Goal: Task Accomplishment & Management: Use online tool/utility

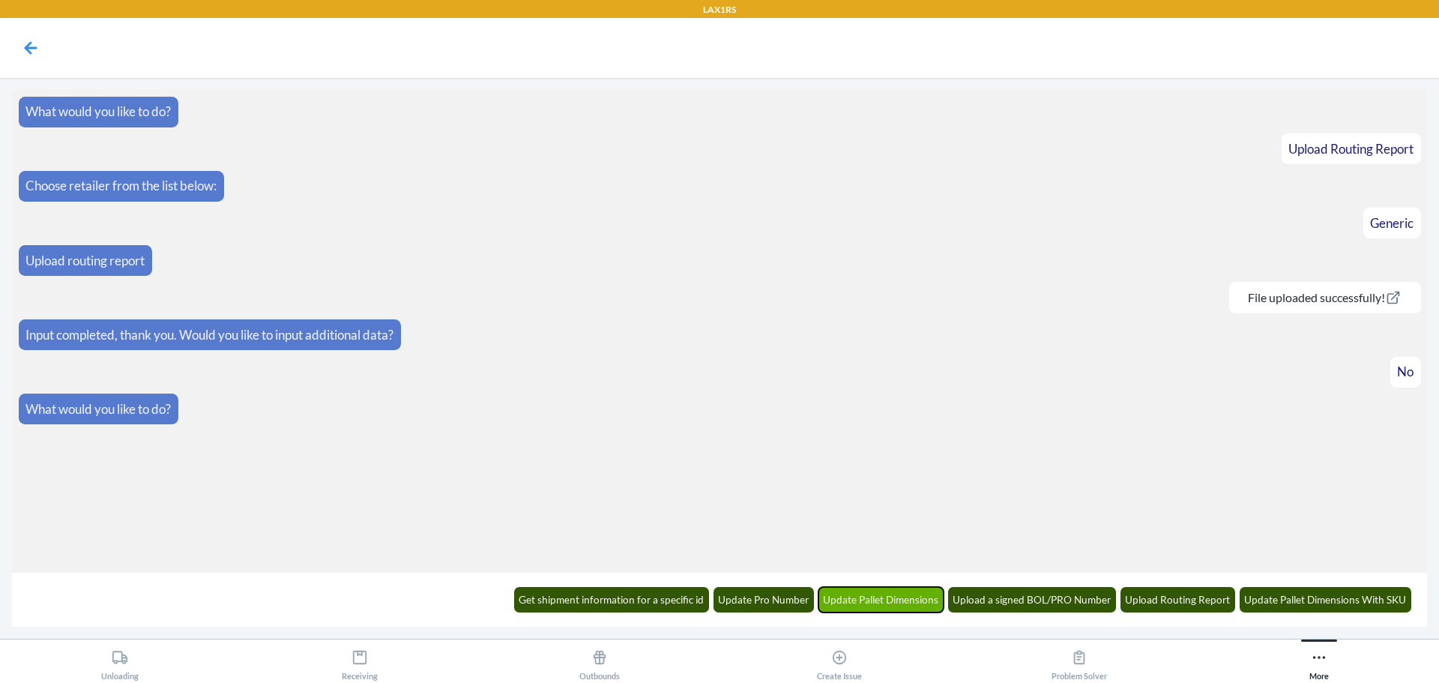
click at [892, 594] on button "Update Pallet Dimensions" at bounding box center [881, 599] width 126 height 25
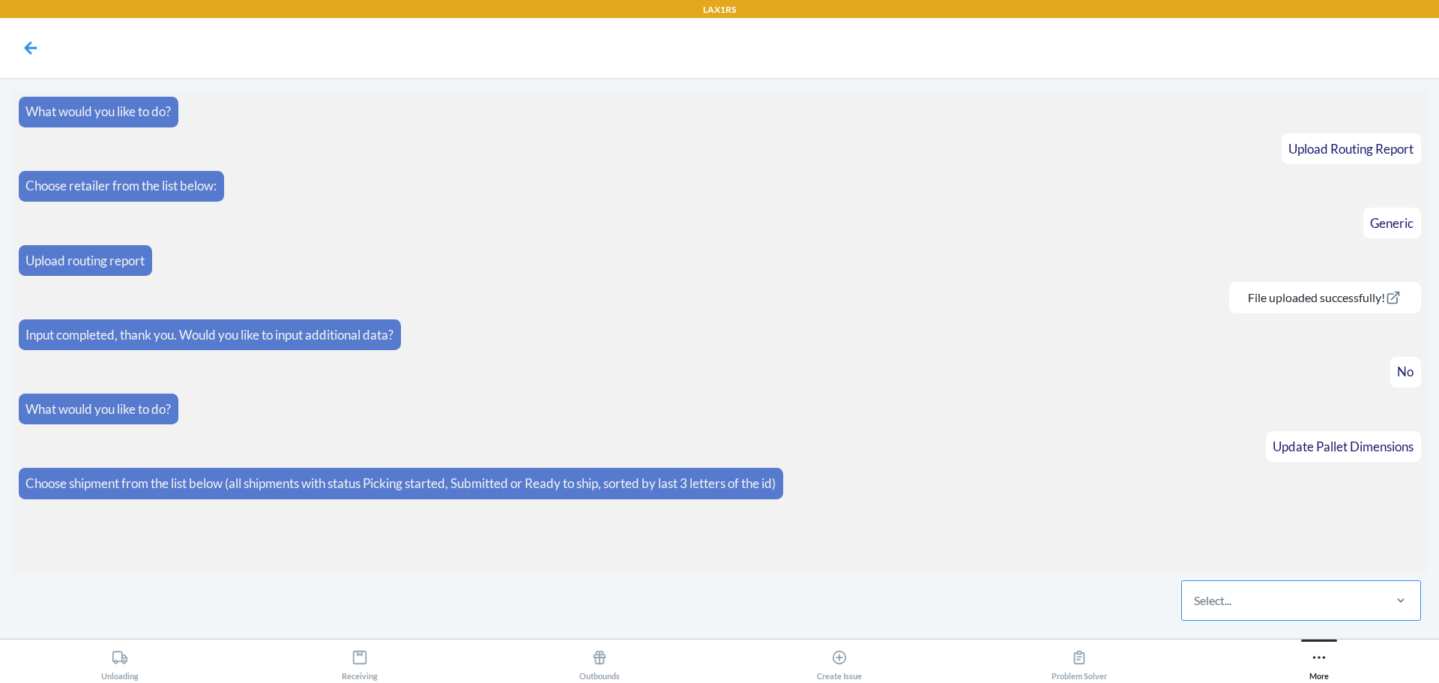
click at [1257, 603] on div "Select..." at bounding box center [1281, 600] width 199 height 39
click at [1195, 603] on input "Select..." at bounding box center [1194, 600] width 1 height 18
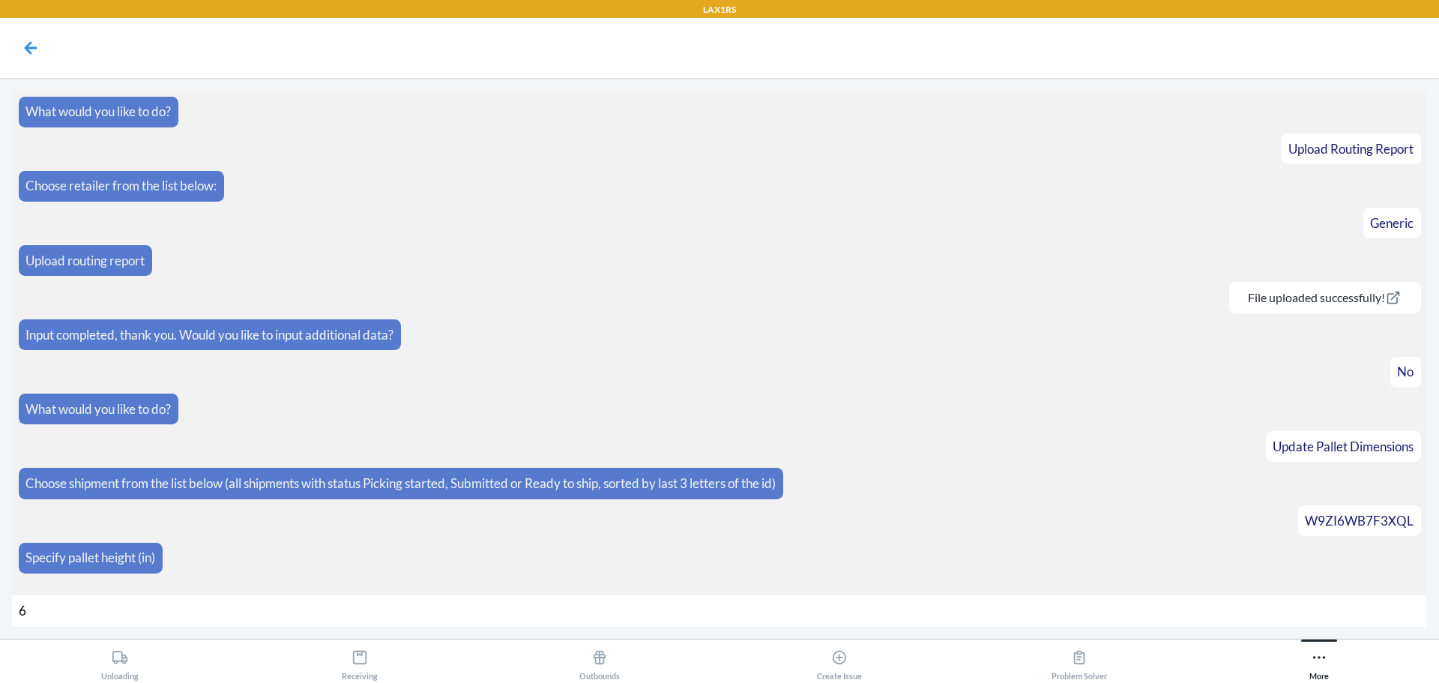
type input "65"
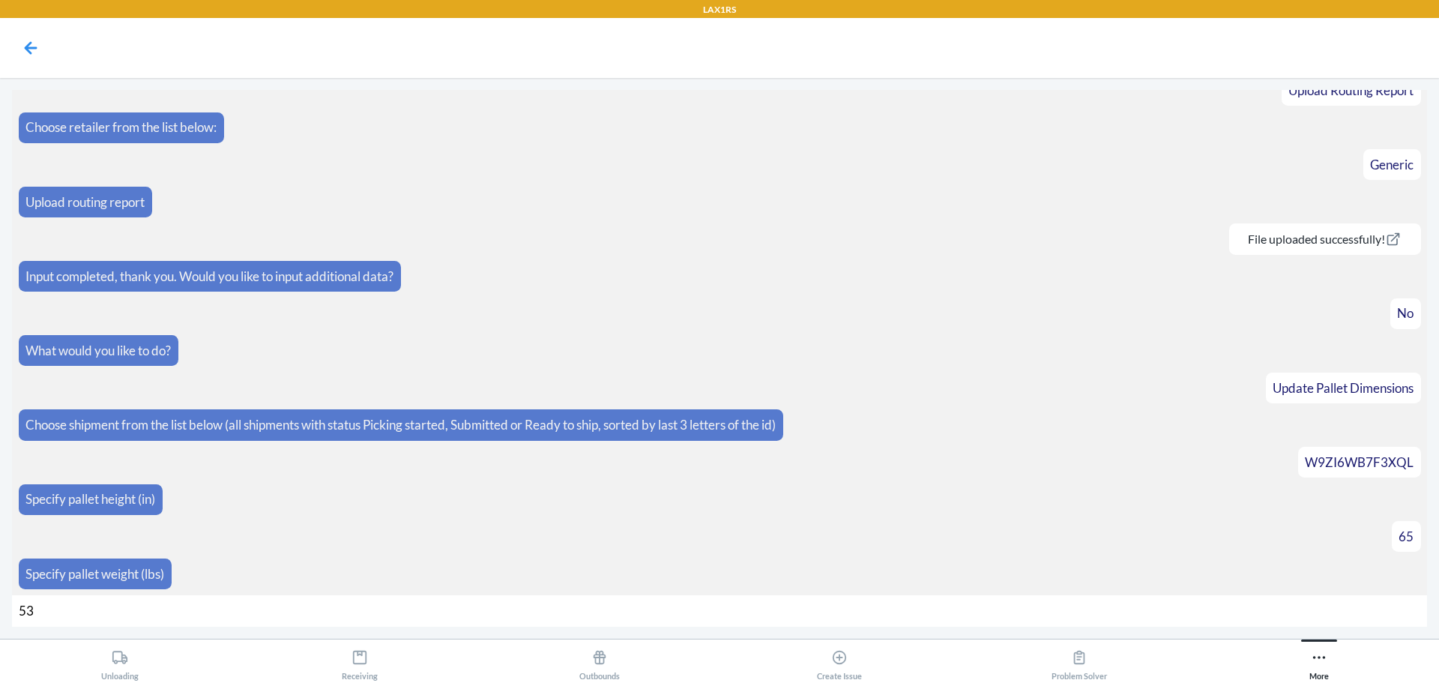
type input "538"
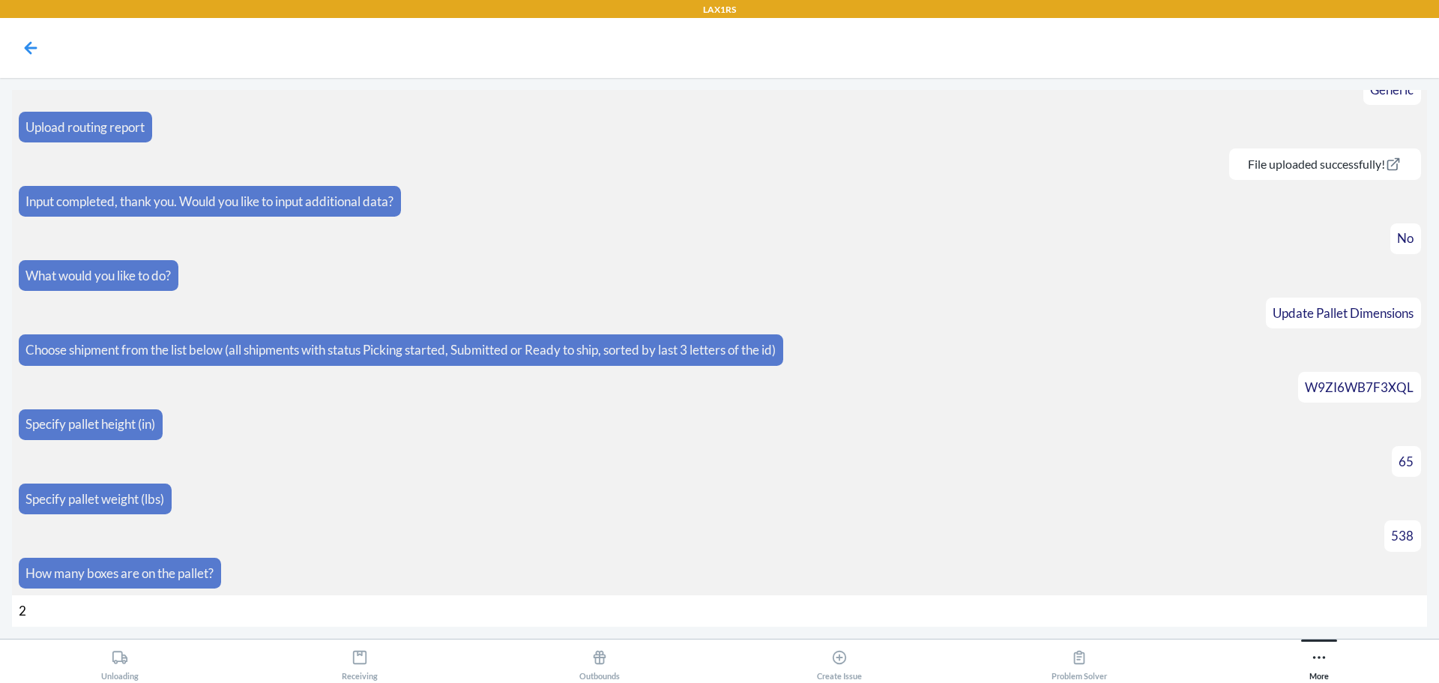
type input "24"
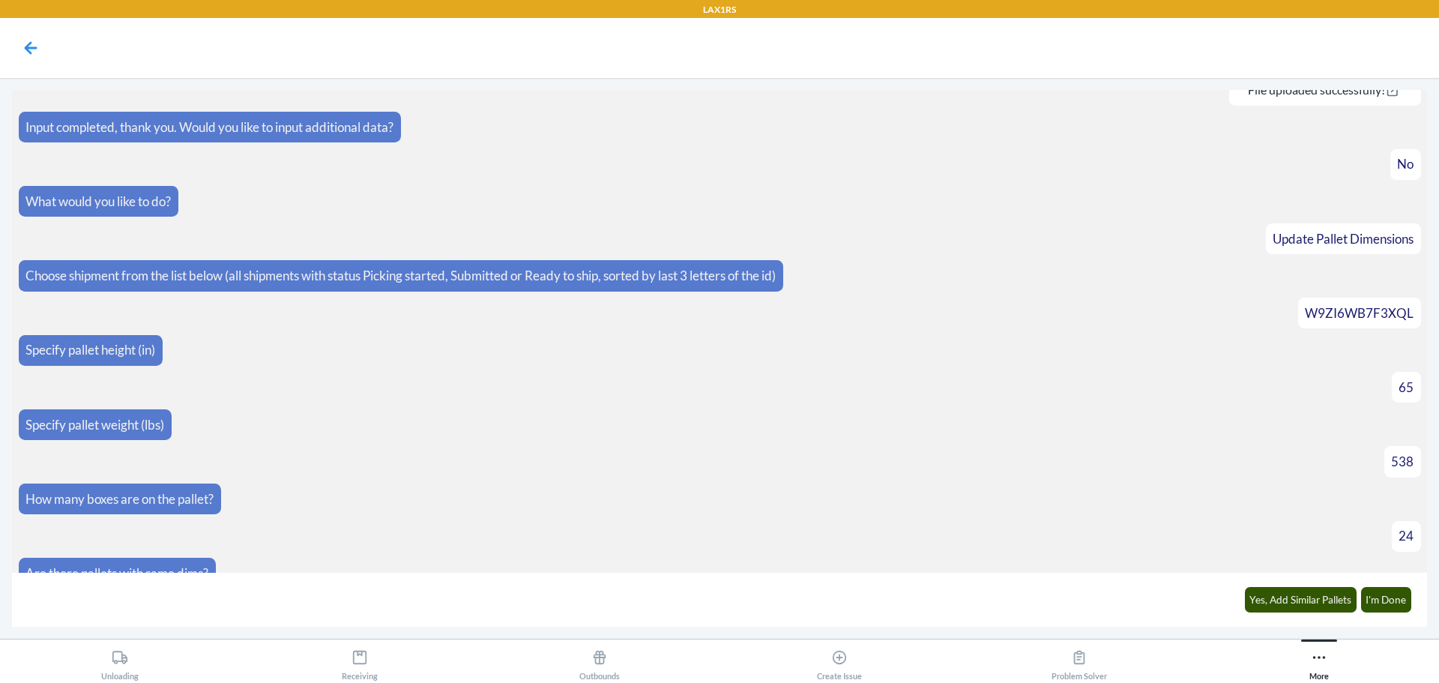
scroll to position [230, 0]
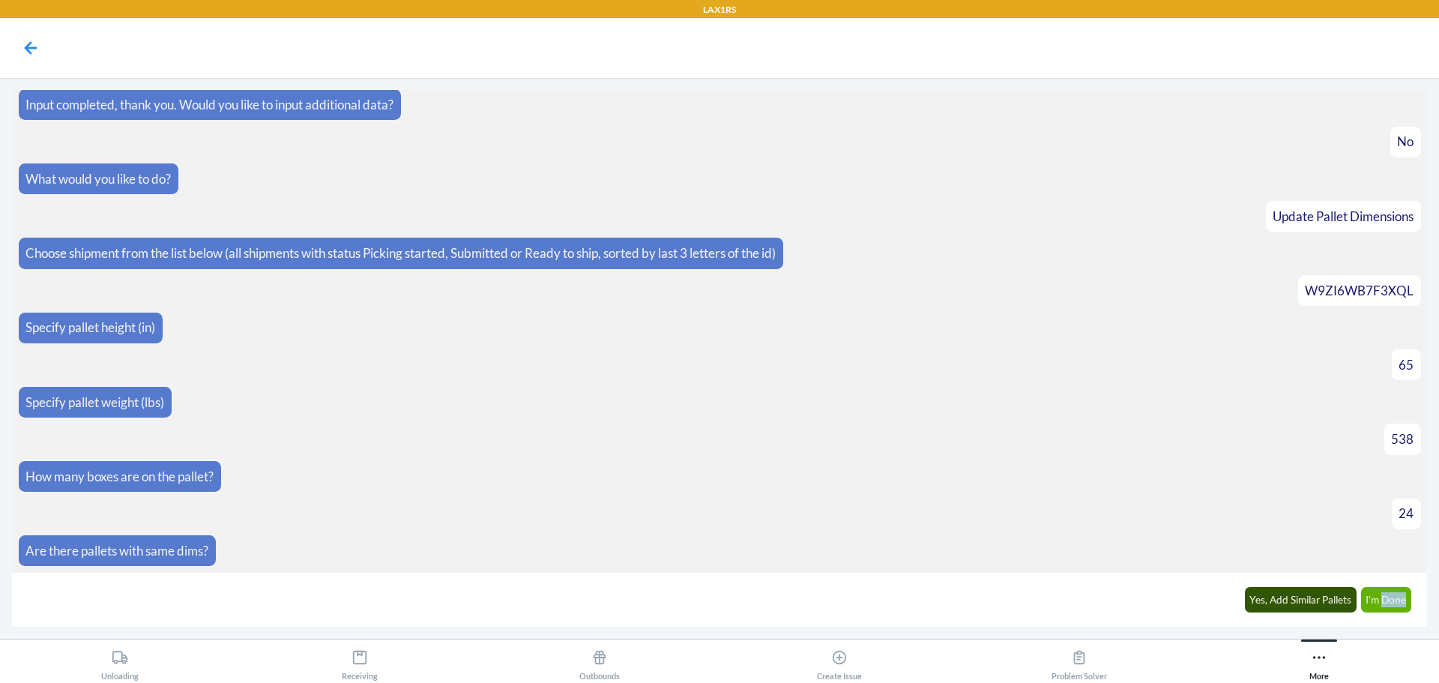
click at [1384, 608] on div "Yes, Add Similar Pallets I'm Done" at bounding box center [1327, 598] width 185 height 41
click at [1383, 603] on button "I'm Done" at bounding box center [1386, 599] width 51 height 25
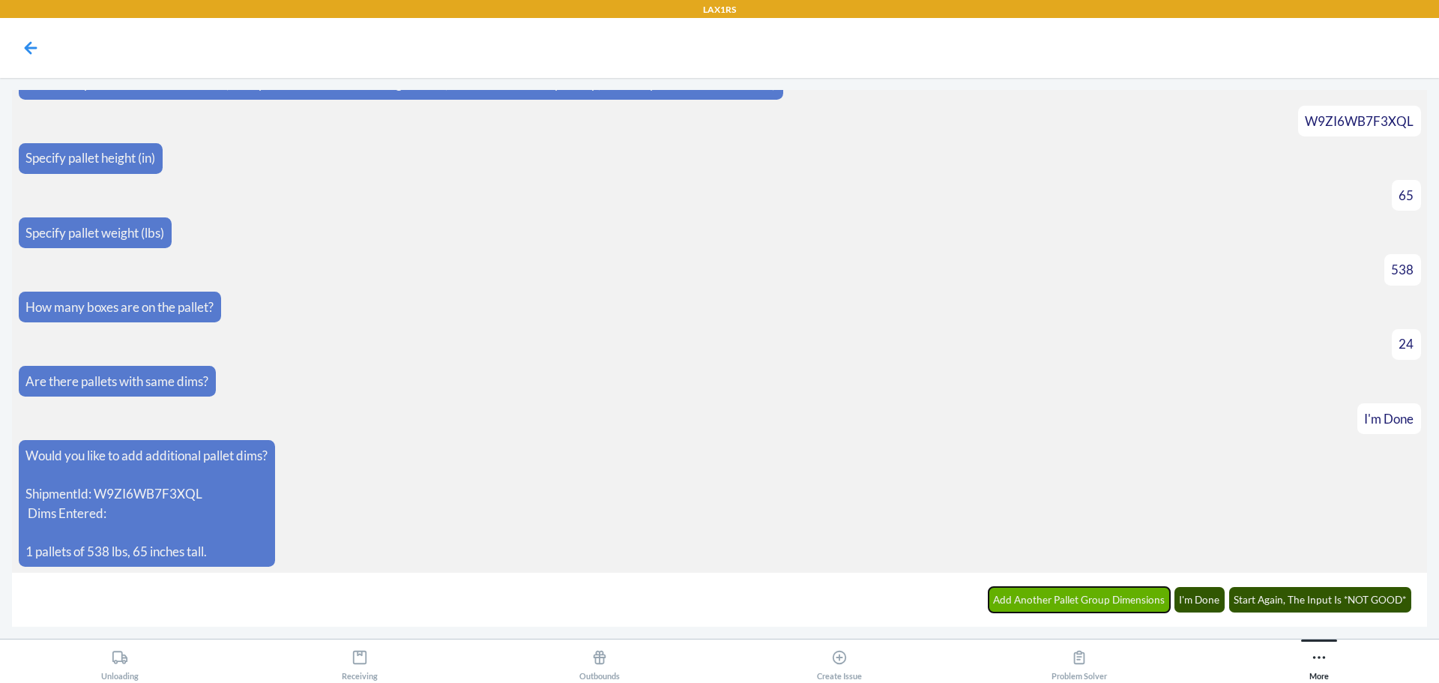
click at [1090, 602] on button "Add Another Pallet Group Dimensions" at bounding box center [1079, 599] width 182 height 25
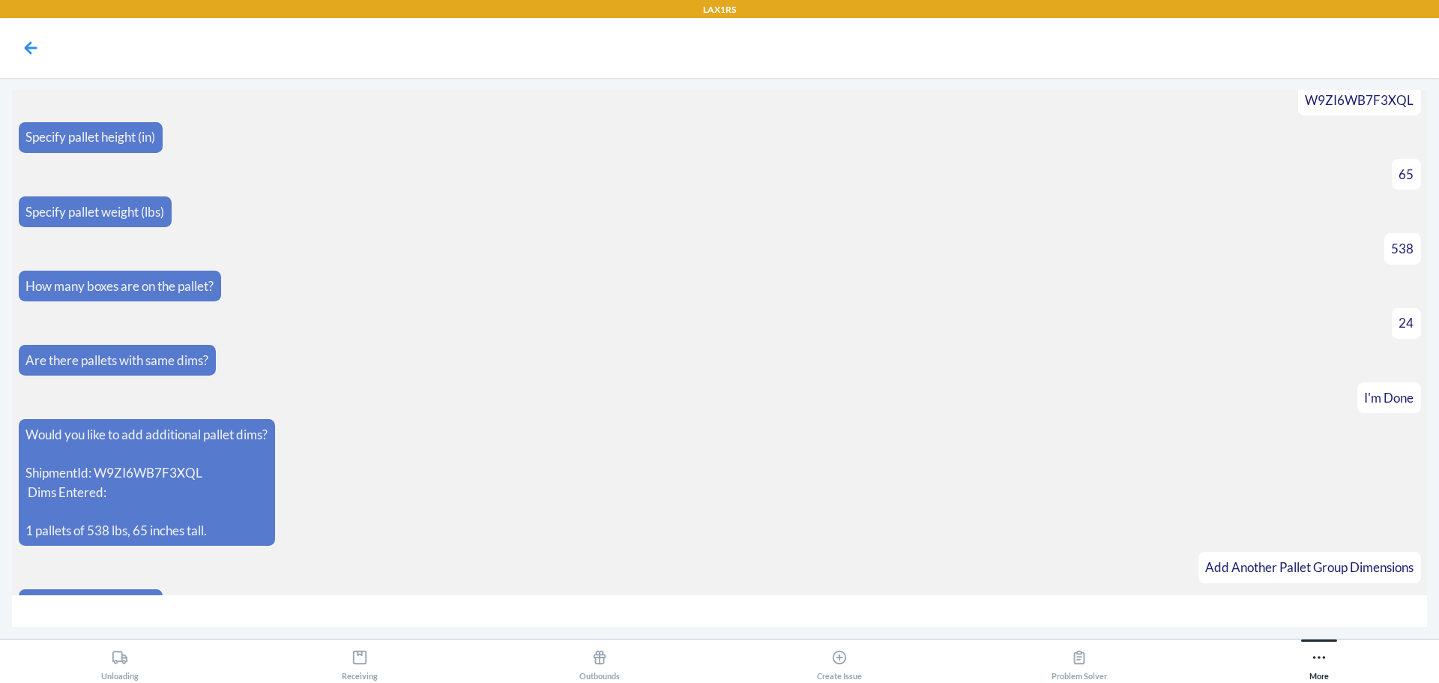
scroll to position [452, 0]
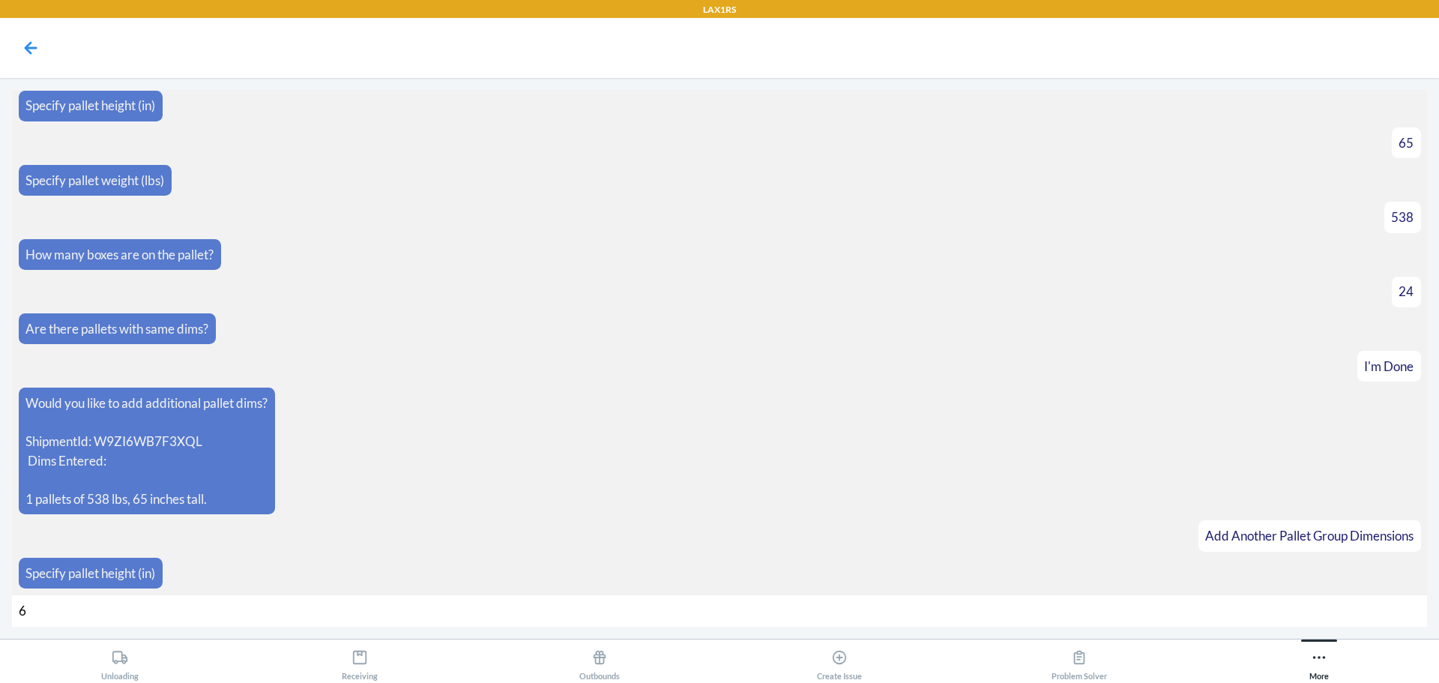
type input "65"
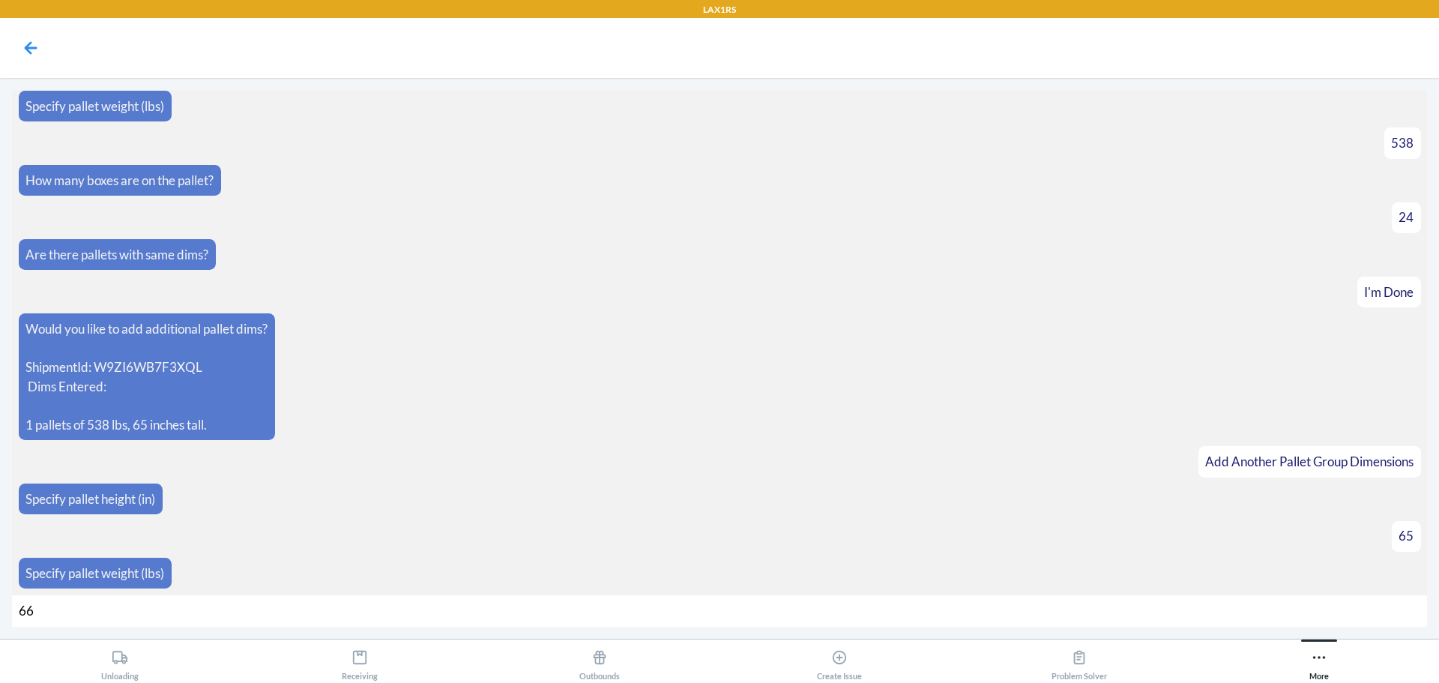
type input "664"
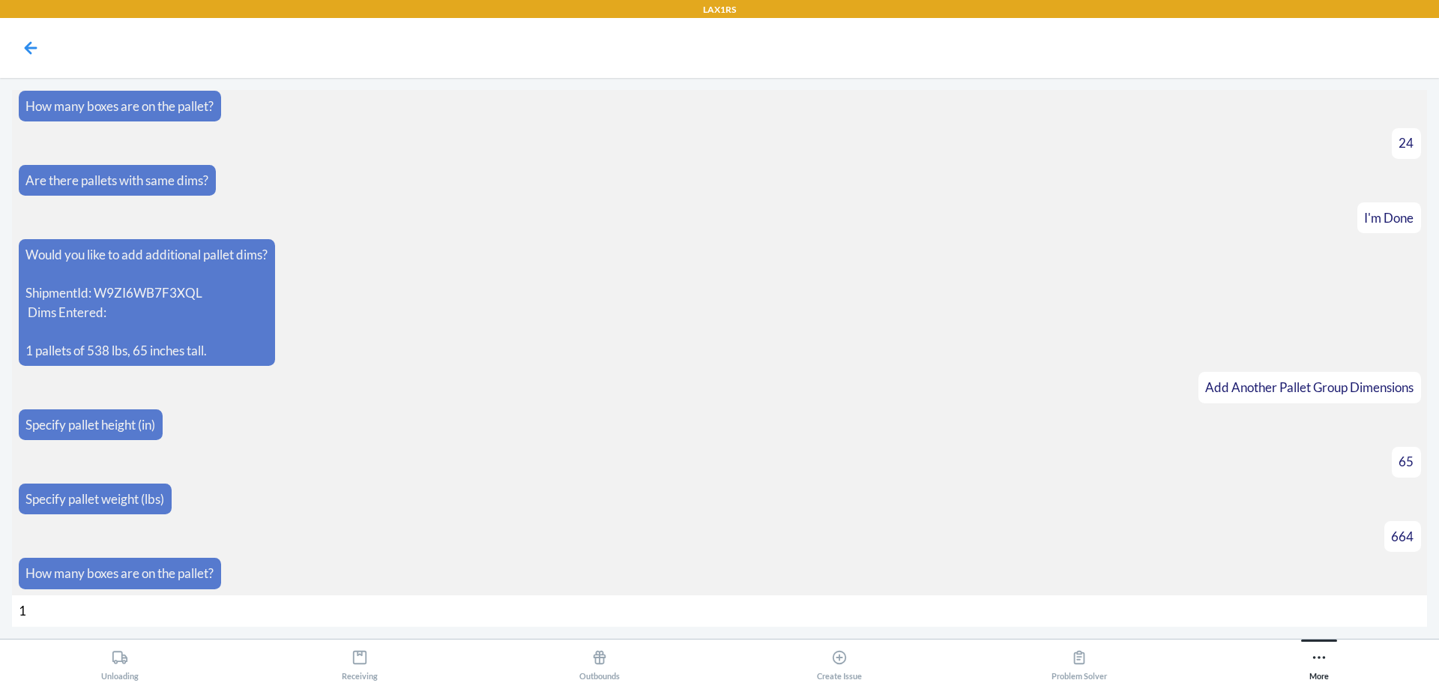
type input "16"
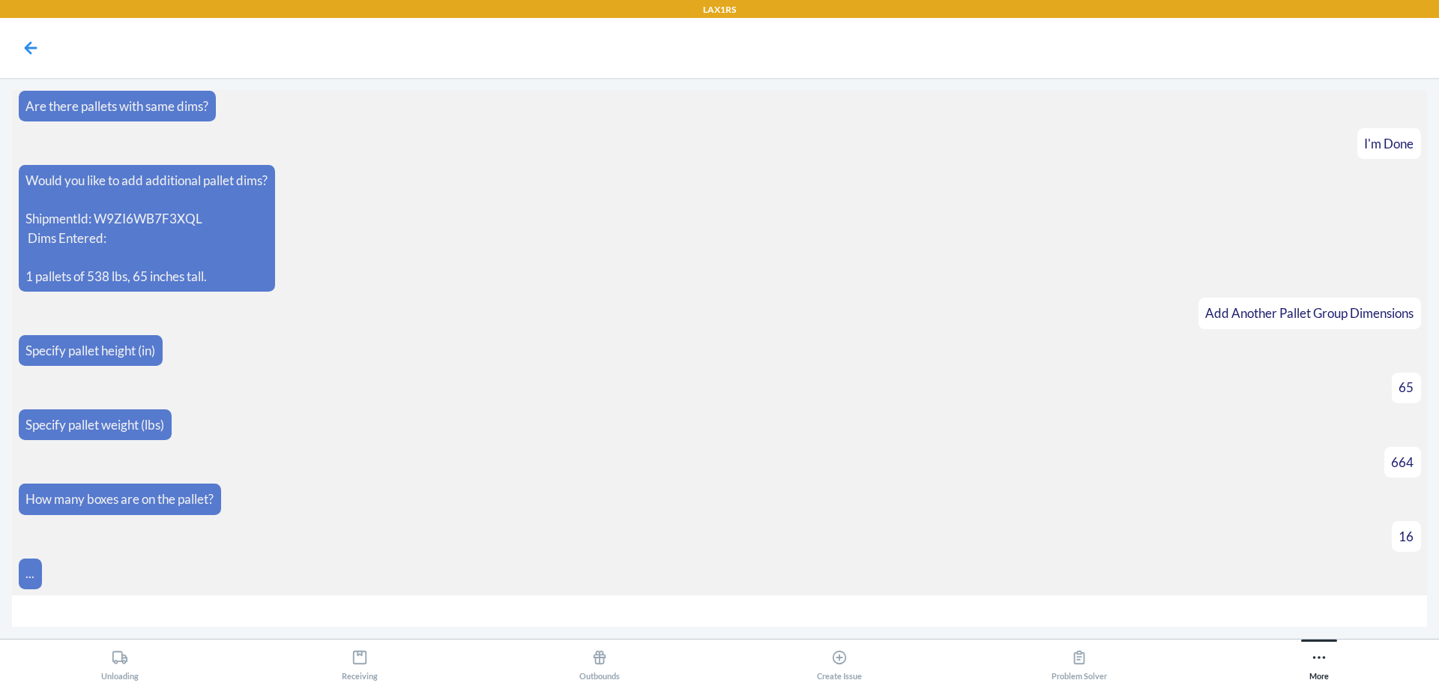
scroll to position [697, 0]
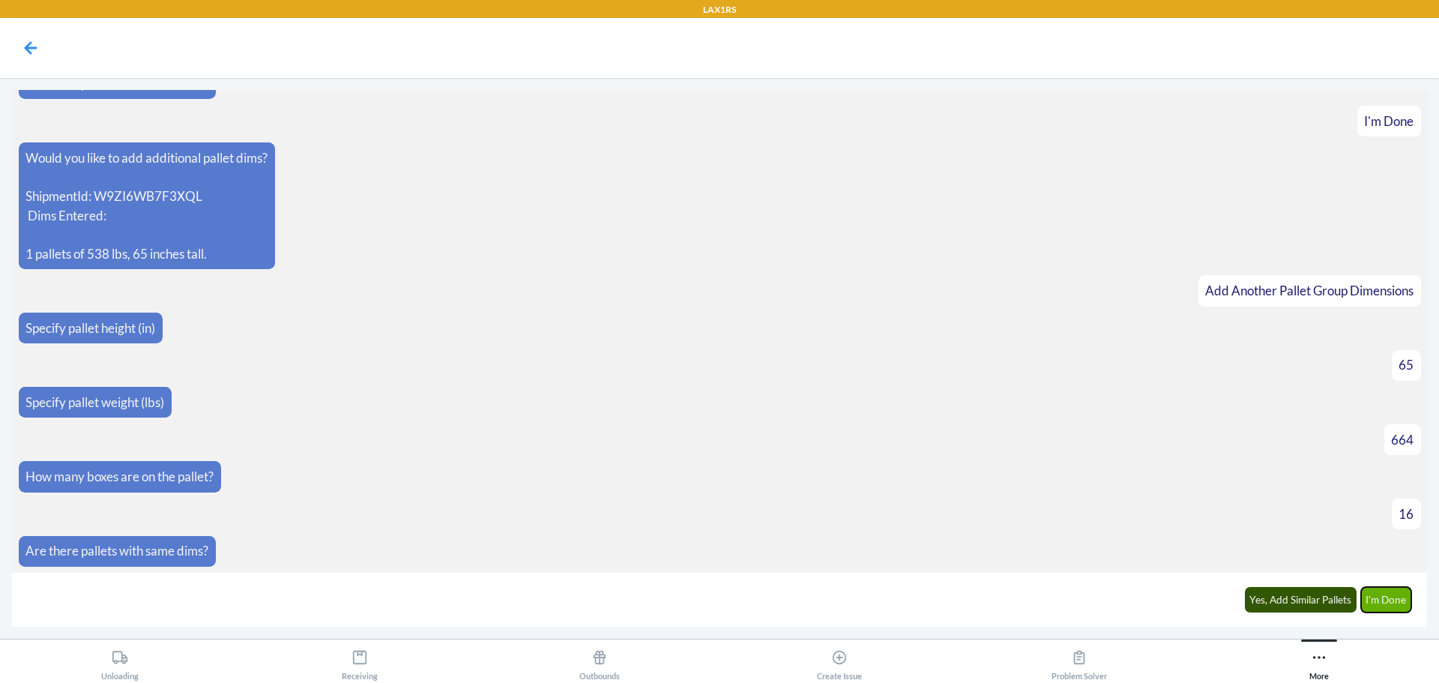
click at [1373, 596] on button "I'm Done" at bounding box center [1386, 599] width 51 height 25
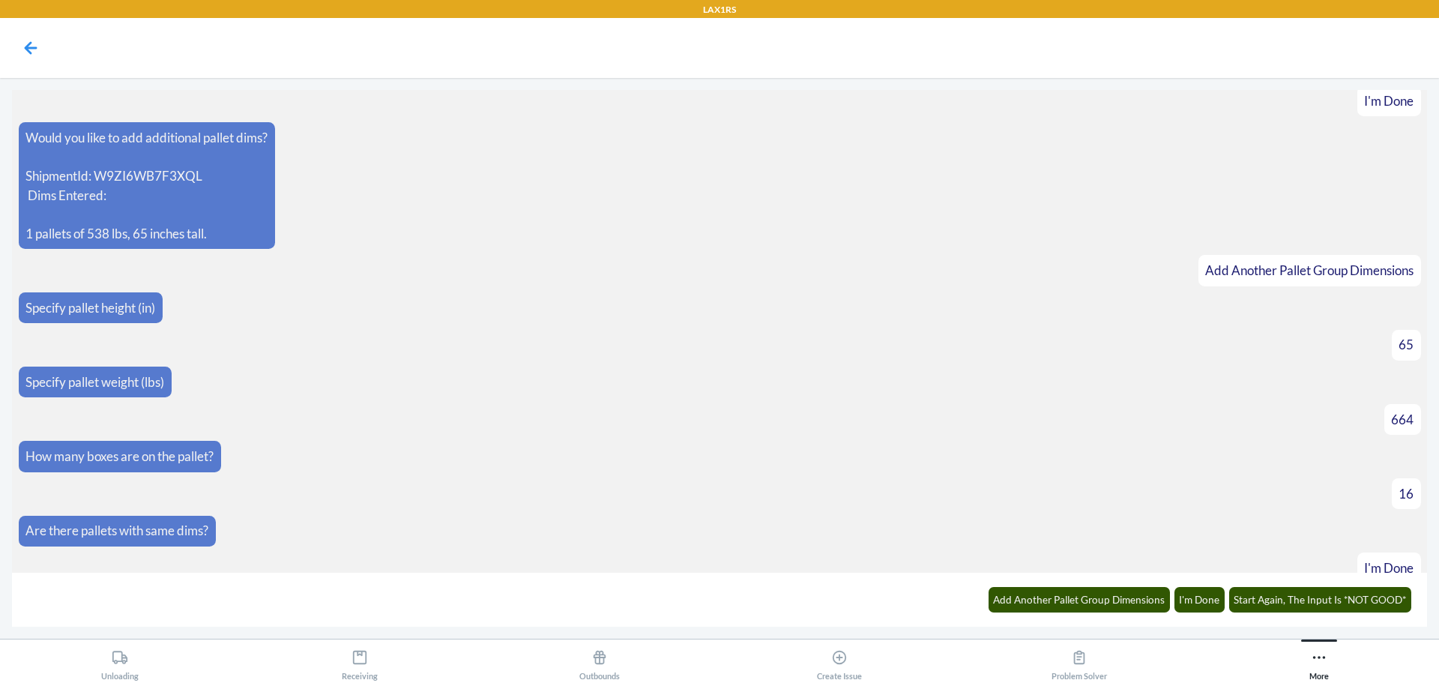
scroll to position [905, 0]
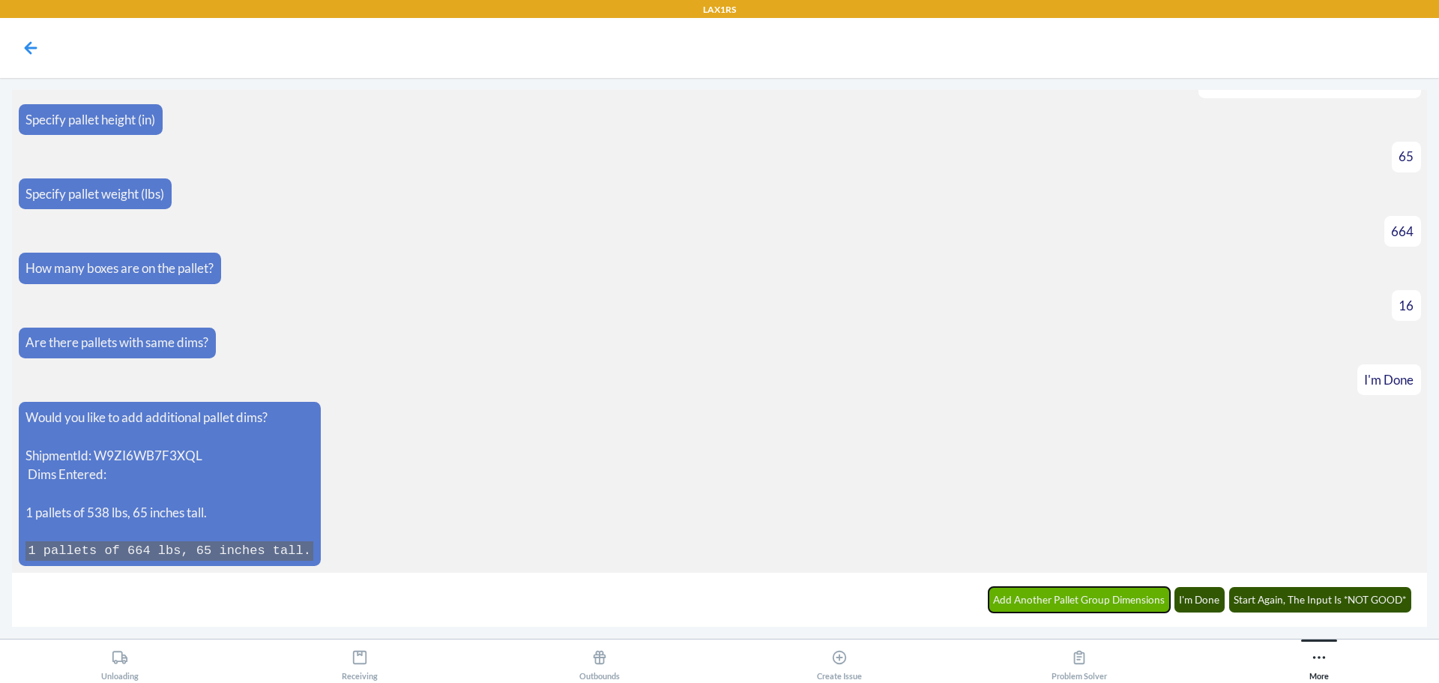
click at [1083, 592] on button "Add Another Pallet Group Dimensions" at bounding box center [1079, 599] width 182 height 25
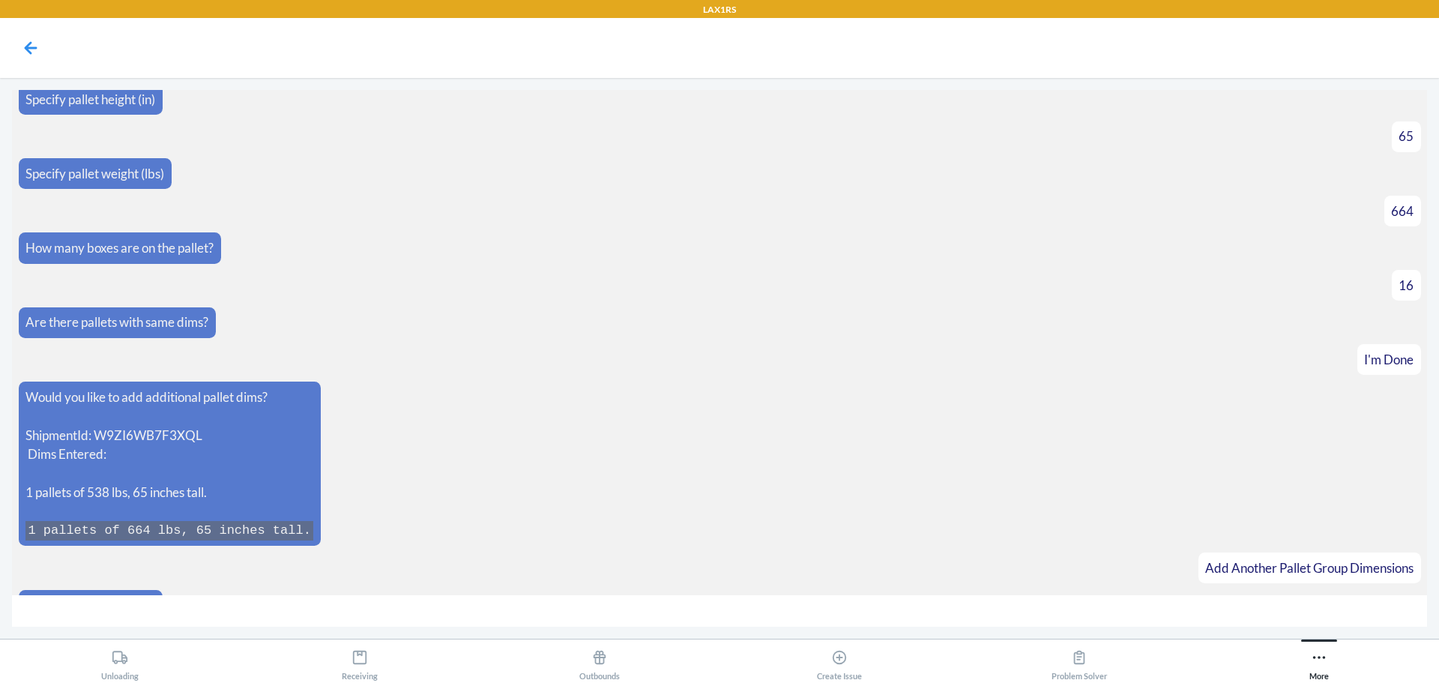
scroll to position [957, 0]
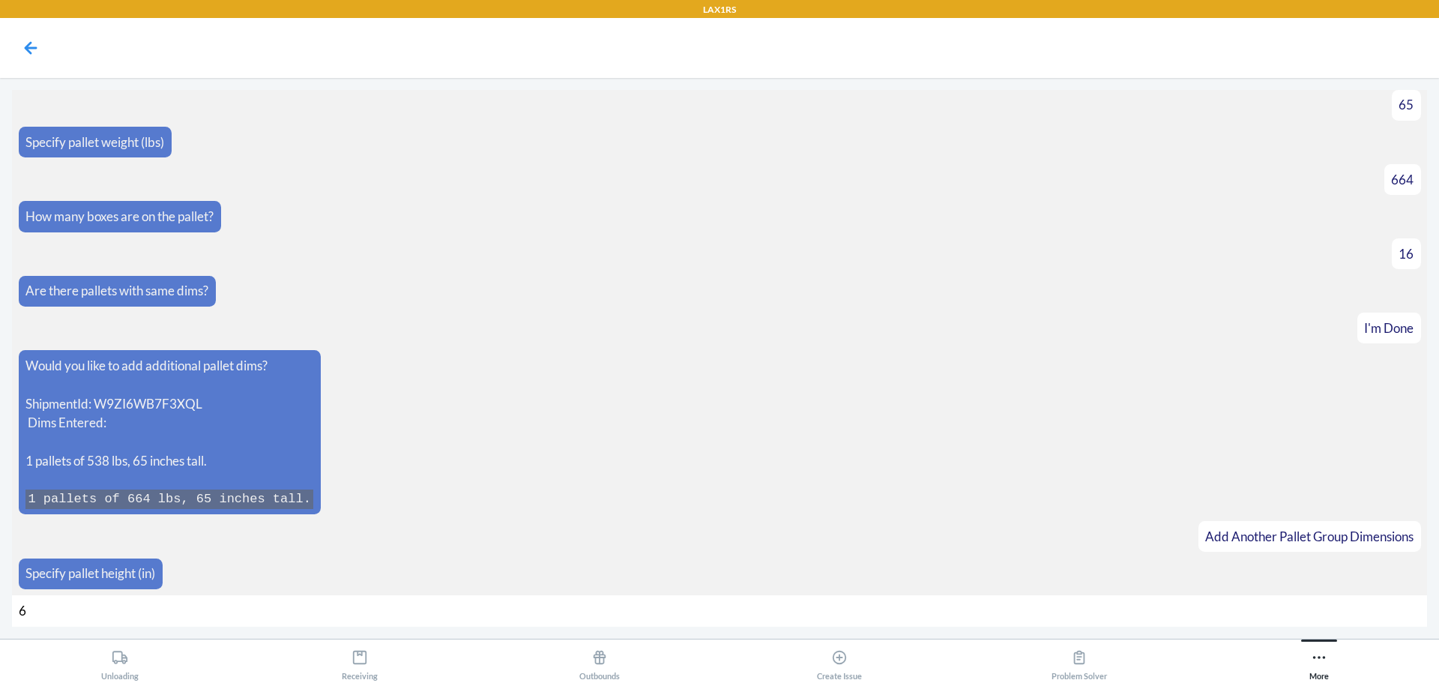
type input "65"
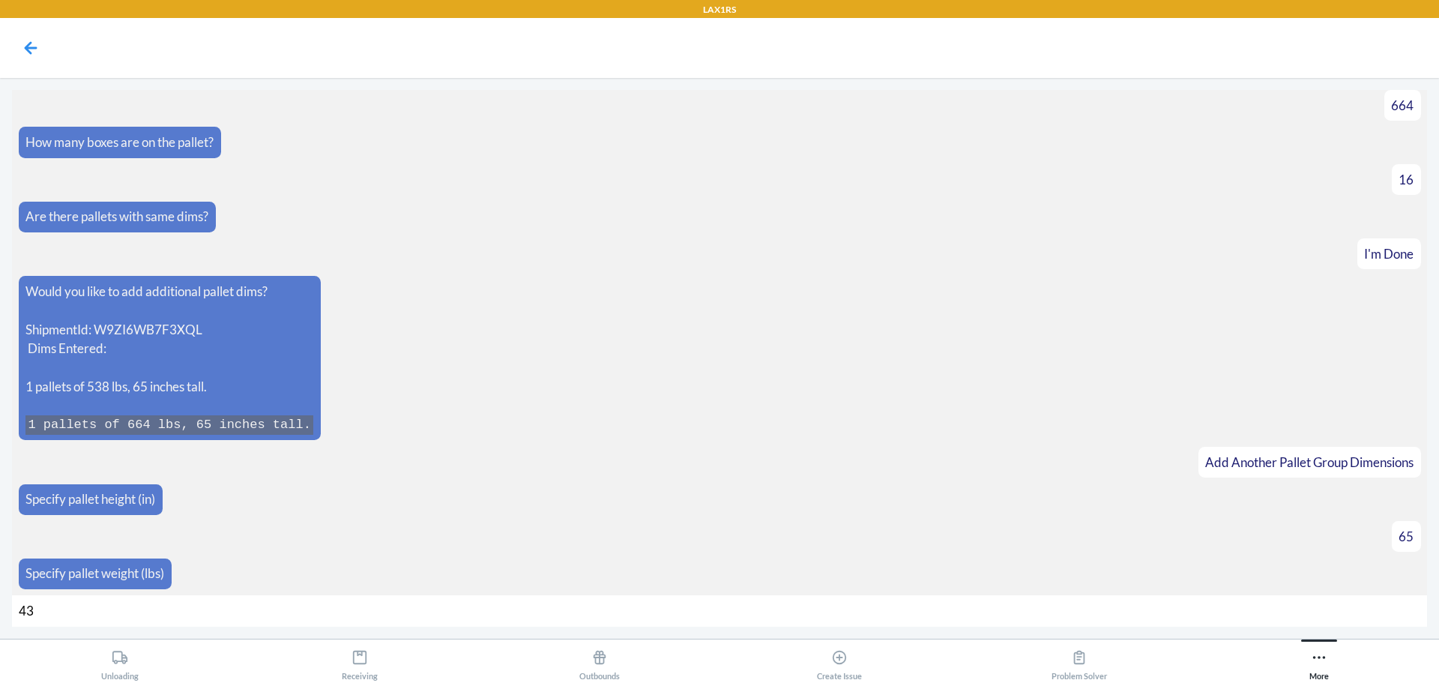
type input "432"
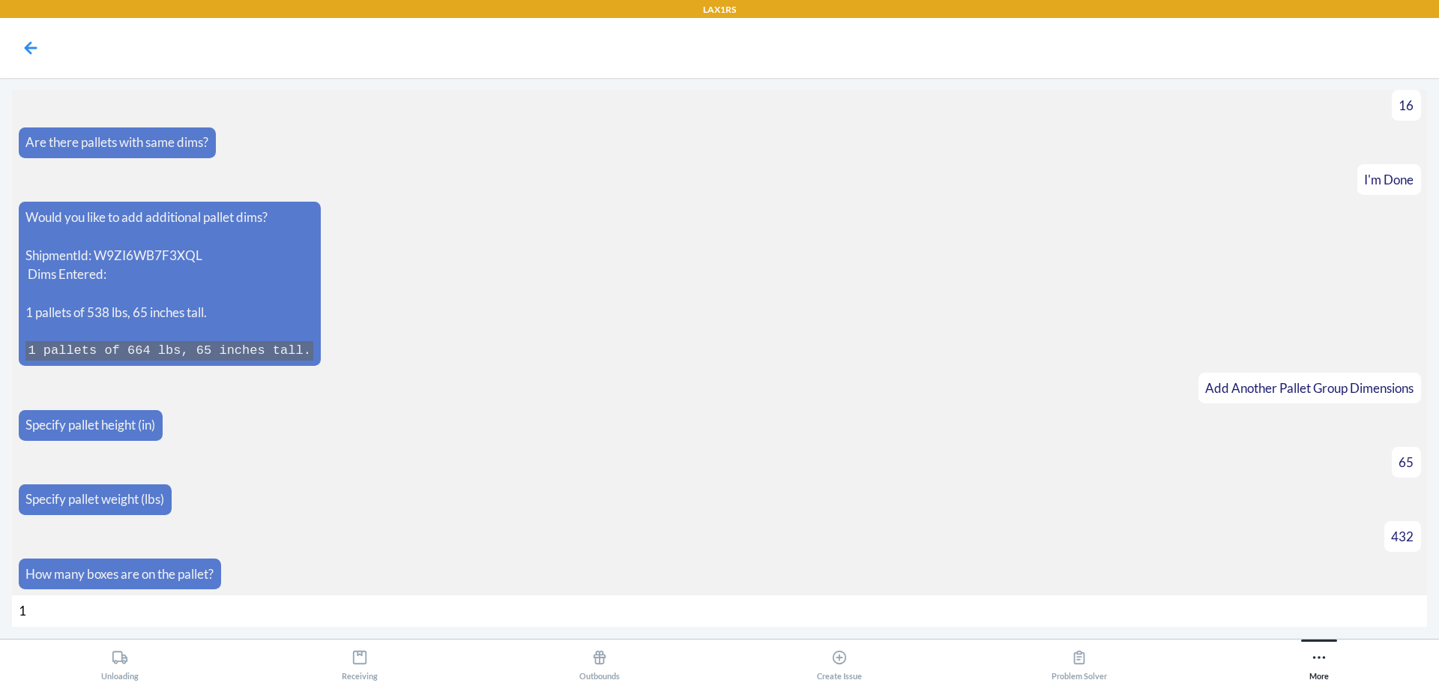
type input "13"
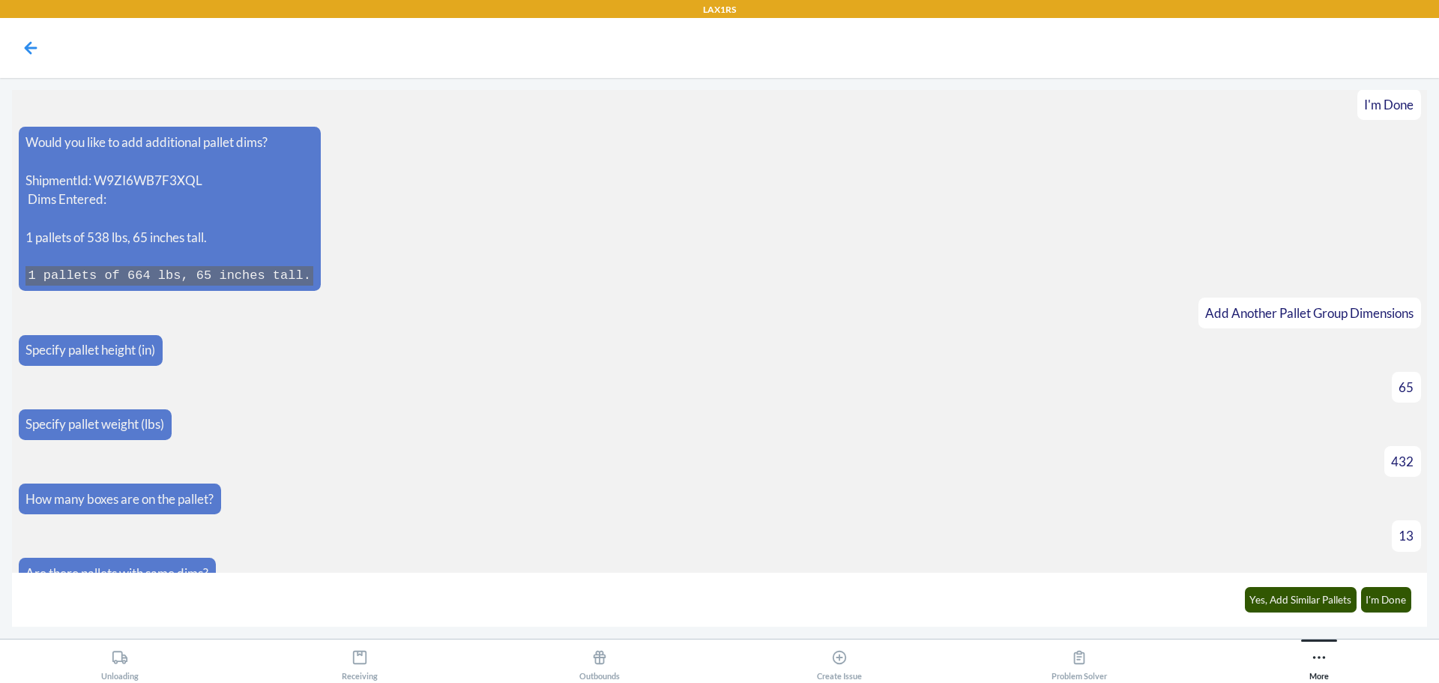
scroll to position [1203, 0]
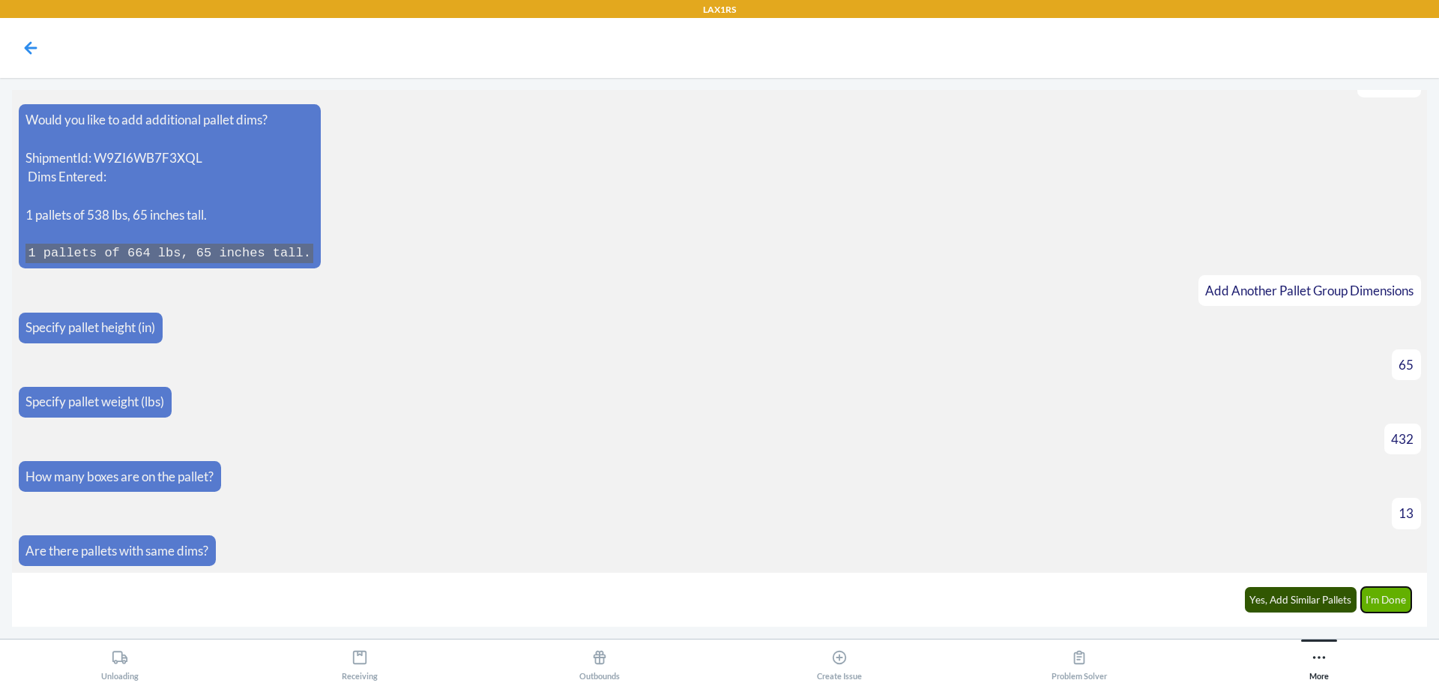
click at [1389, 610] on button "I'm Done" at bounding box center [1386, 599] width 51 height 25
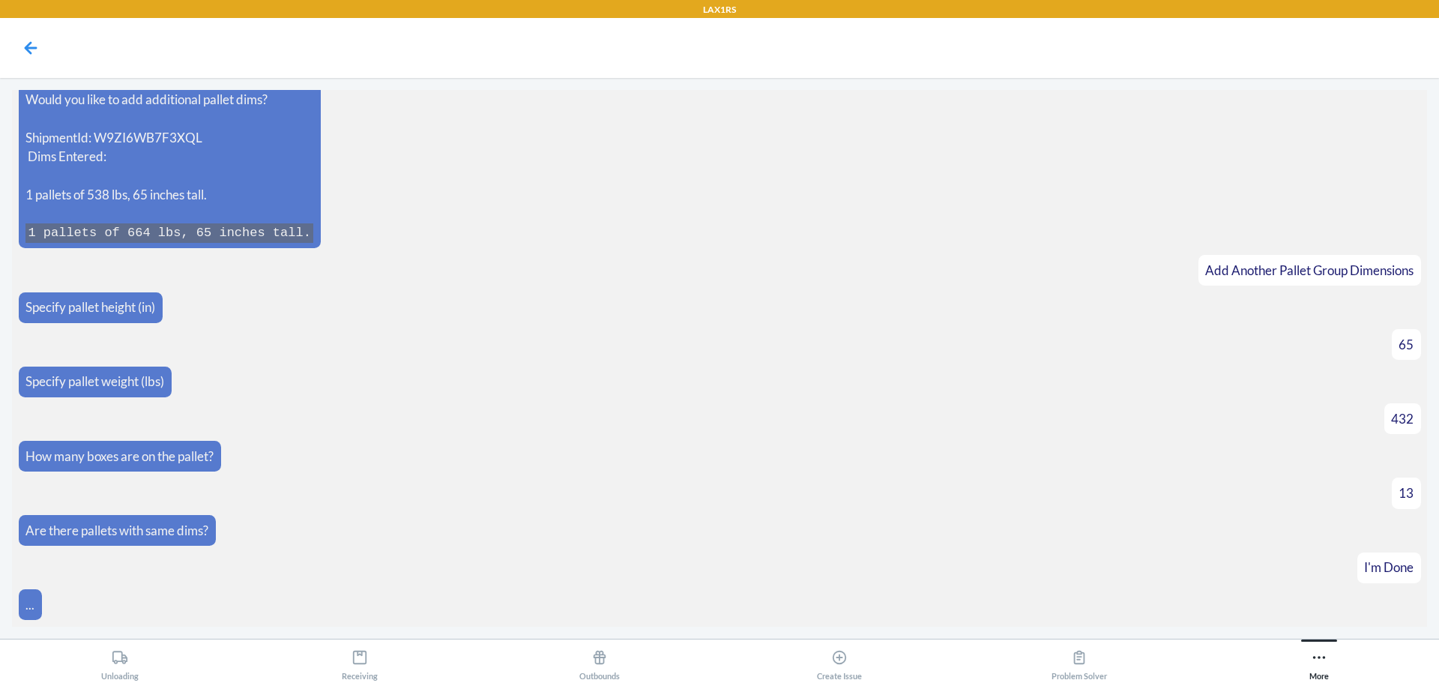
scroll to position [1487, 0]
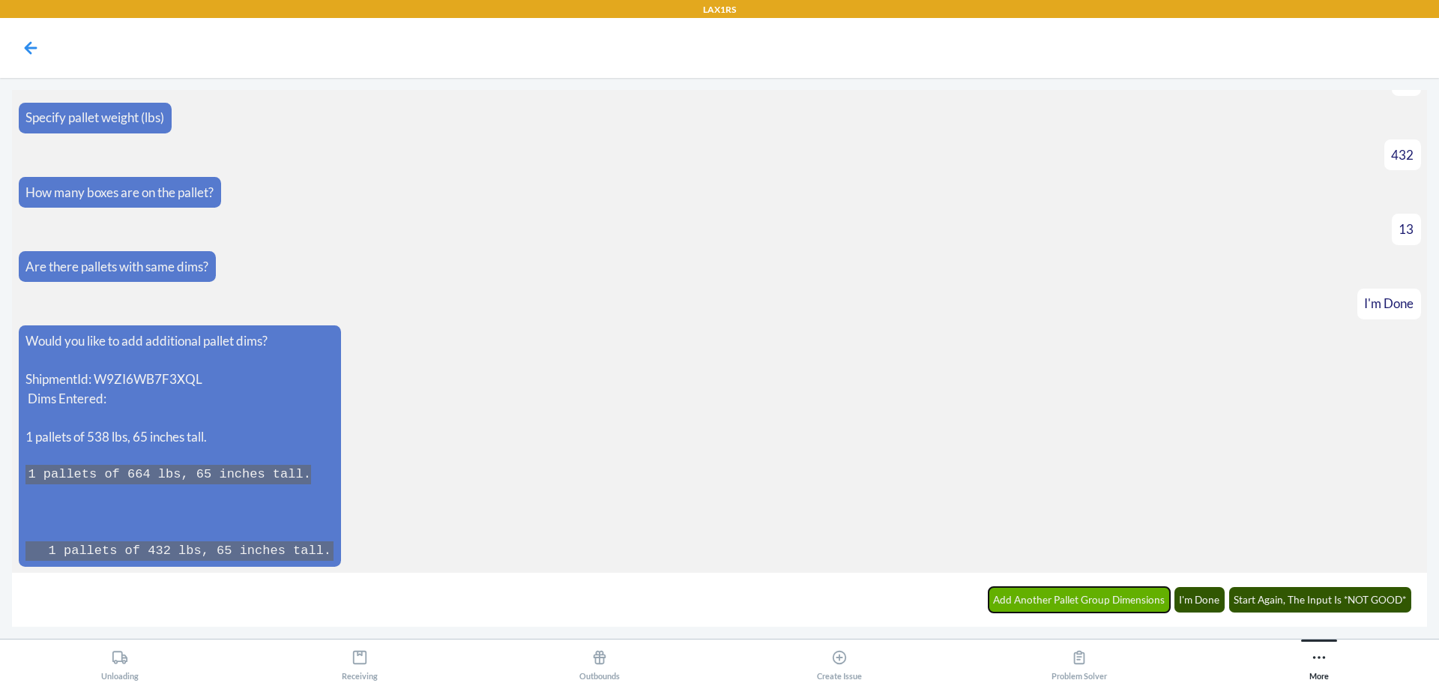
click at [1126, 599] on button "Add Another Pallet Group Dimensions" at bounding box center [1079, 599] width 182 height 25
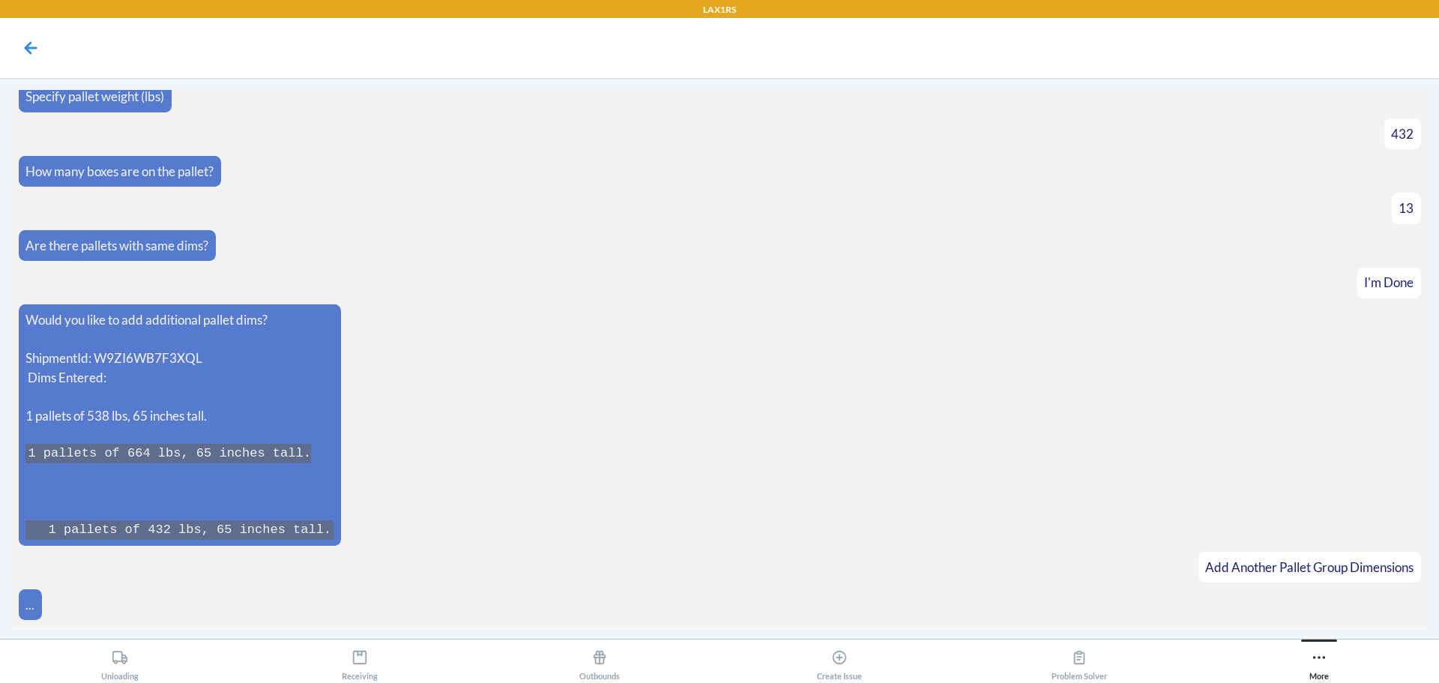
scroll to position [1539, 0]
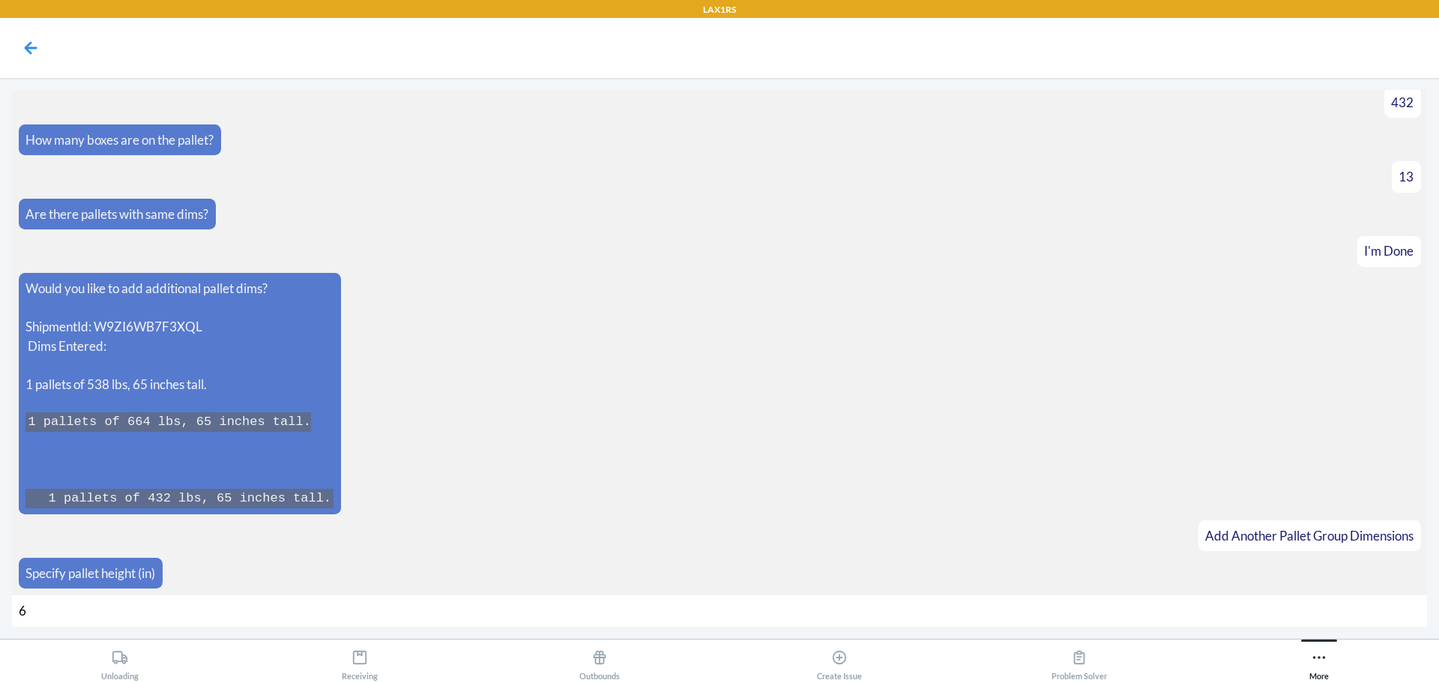
type input "65"
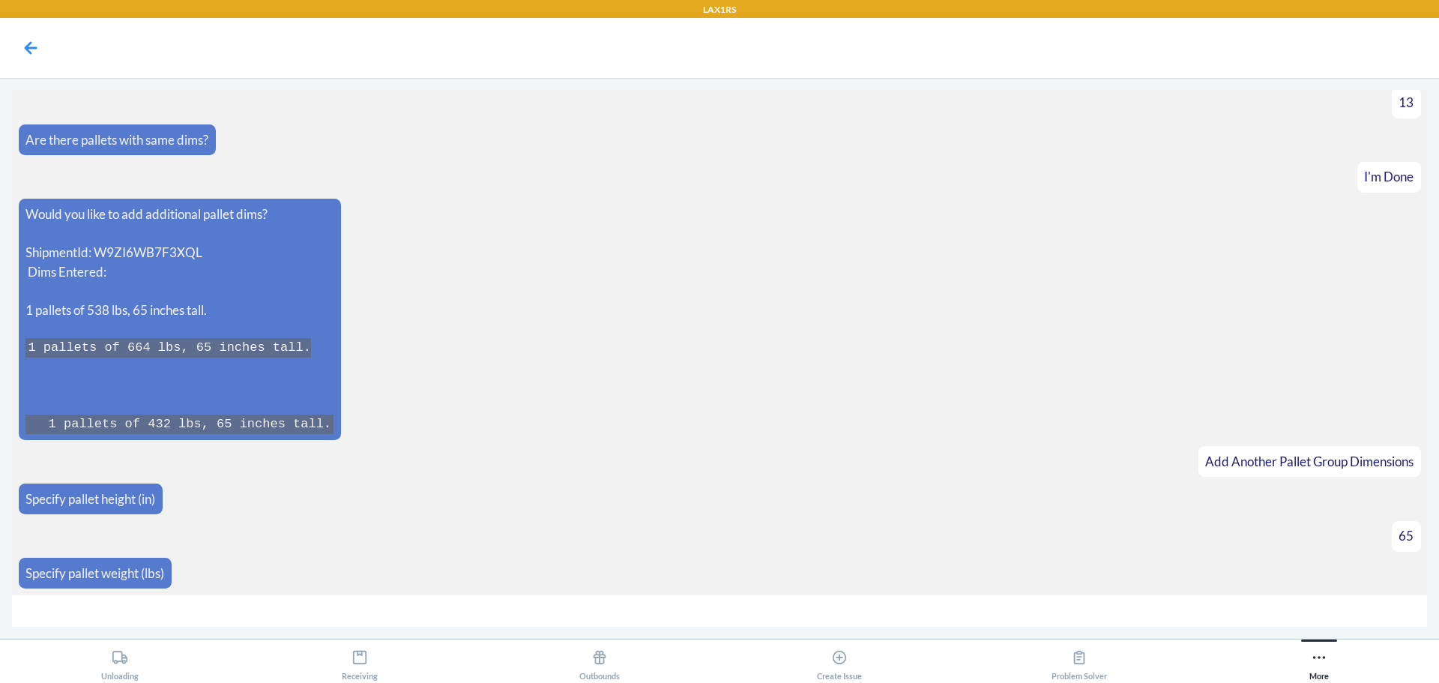
type input "2"
type input "528"
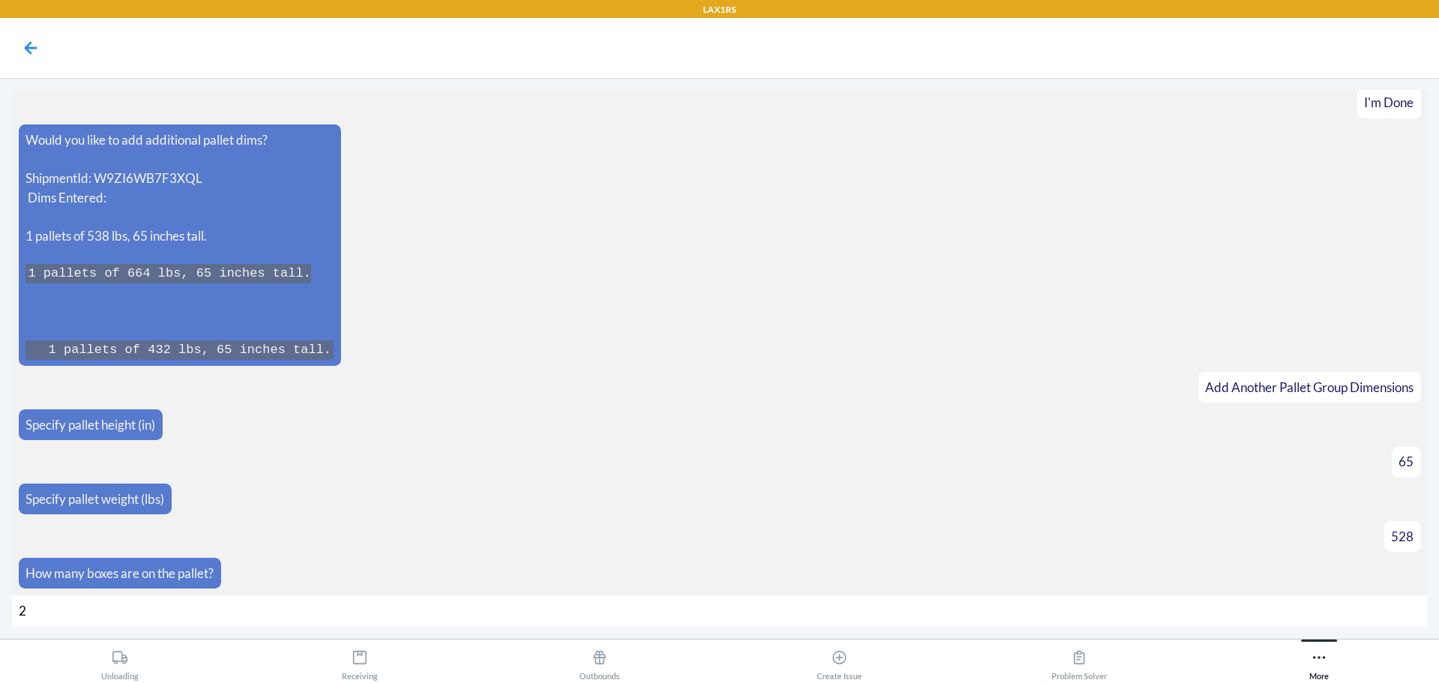
type input "24"
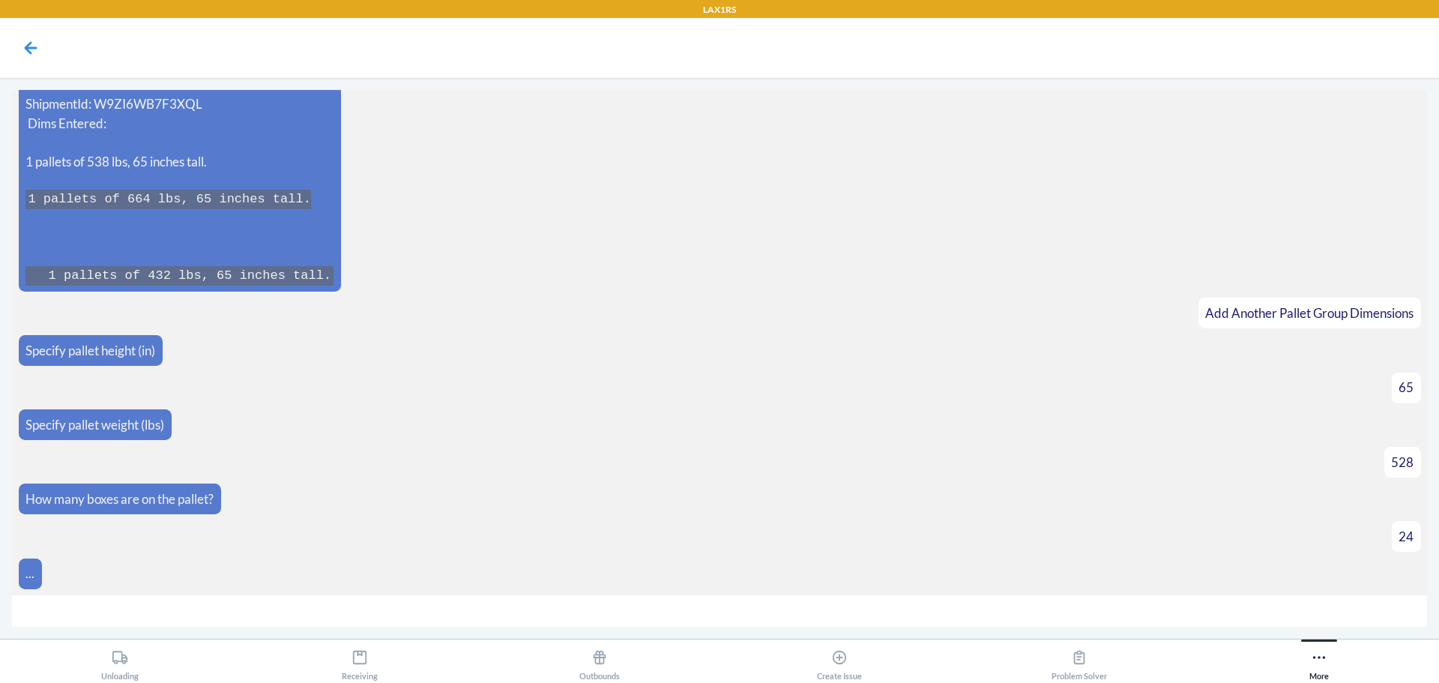
scroll to position [1784, 0]
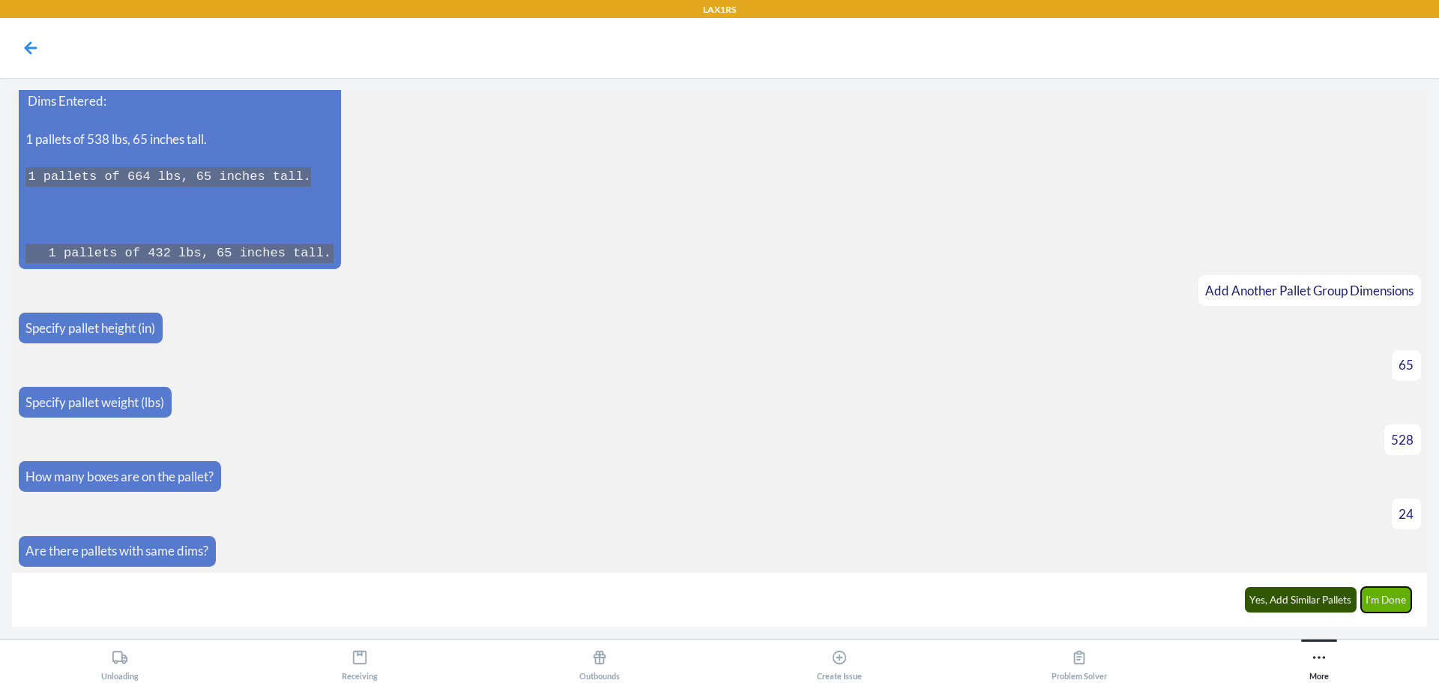
click at [1381, 602] on button "I'm Done" at bounding box center [1386, 599] width 51 height 25
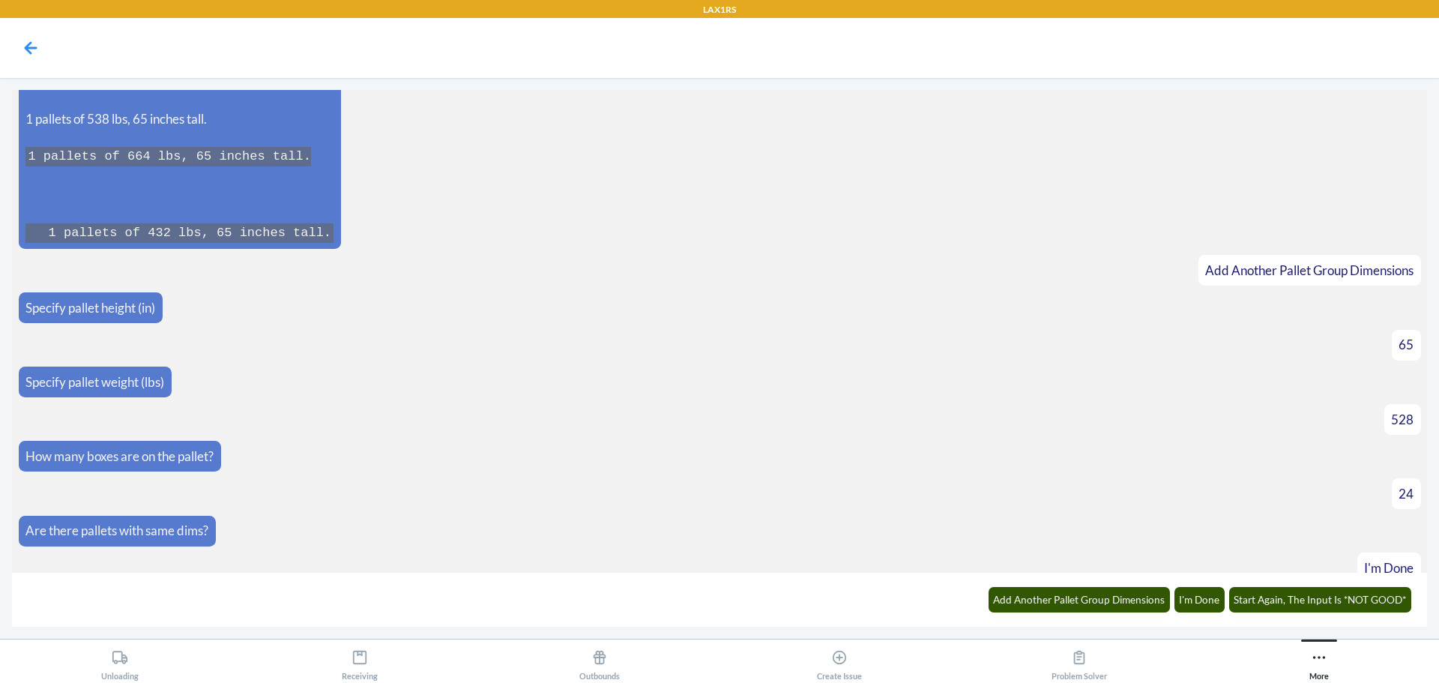
scroll to position [2145, 0]
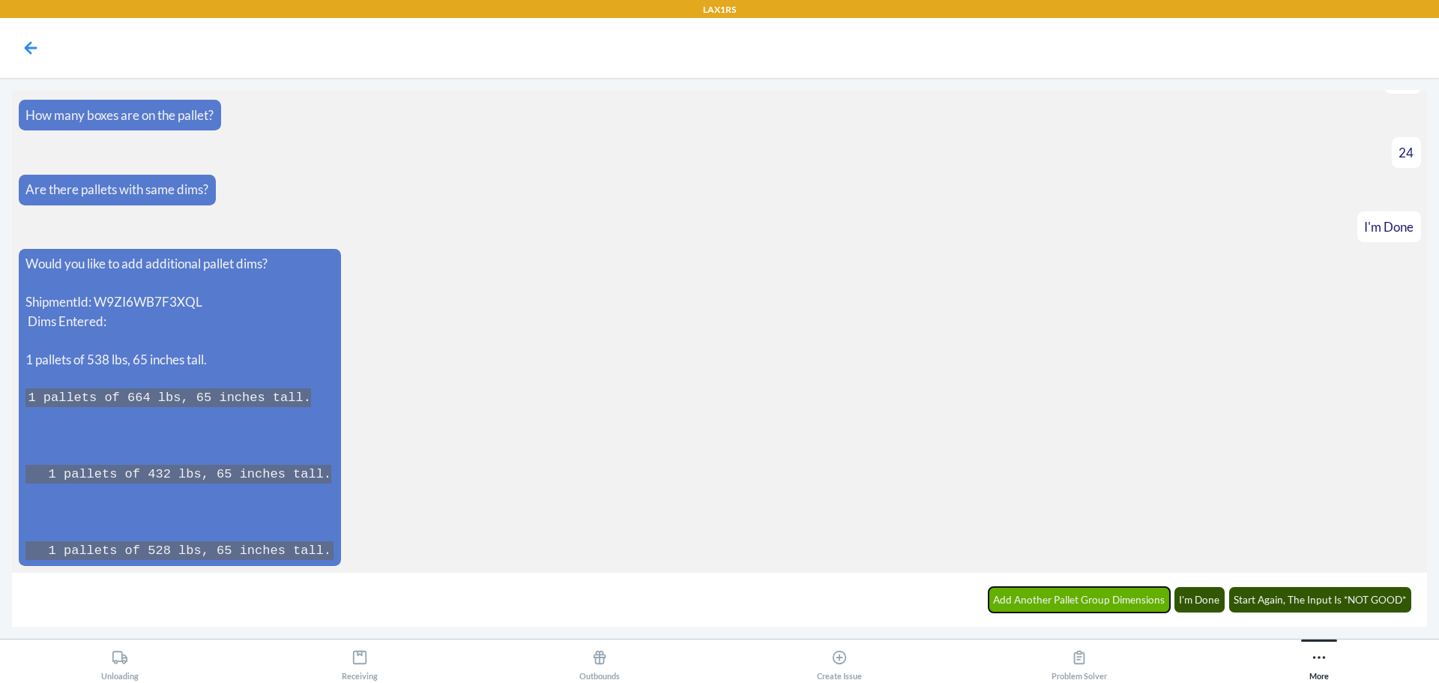
click at [1113, 597] on button "Add Another Pallet Group Dimensions" at bounding box center [1079, 599] width 182 height 25
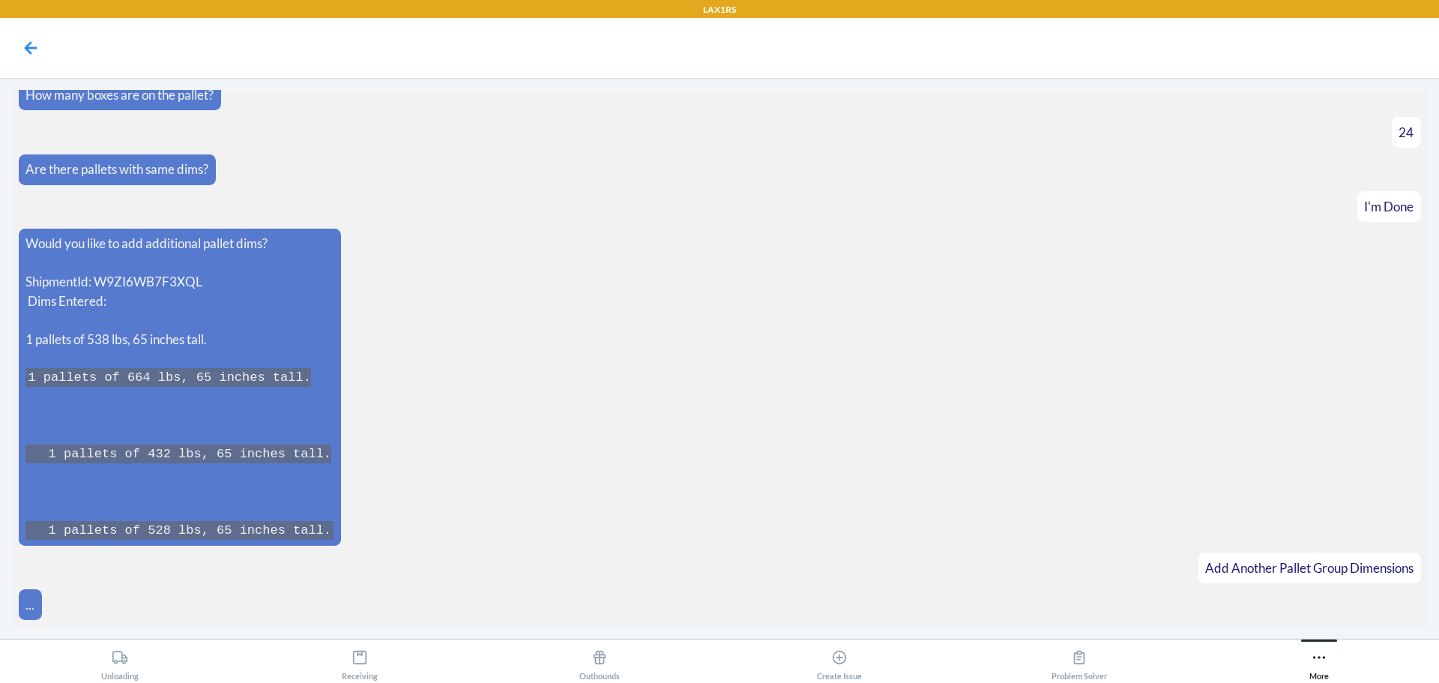
scroll to position [2197, 0]
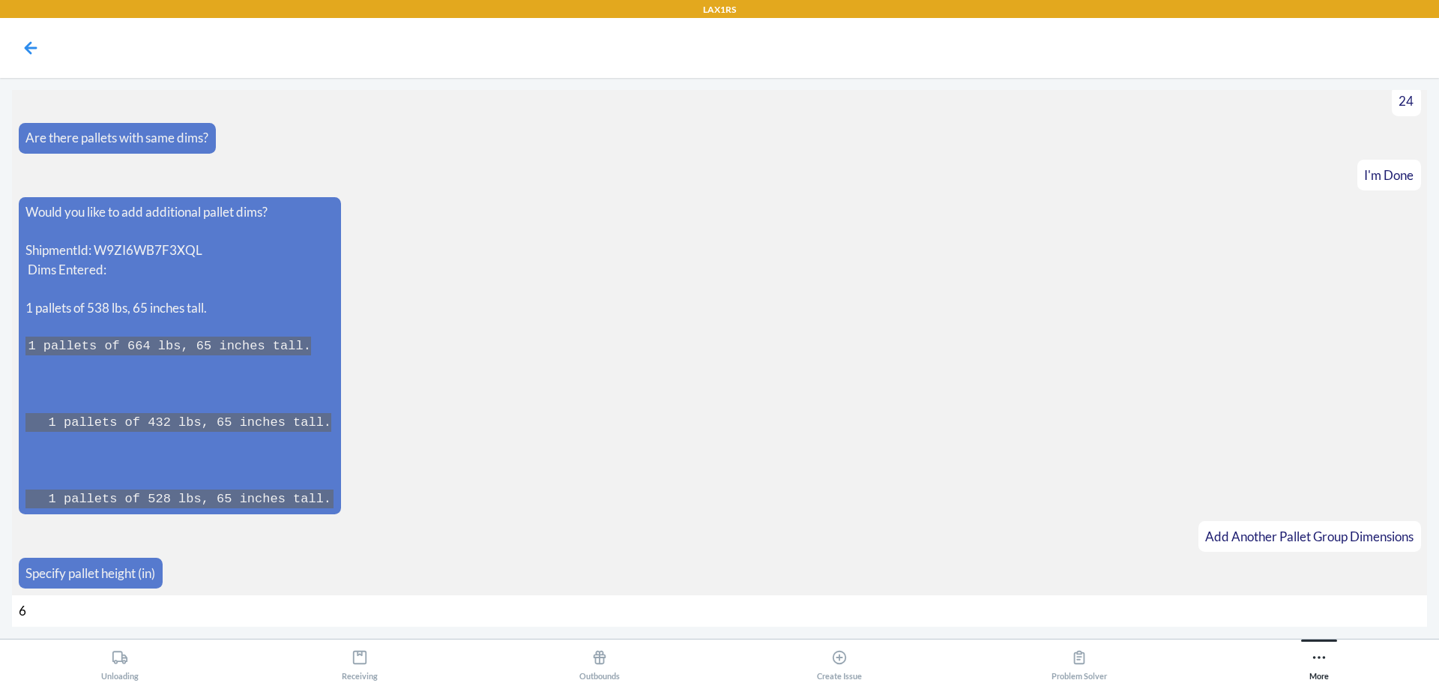
type input "62"
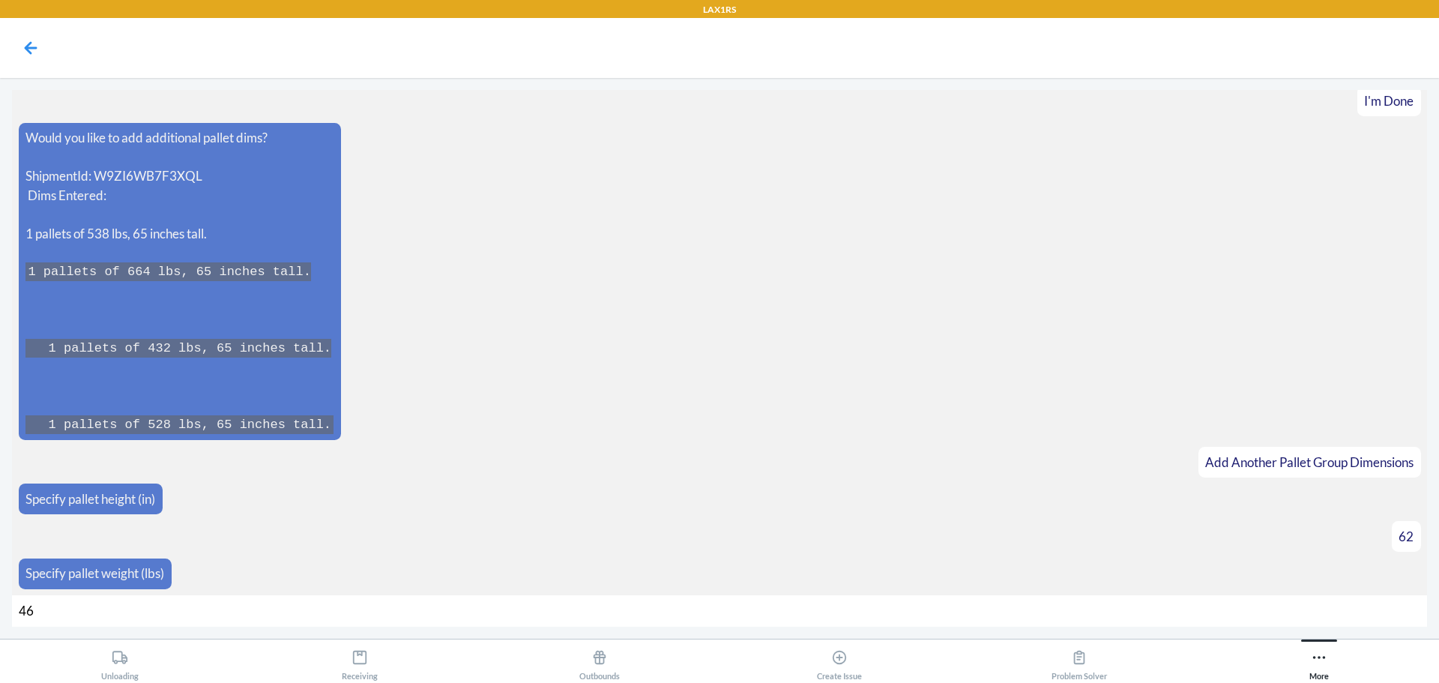
type input "462"
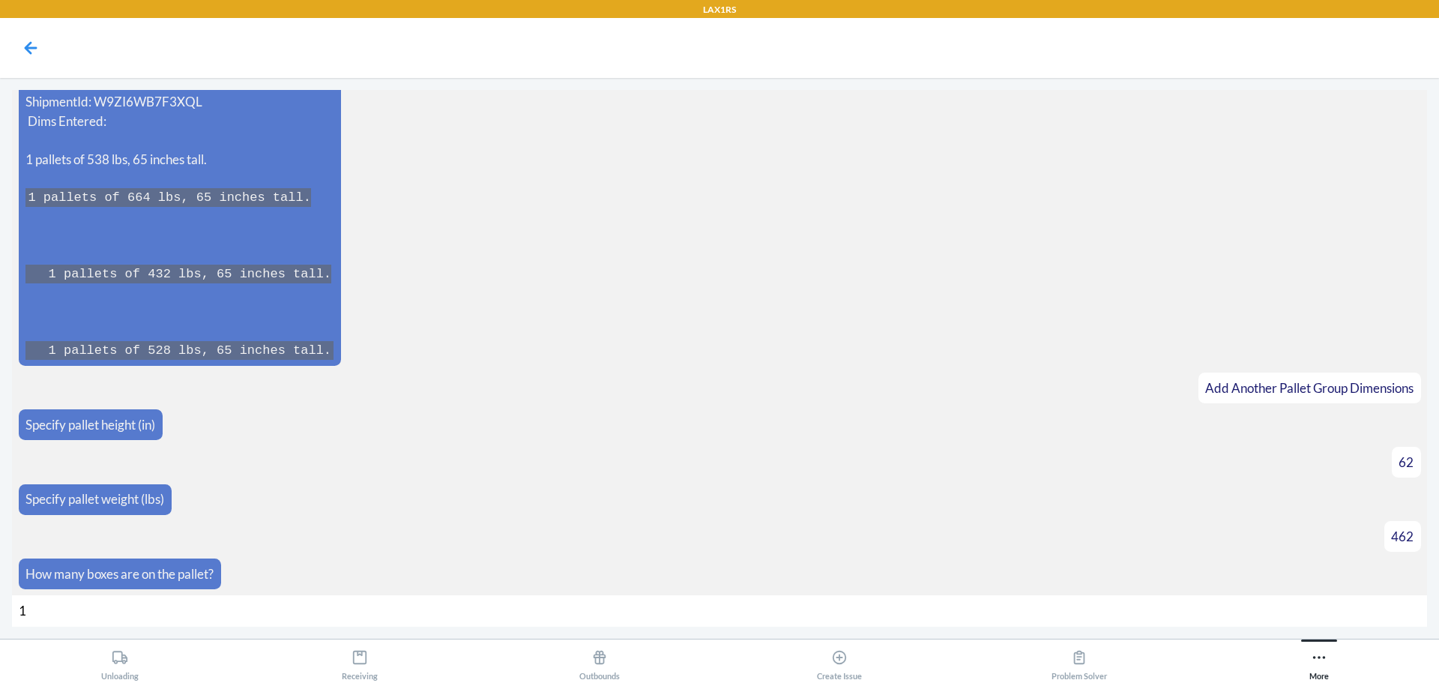
type input "12"
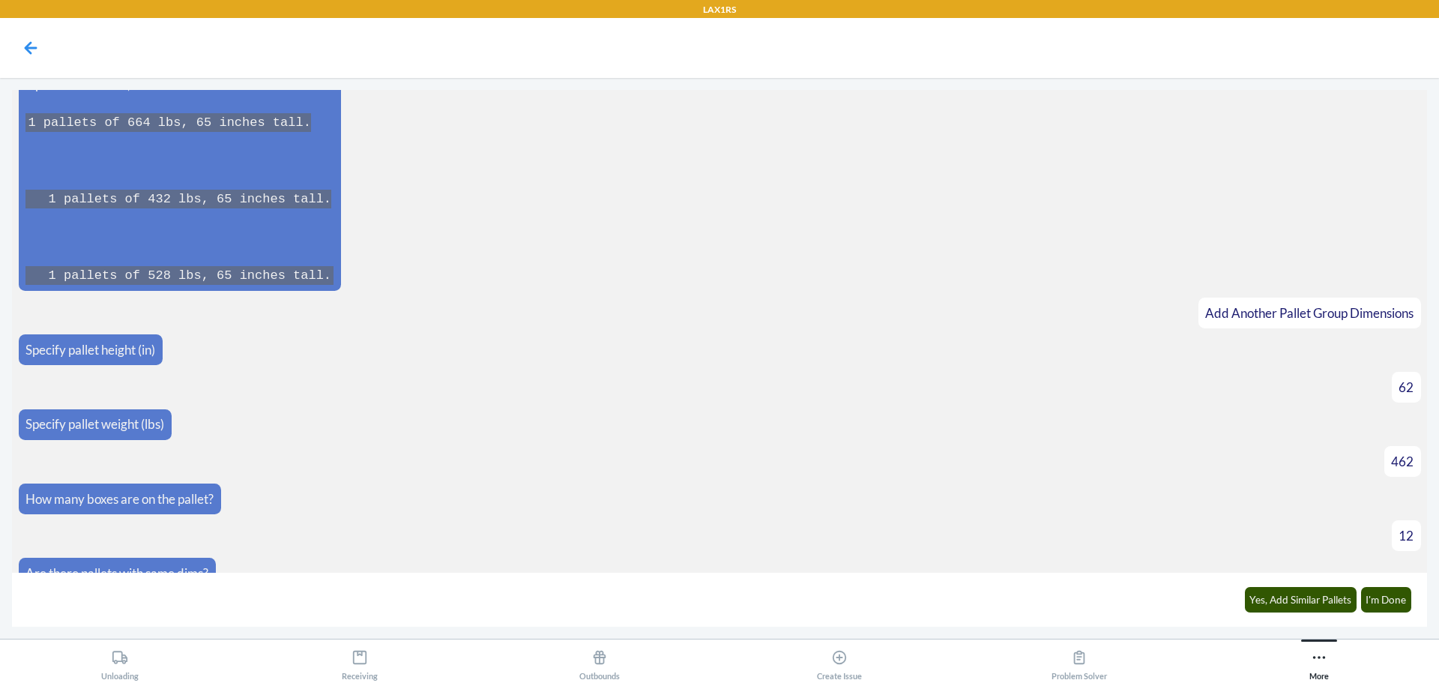
scroll to position [2443, 0]
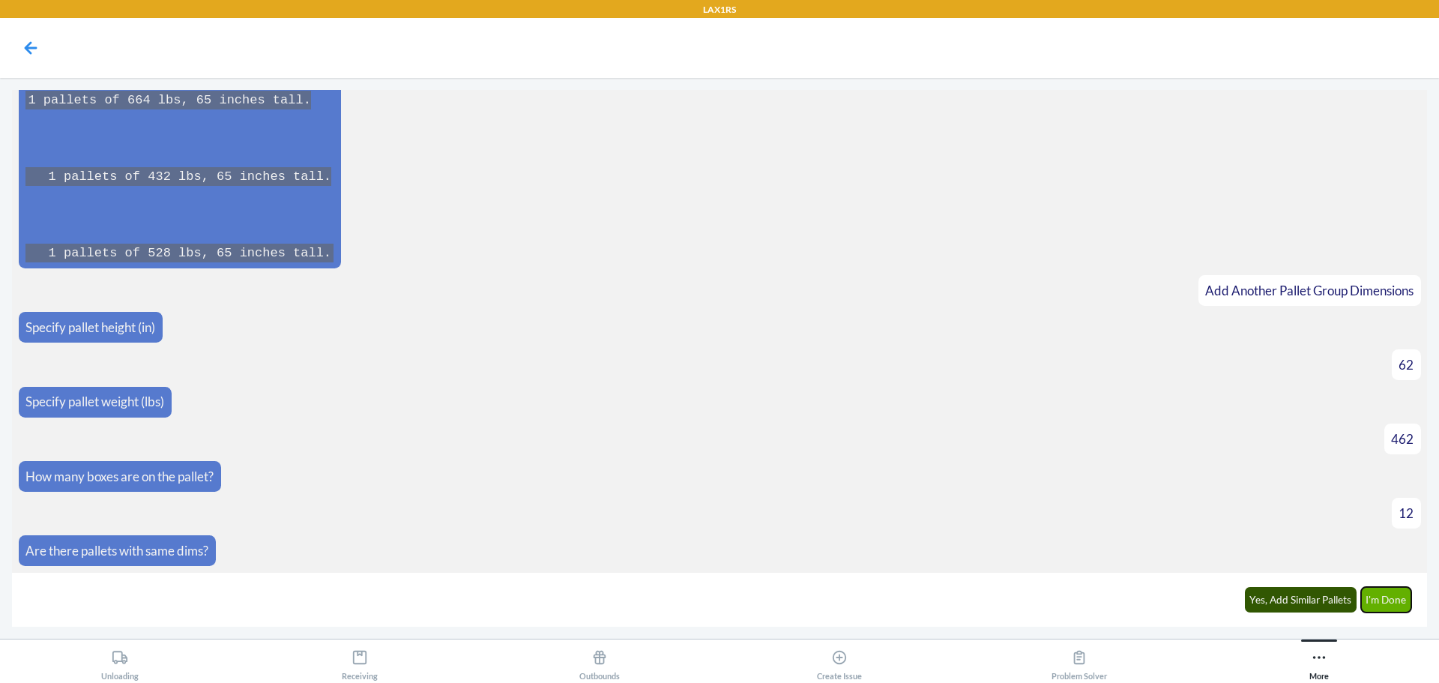
click at [1376, 611] on button "I'm Done" at bounding box center [1386, 599] width 51 height 25
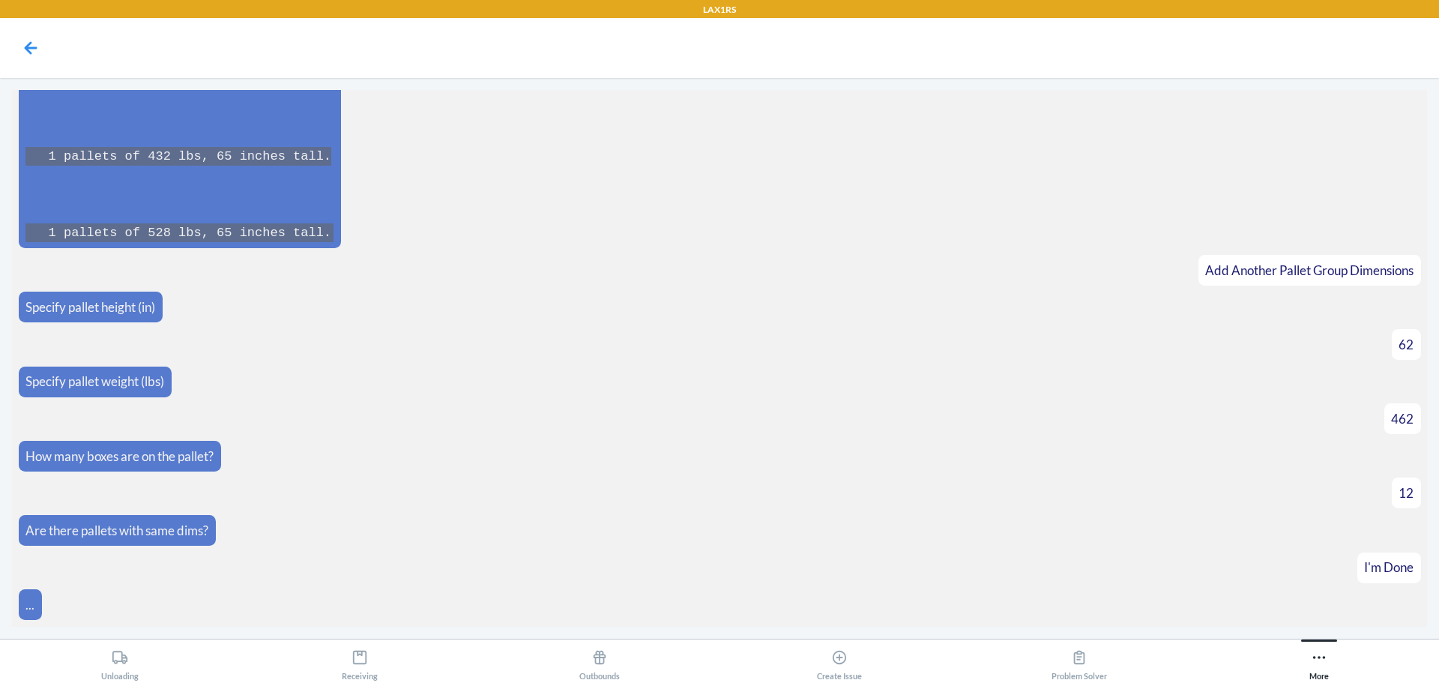
scroll to position [2880, 0]
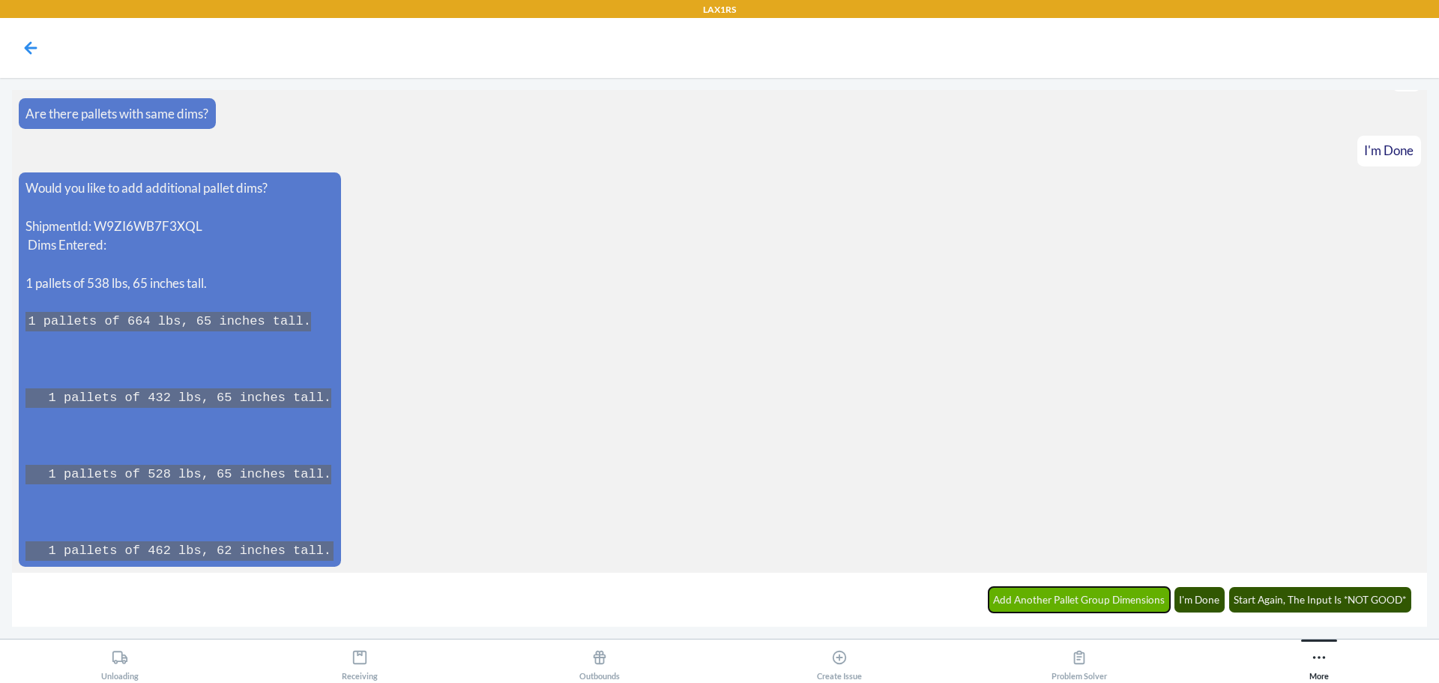
click at [1122, 595] on button "Add Another Pallet Group Dimensions" at bounding box center [1079, 599] width 182 height 25
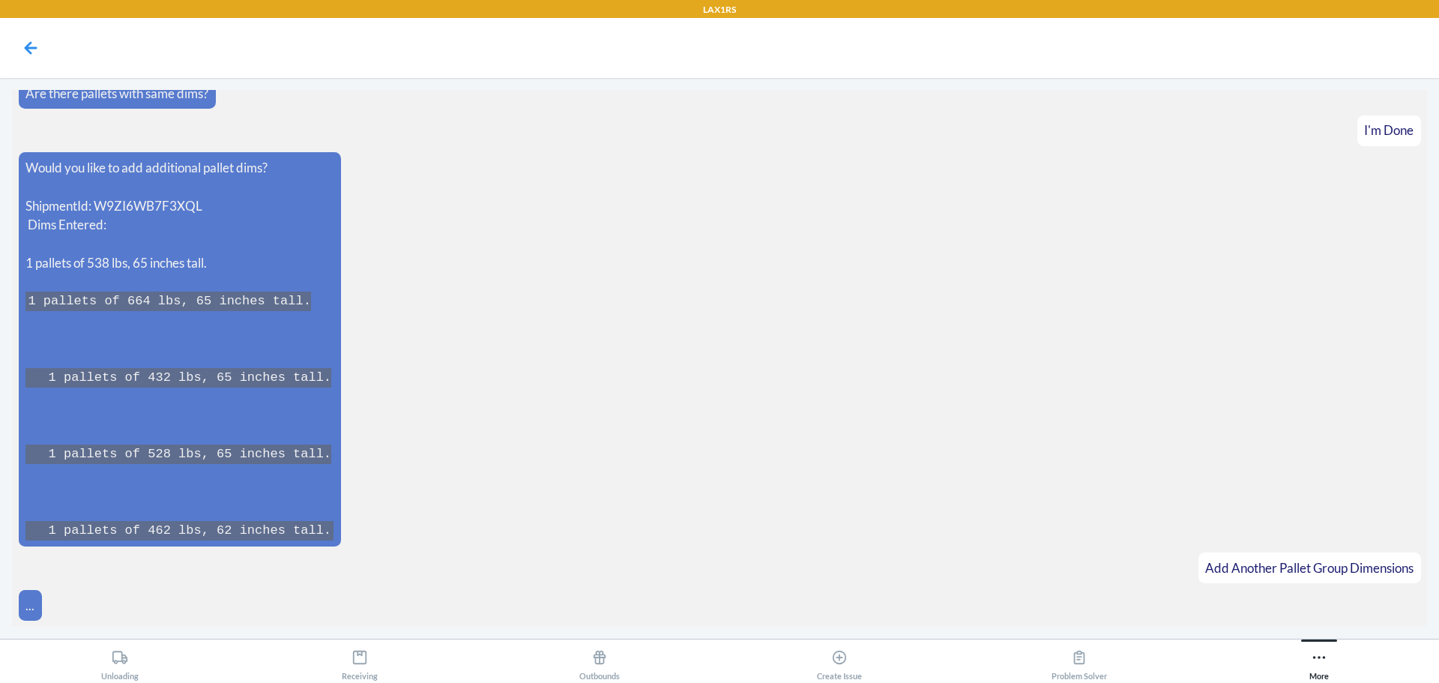
scroll to position [2931, 0]
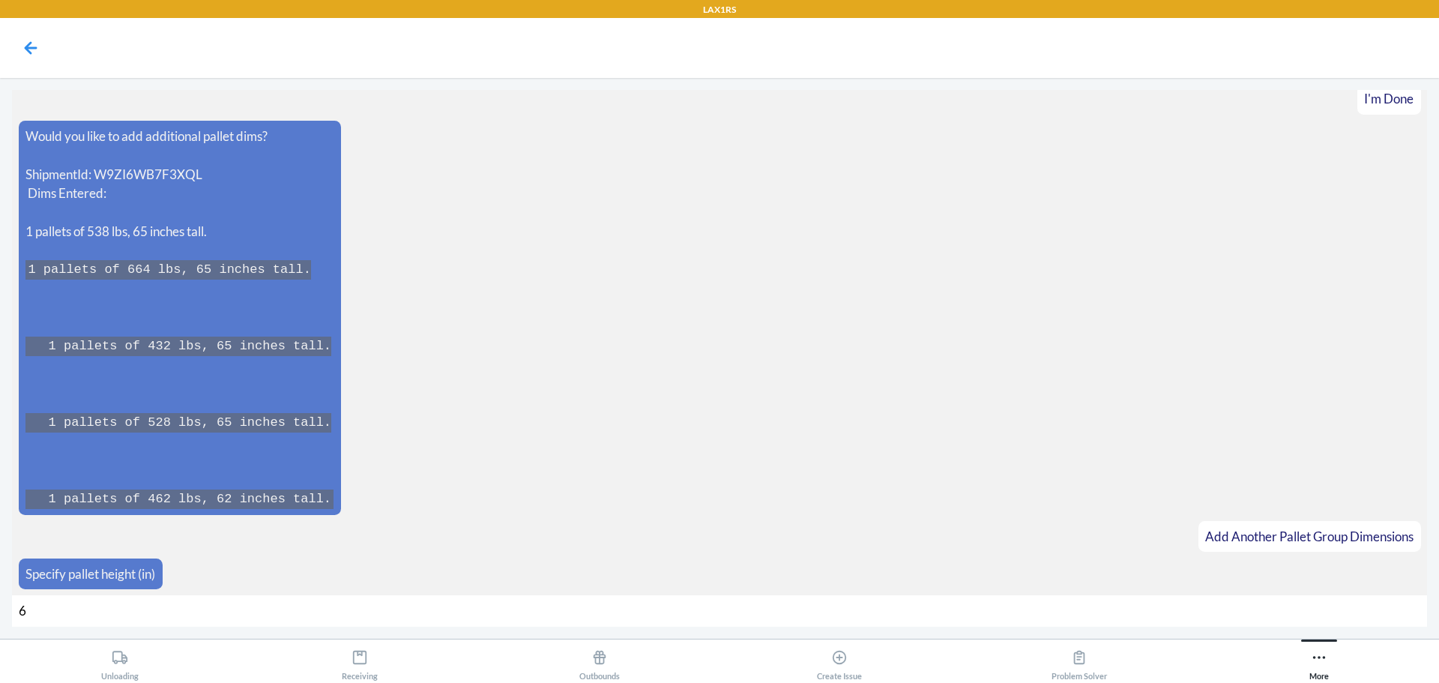
type input "62"
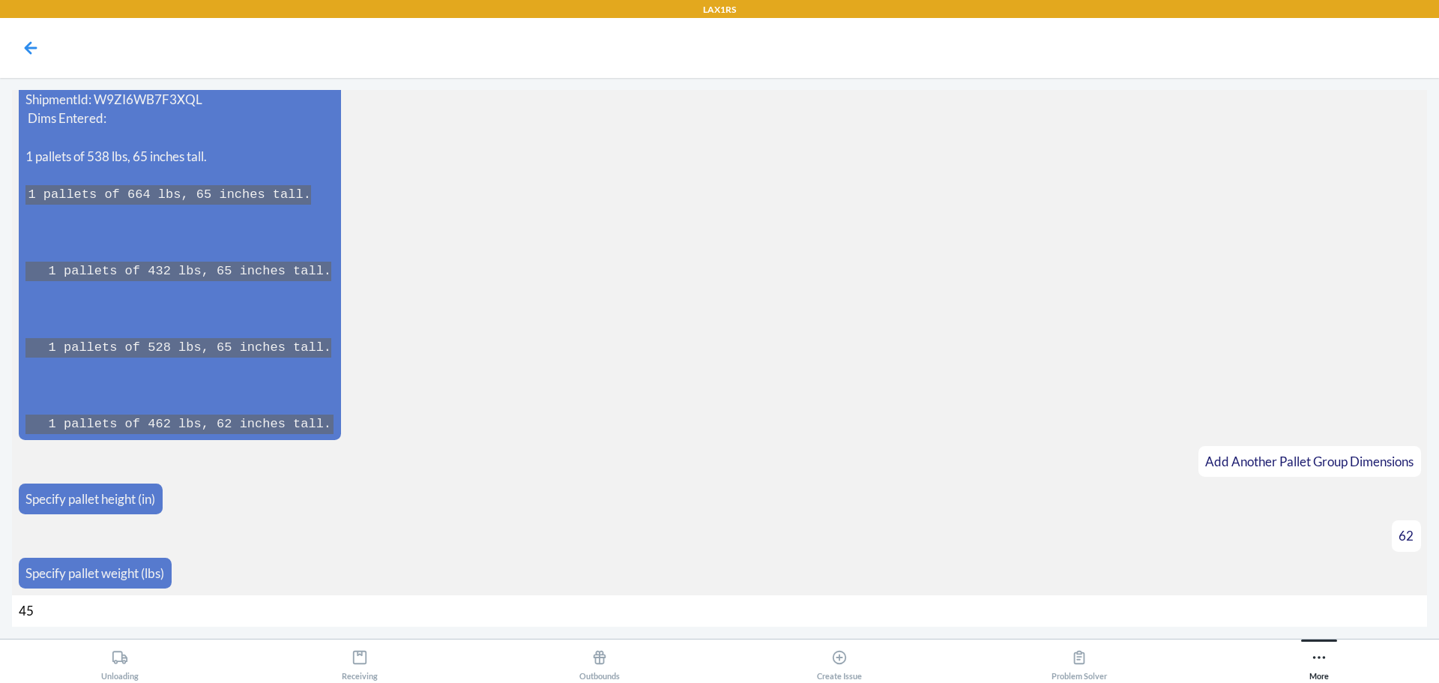
type input "450"
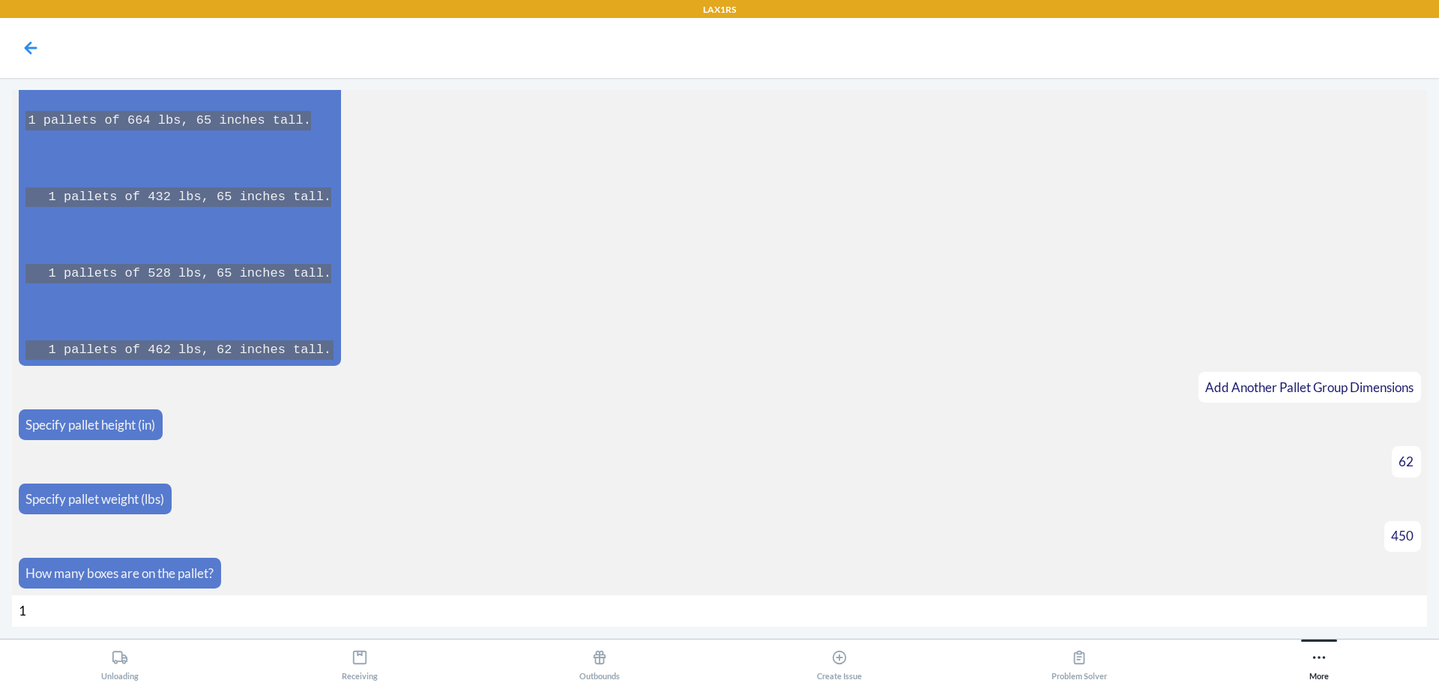
type input "12"
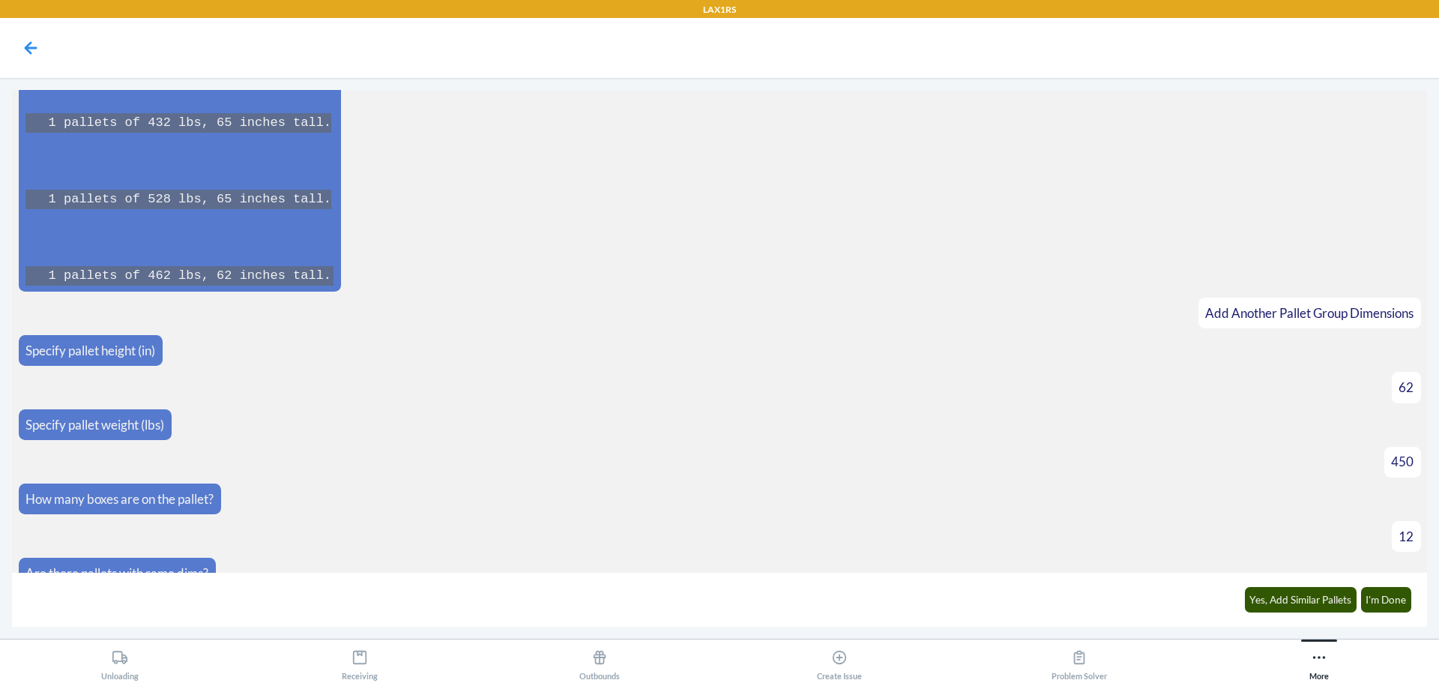
scroll to position [3177, 0]
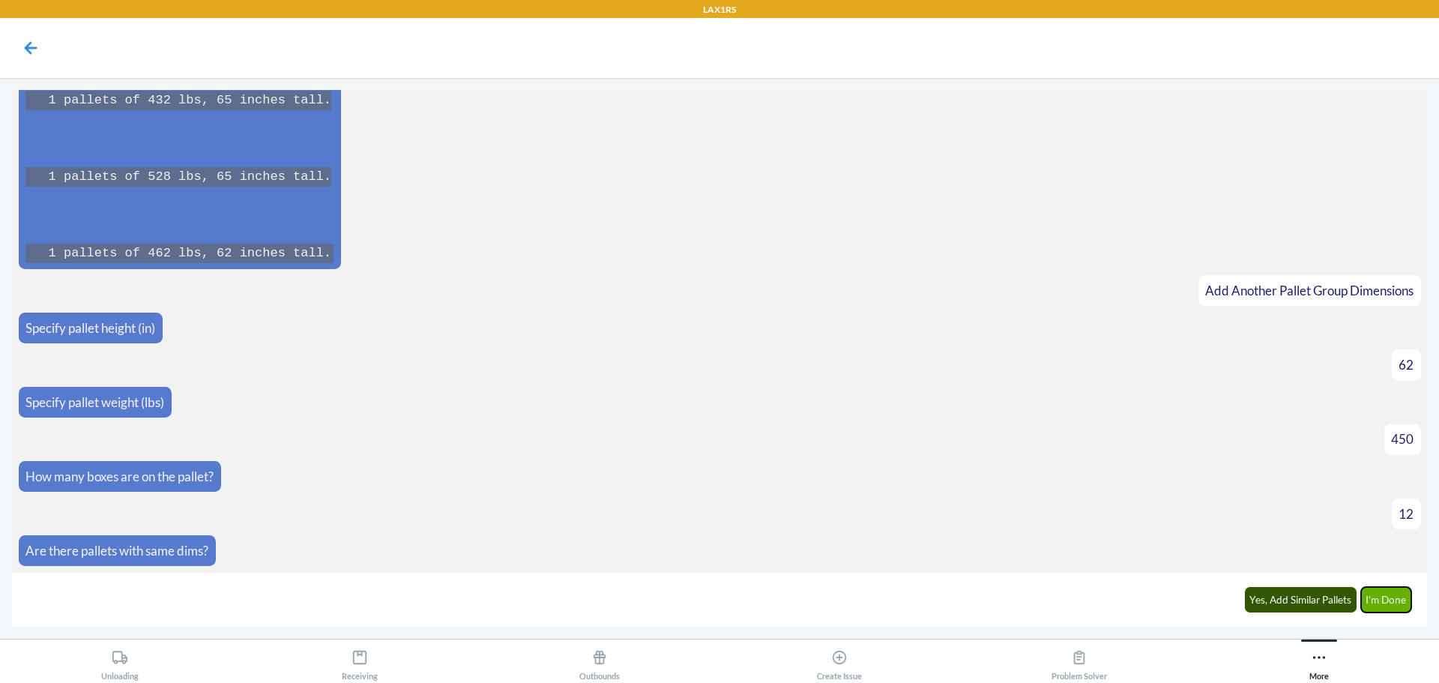
click at [1401, 604] on button "I'm Done" at bounding box center [1386, 599] width 51 height 25
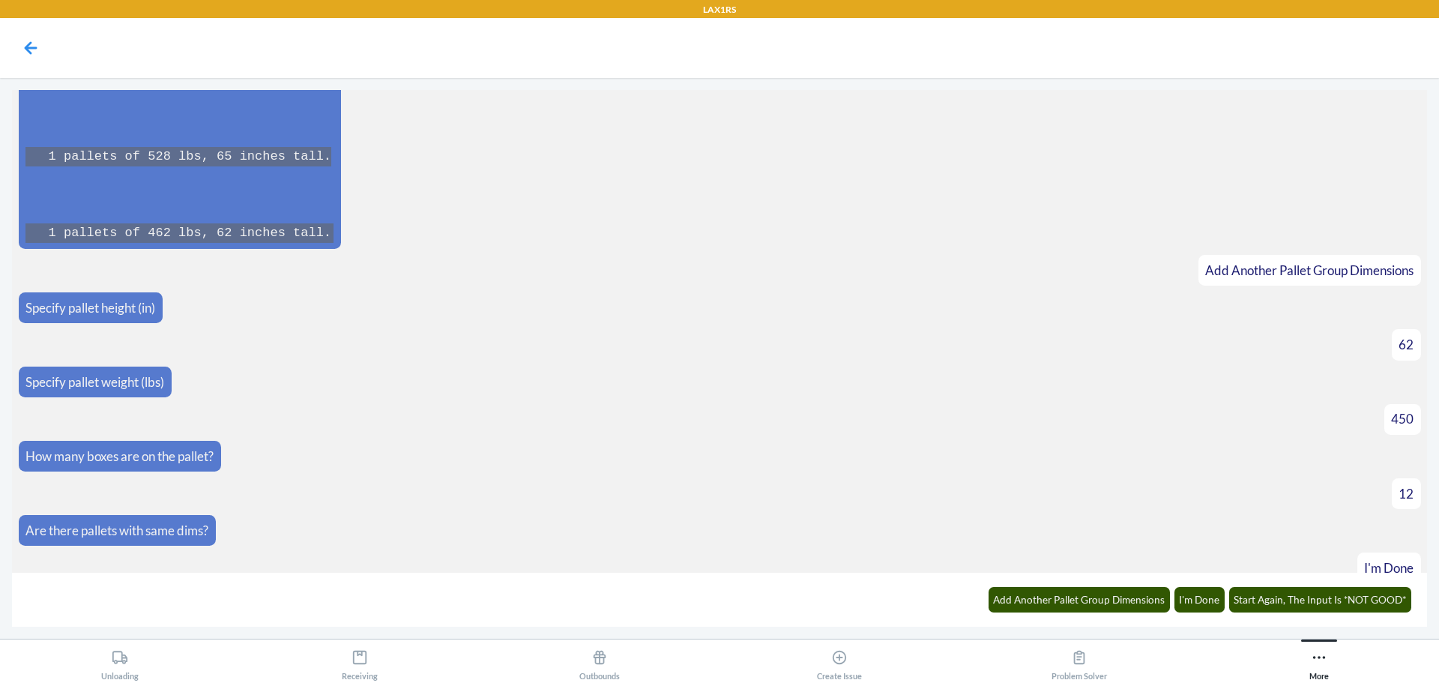
scroll to position [3691, 0]
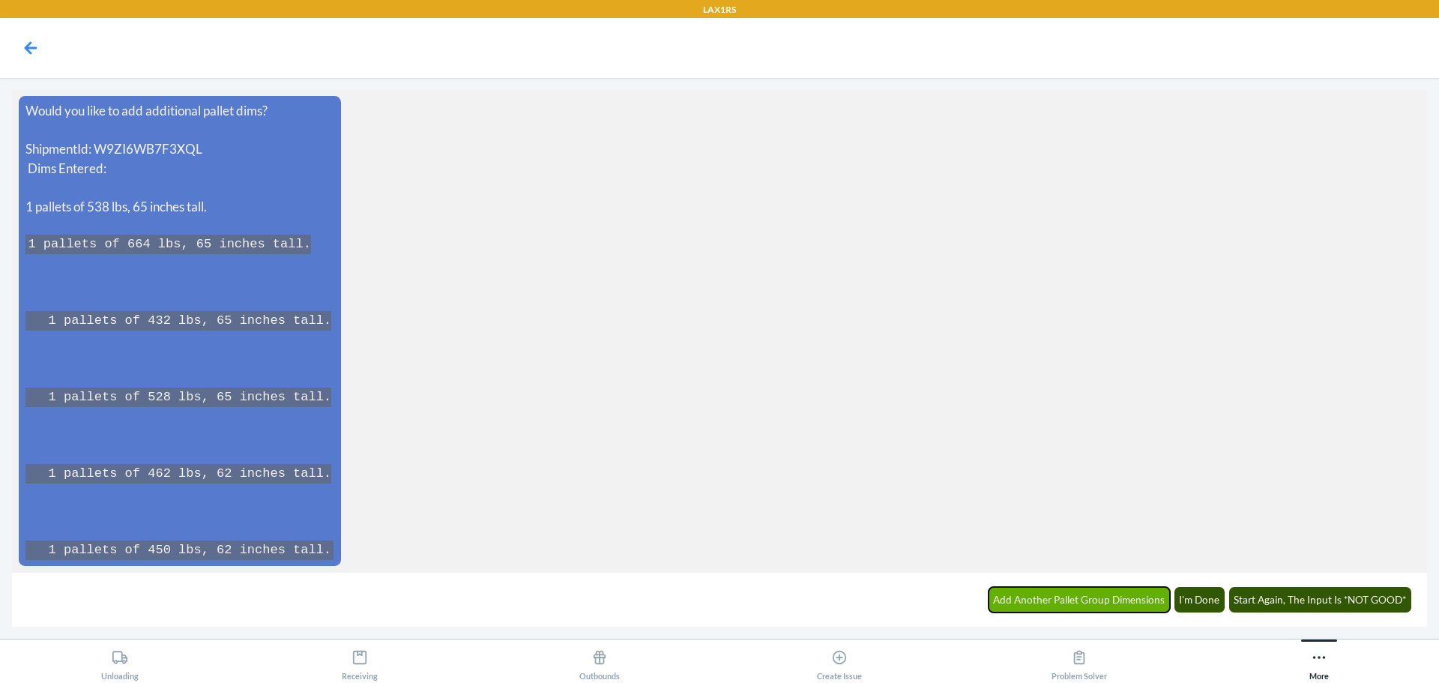
click at [1146, 602] on button "Add Another Pallet Group Dimensions" at bounding box center [1079, 599] width 182 height 25
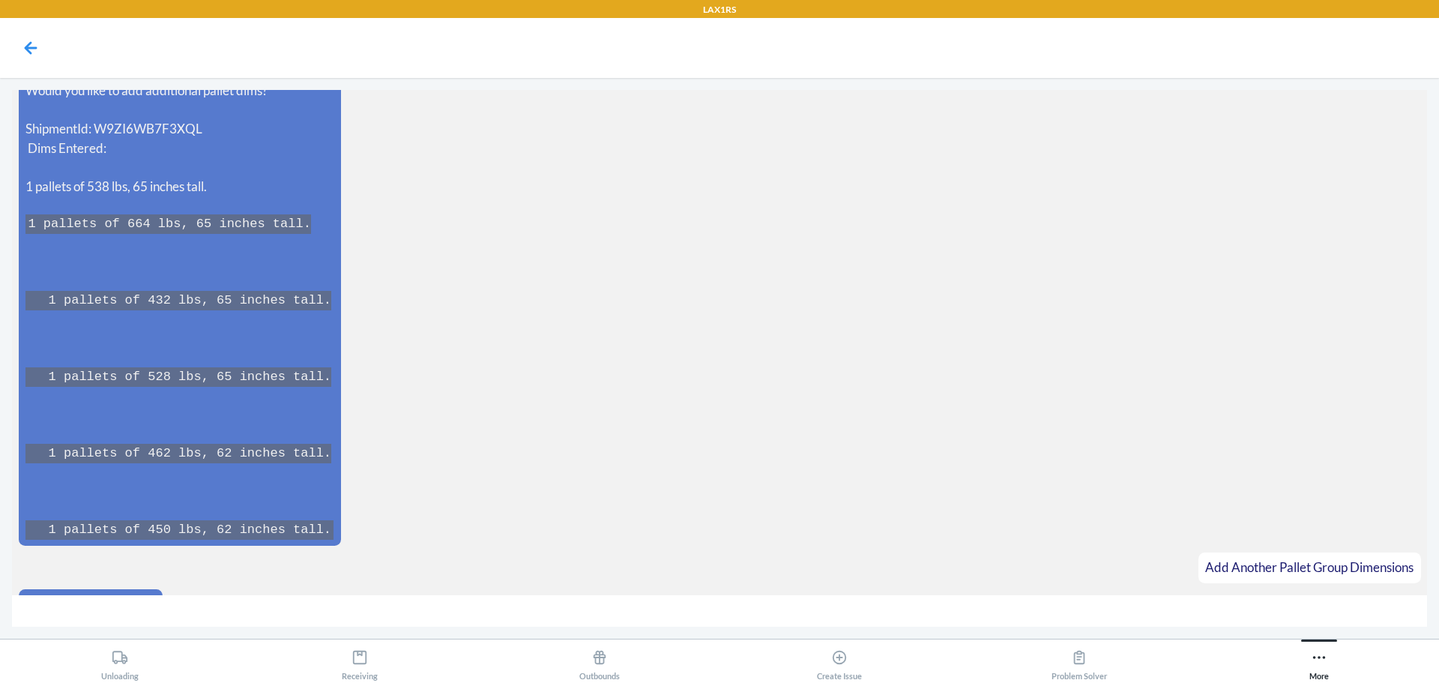
scroll to position [3743, 0]
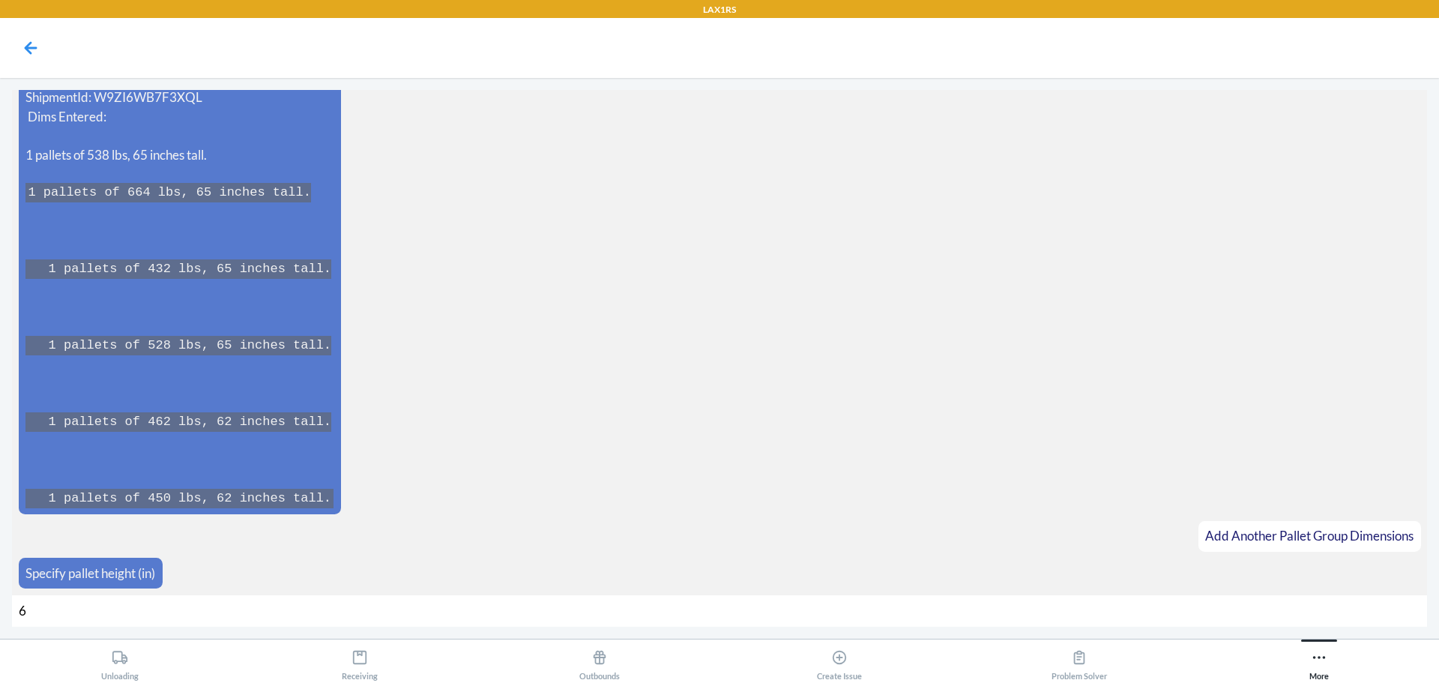
type input "62"
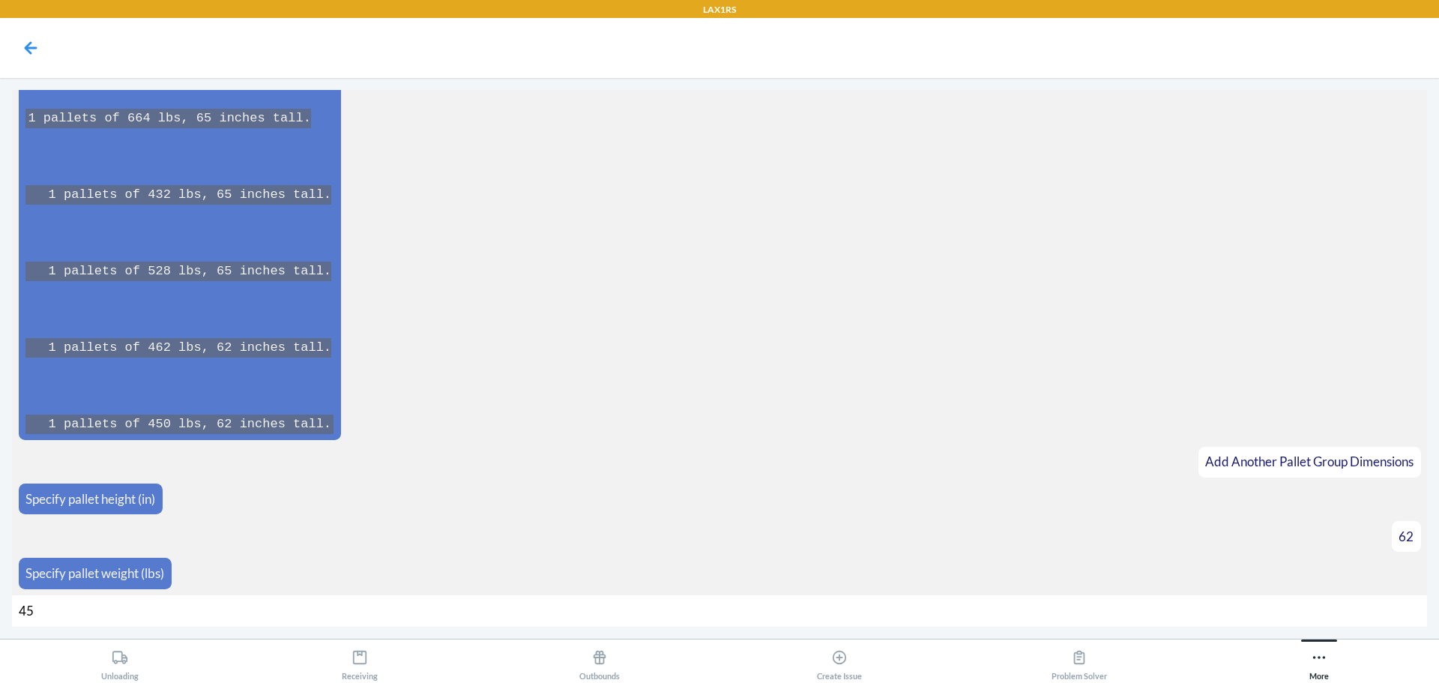
type input "456"
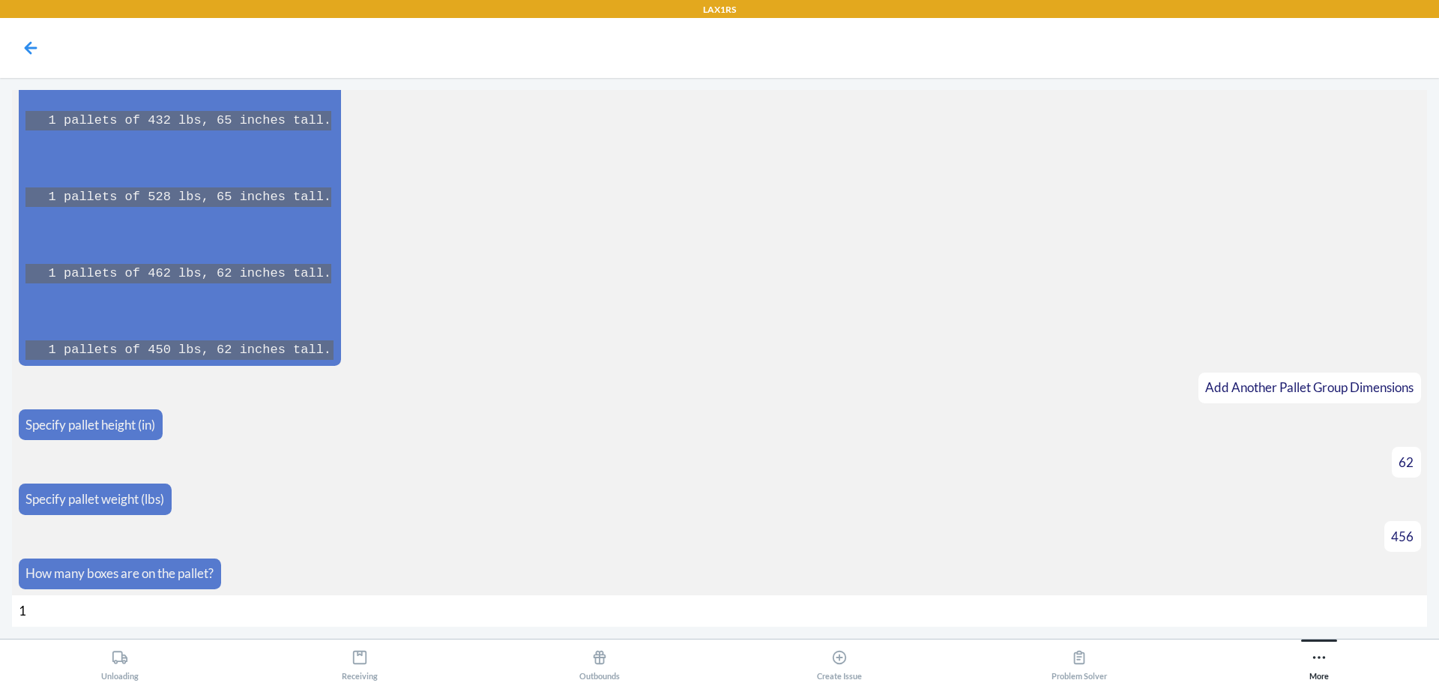
type input "12"
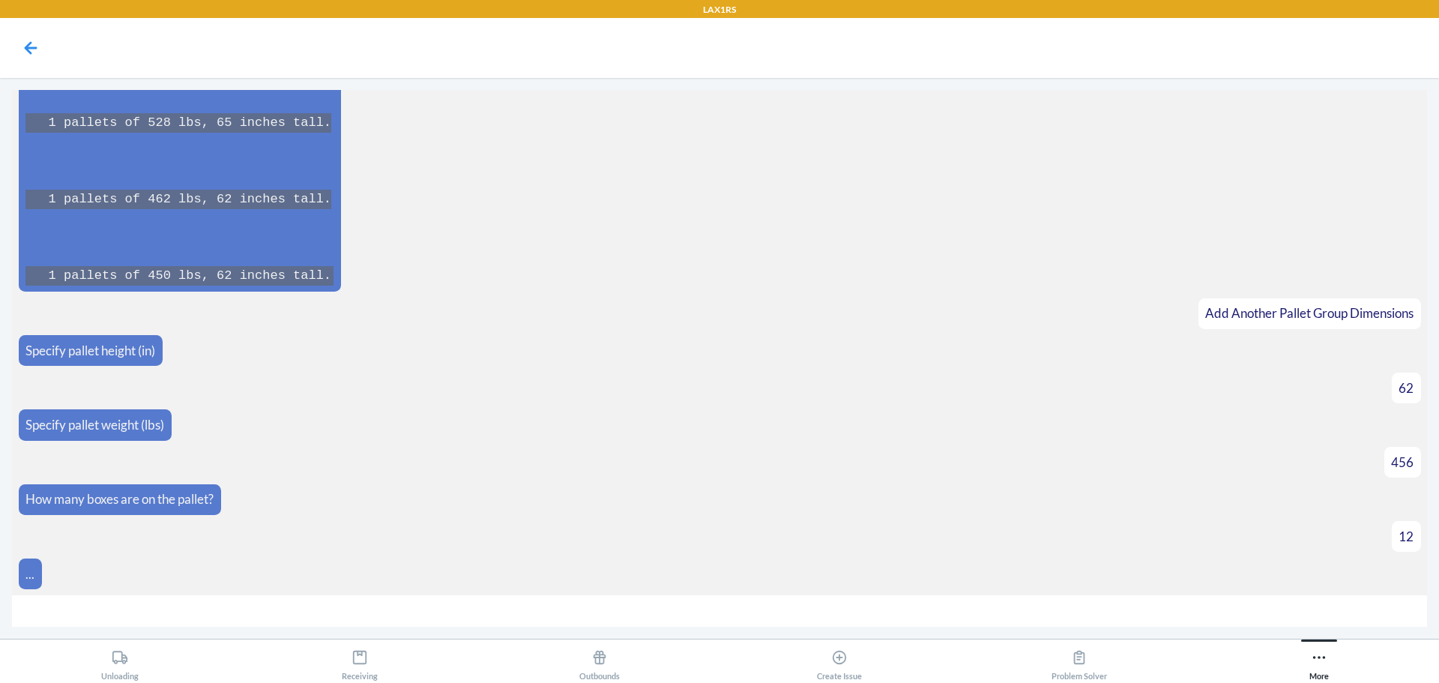
scroll to position [3988, 0]
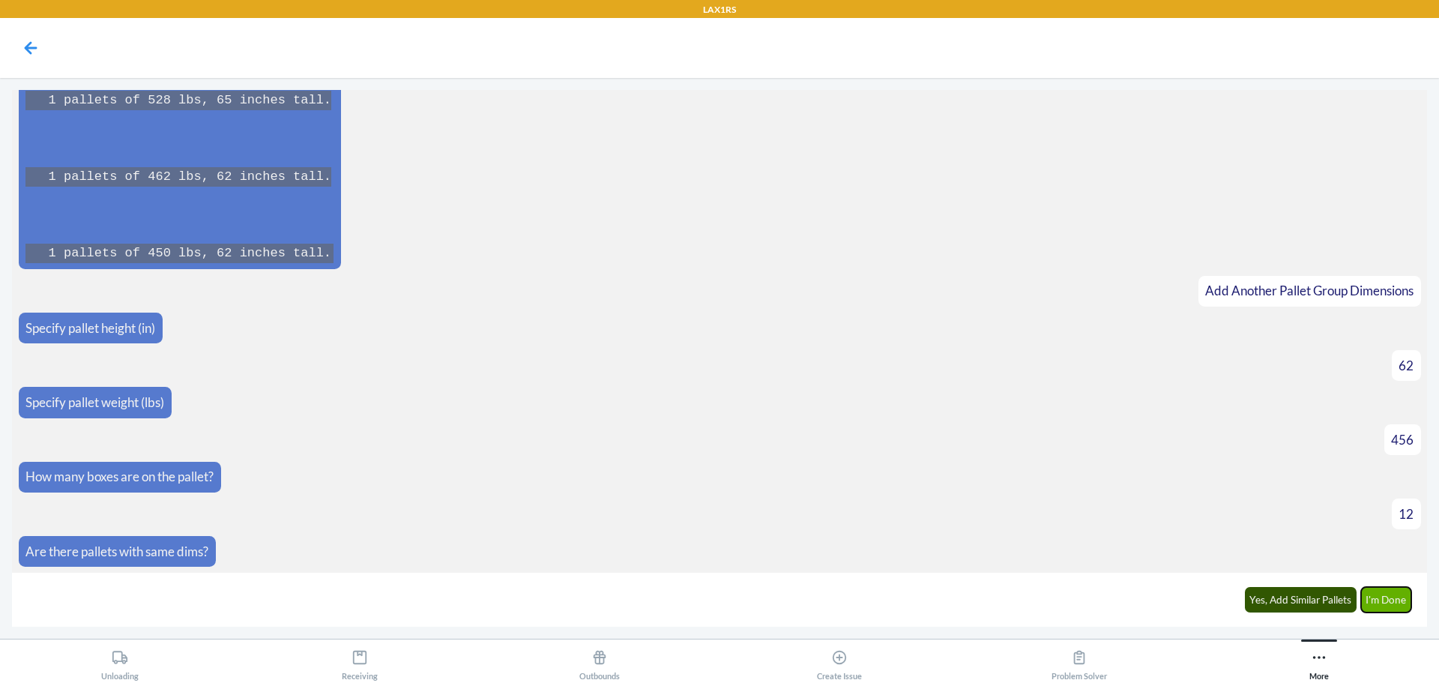
click at [1384, 602] on button "I'm Done" at bounding box center [1386, 599] width 51 height 25
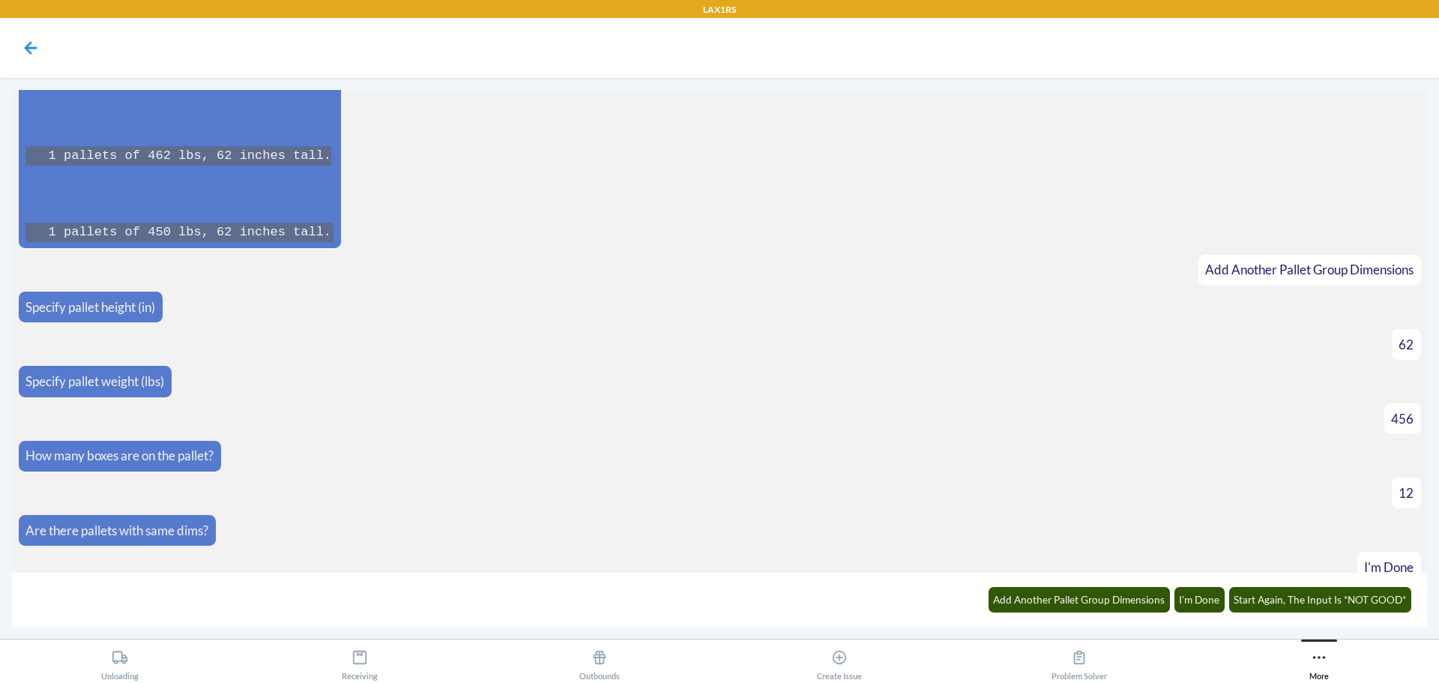
scroll to position [4508, 0]
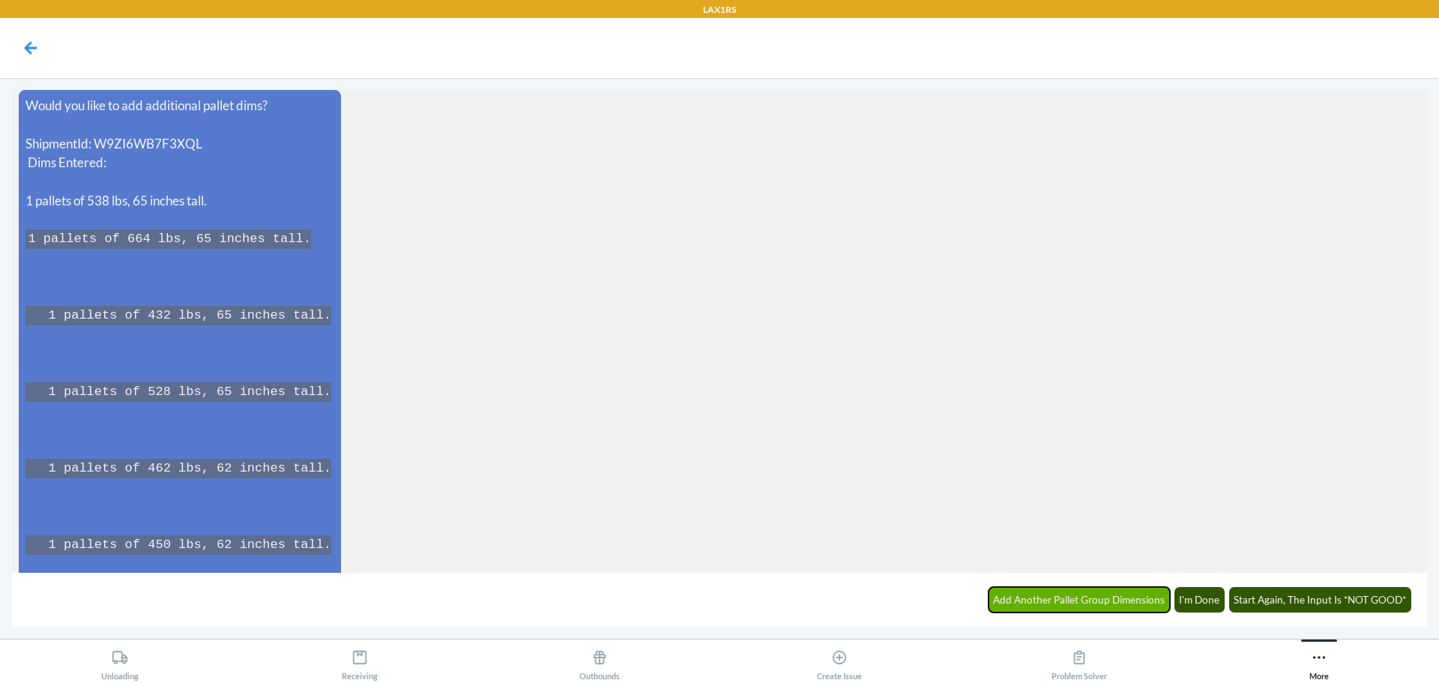
click at [1116, 593] on button "Add Another Pallet Group Dimensions" at bounding box center [1079, 599] width 182 height 25
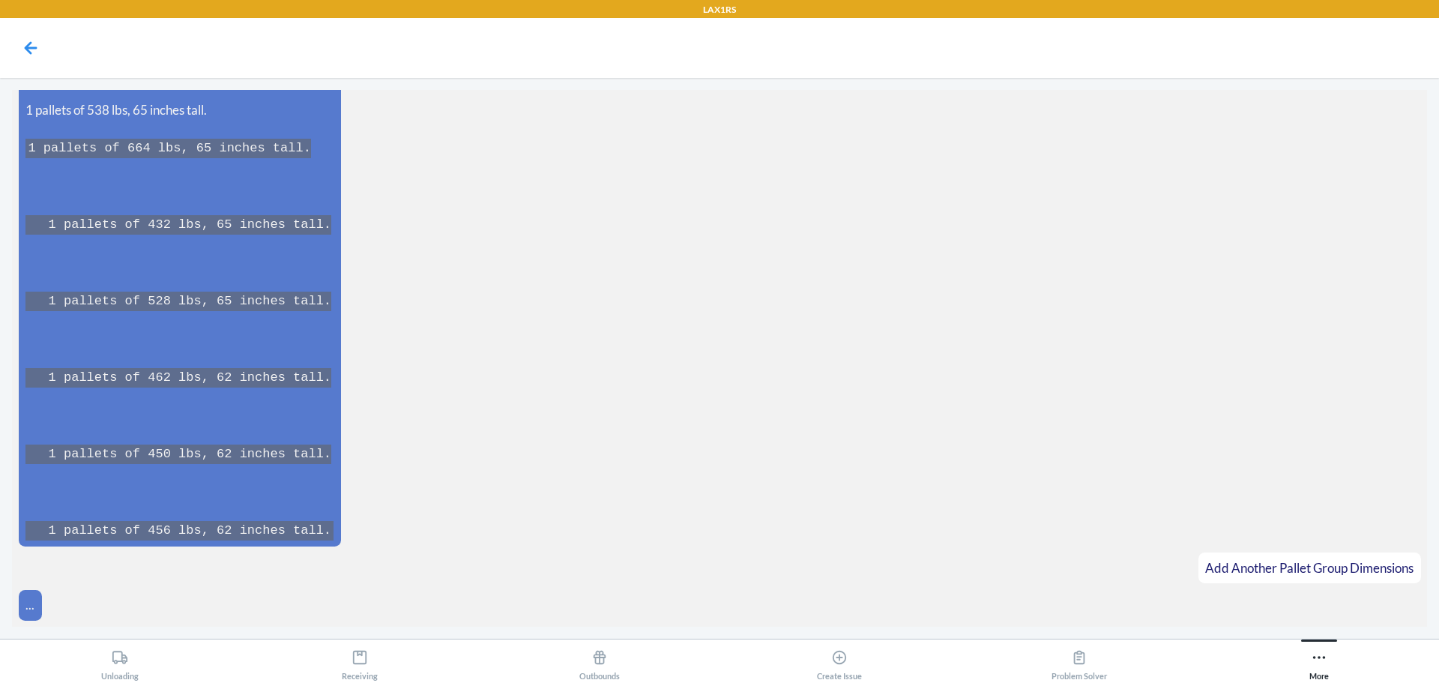
scroll to position [4630, 0]
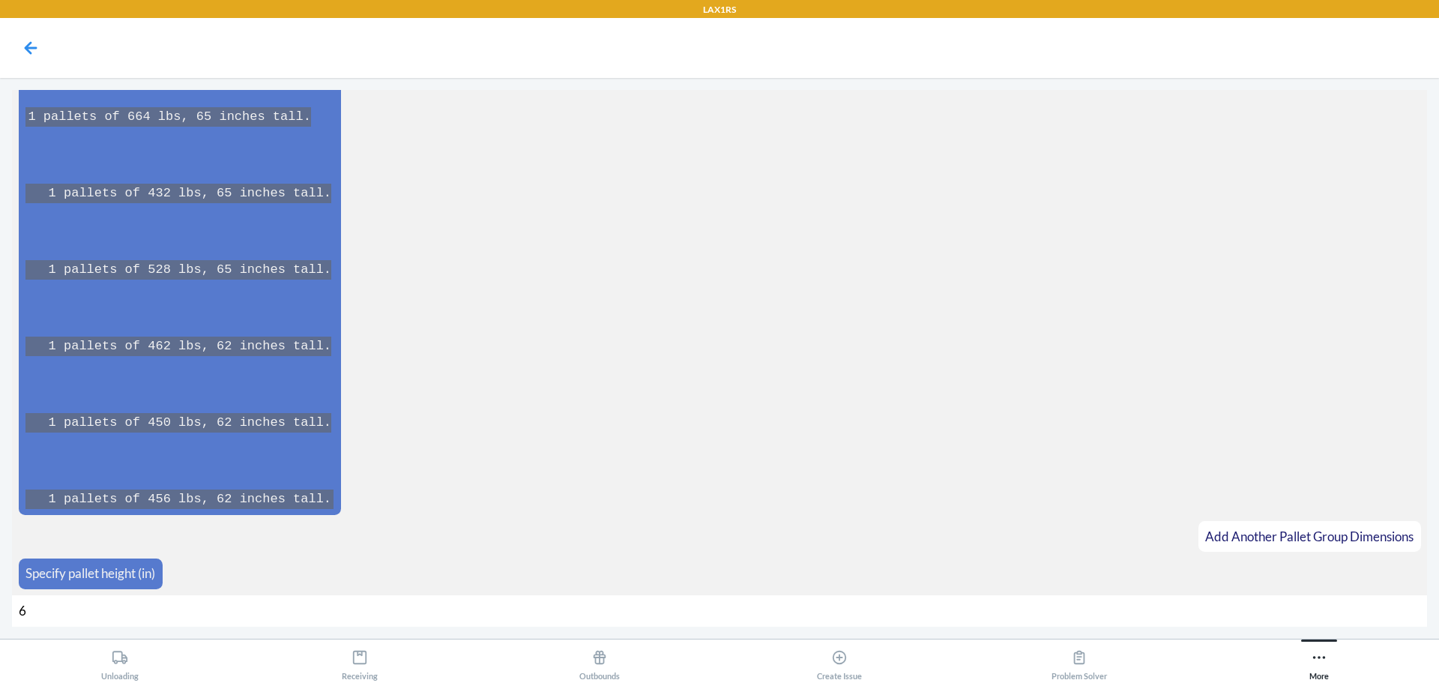
type input "65"
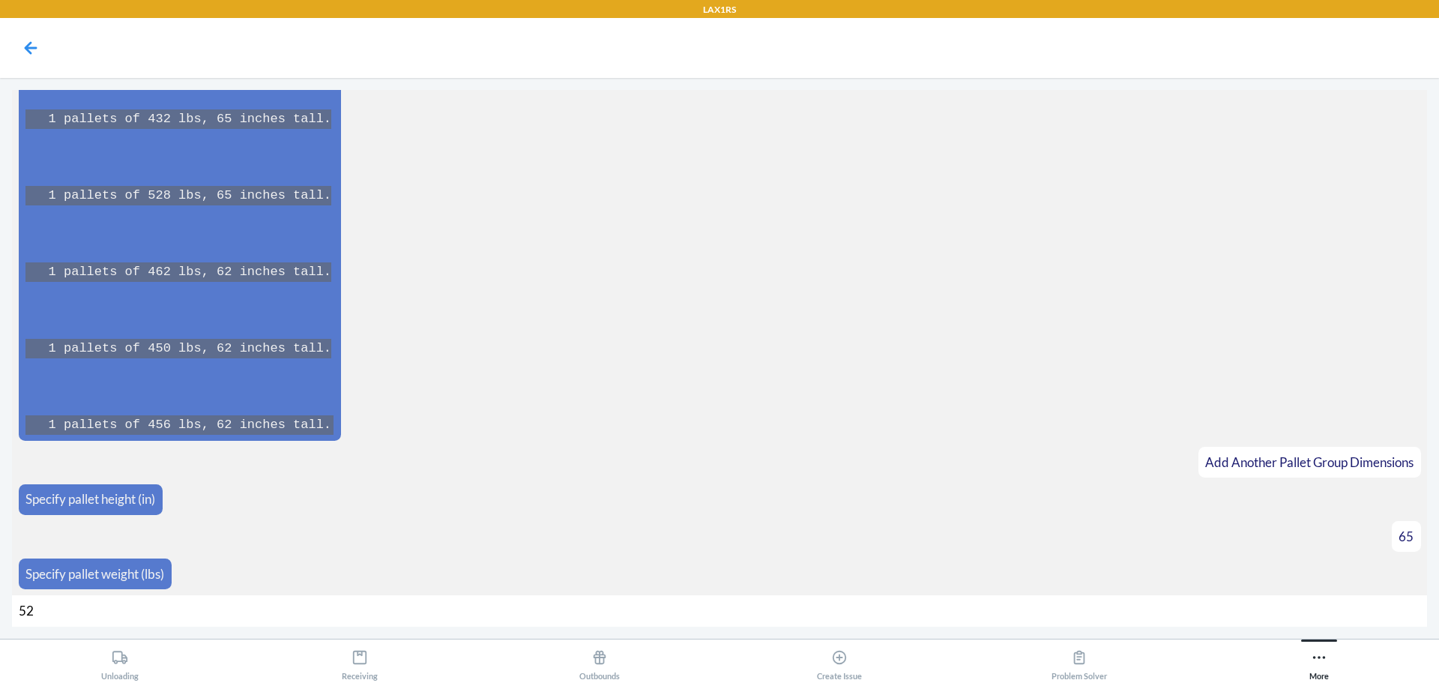
type input "526"
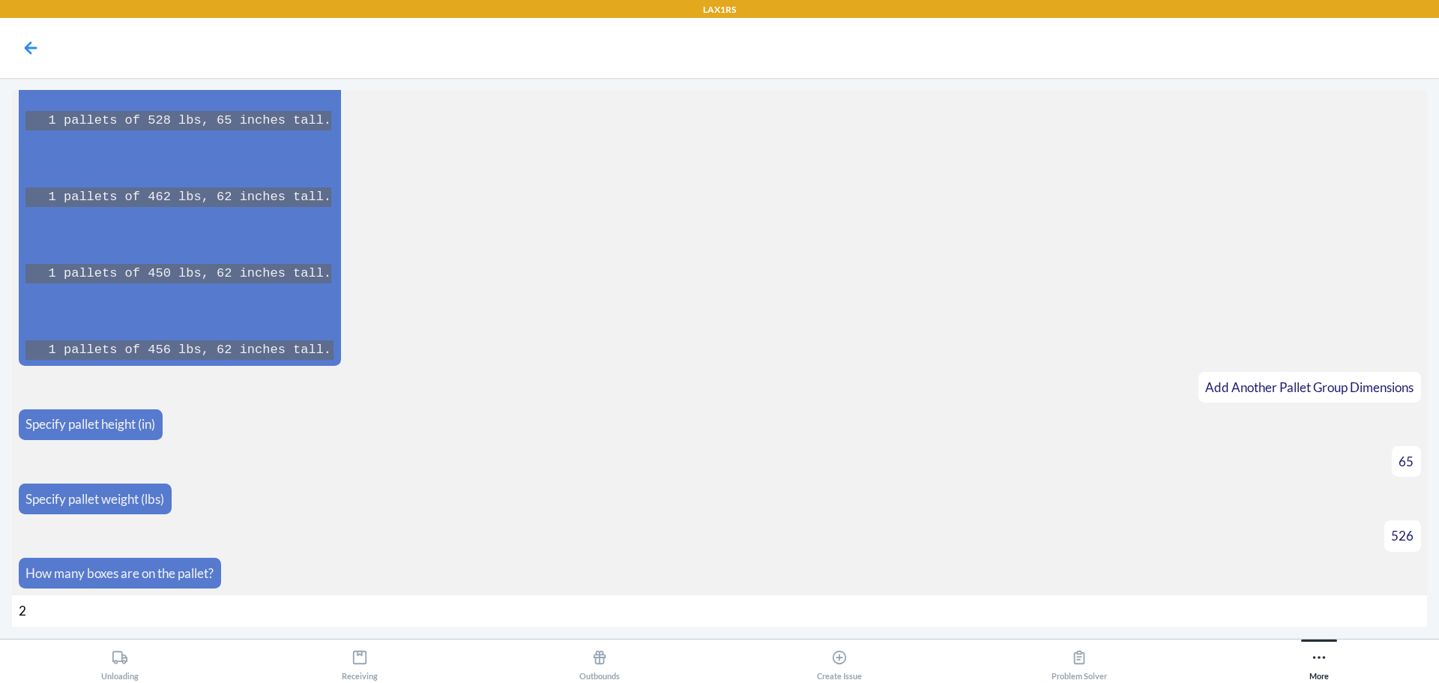
type input "24"
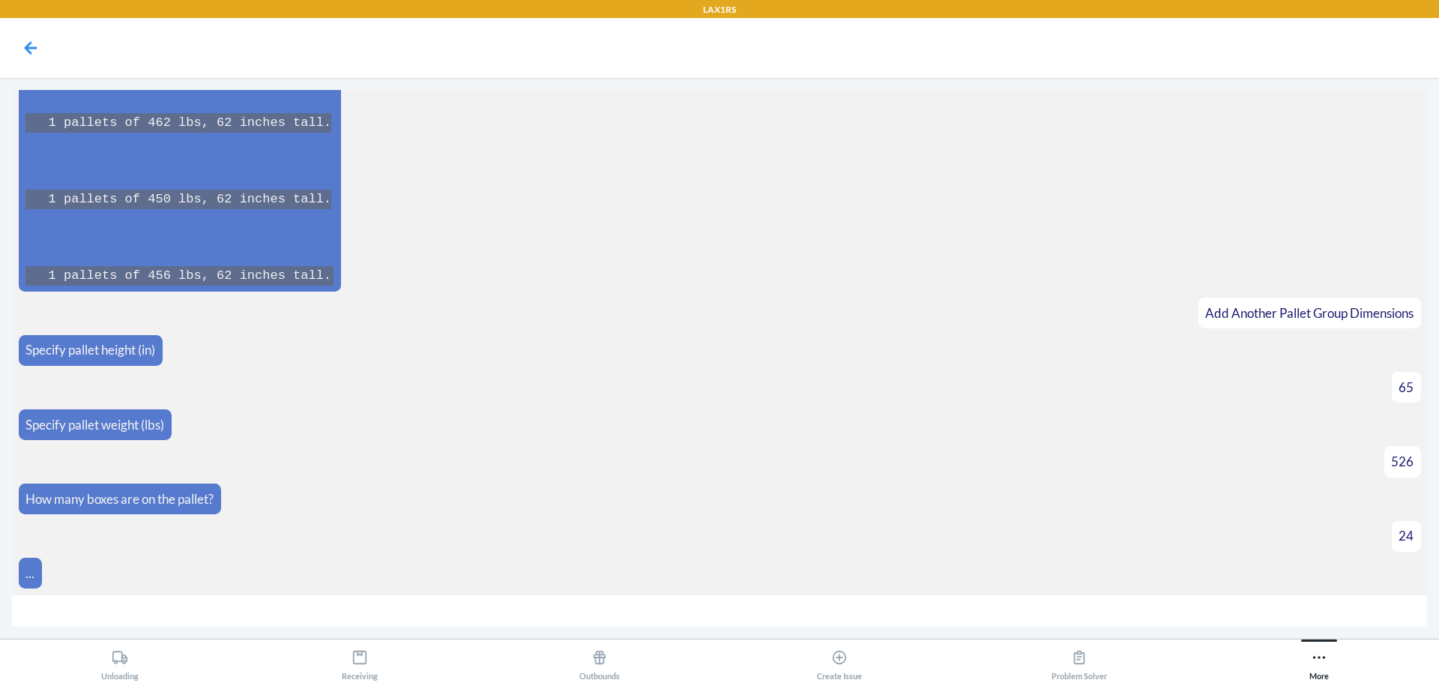
scroll to position [4876, 0]
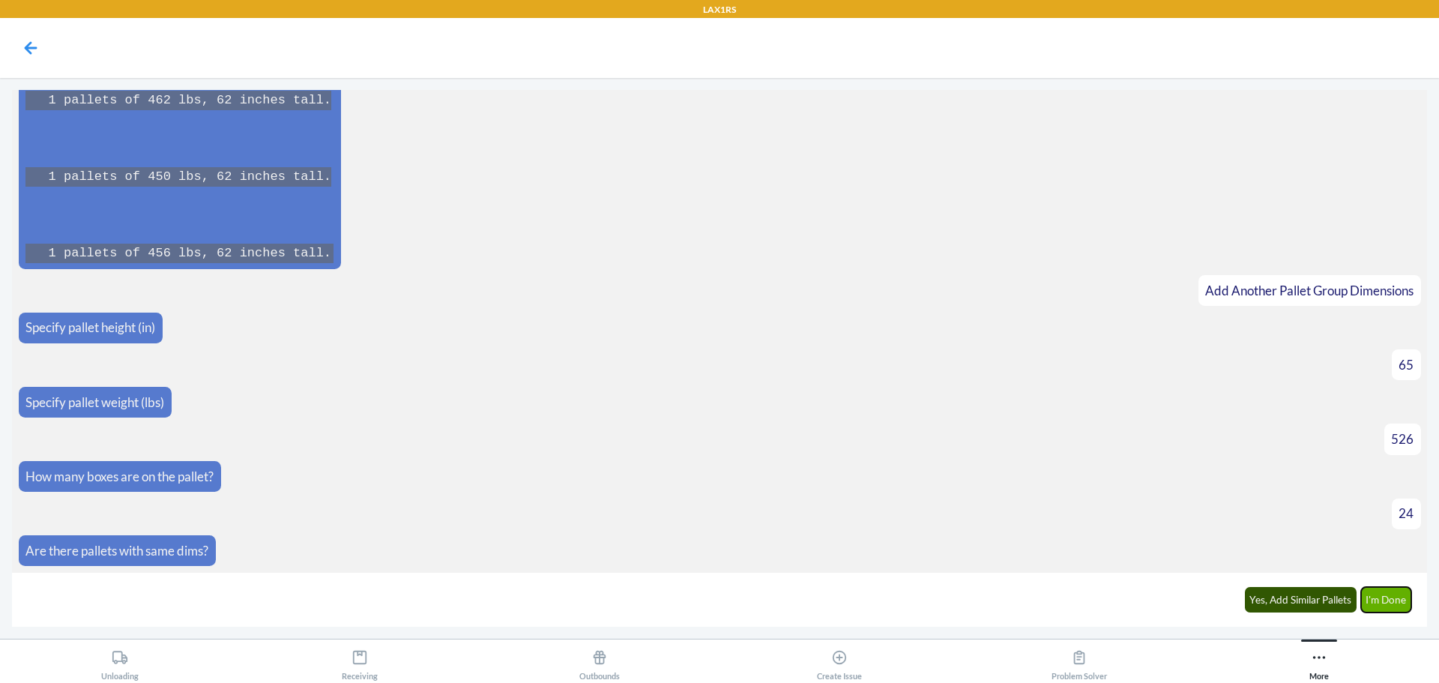
click at [1398, 605] on button "I'm Done" at bounding box center [1386, 599] width 51 height 25
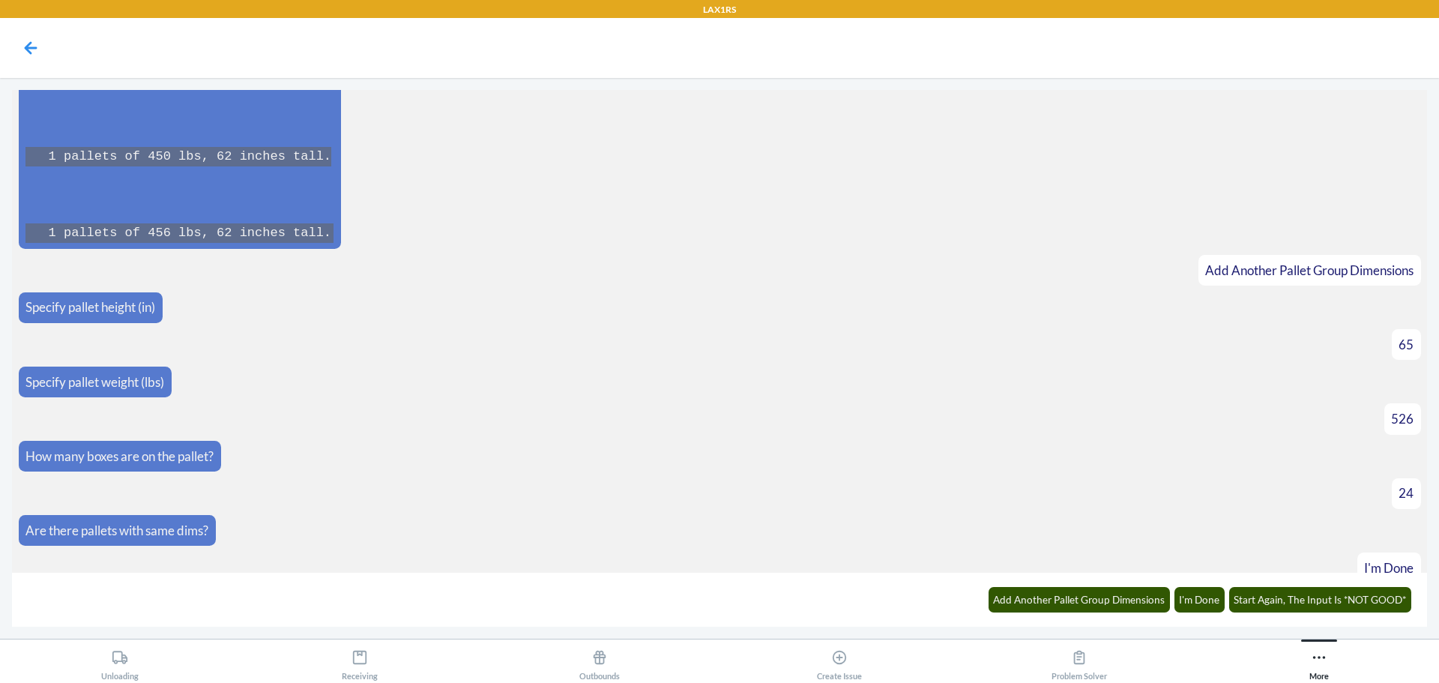
scroll to position [5395, 0]
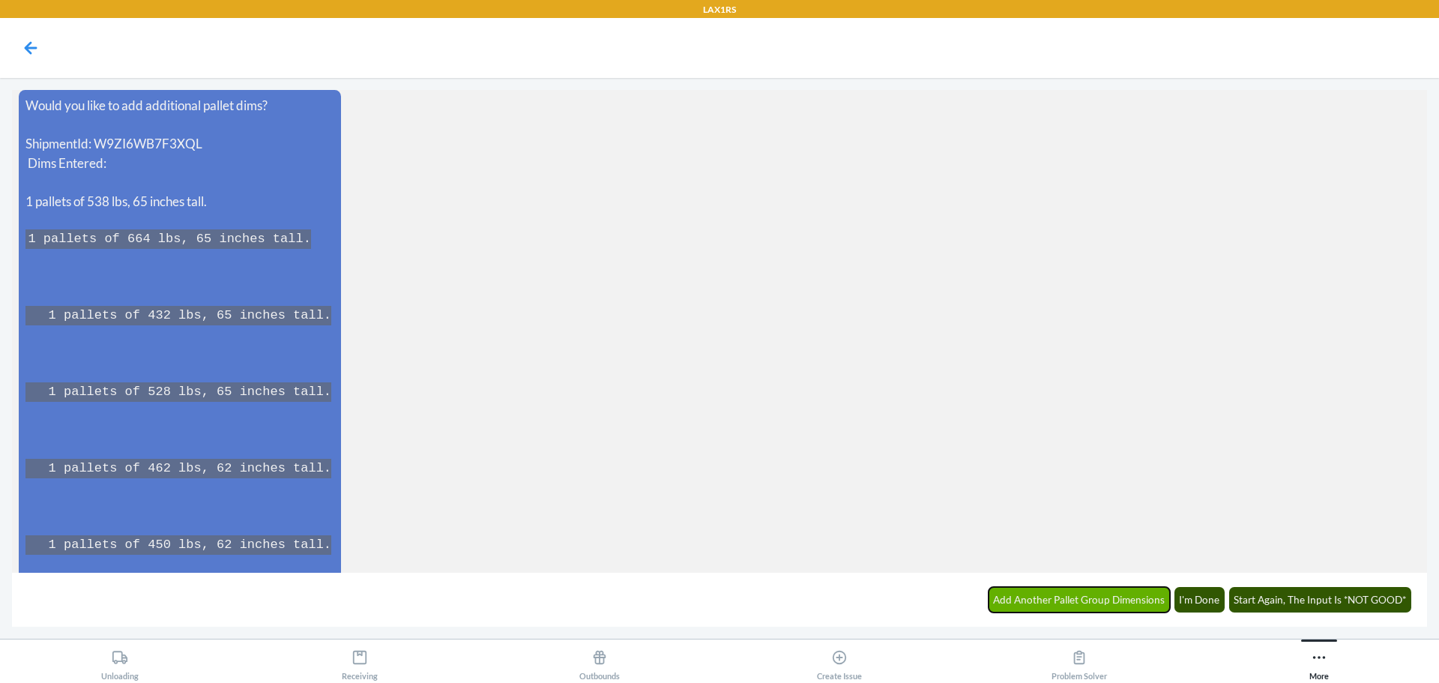
click at [1134, 596] on button "Add Another Pallet Group Dimensions" at bounding box center [1079, 599] width 182 height 25
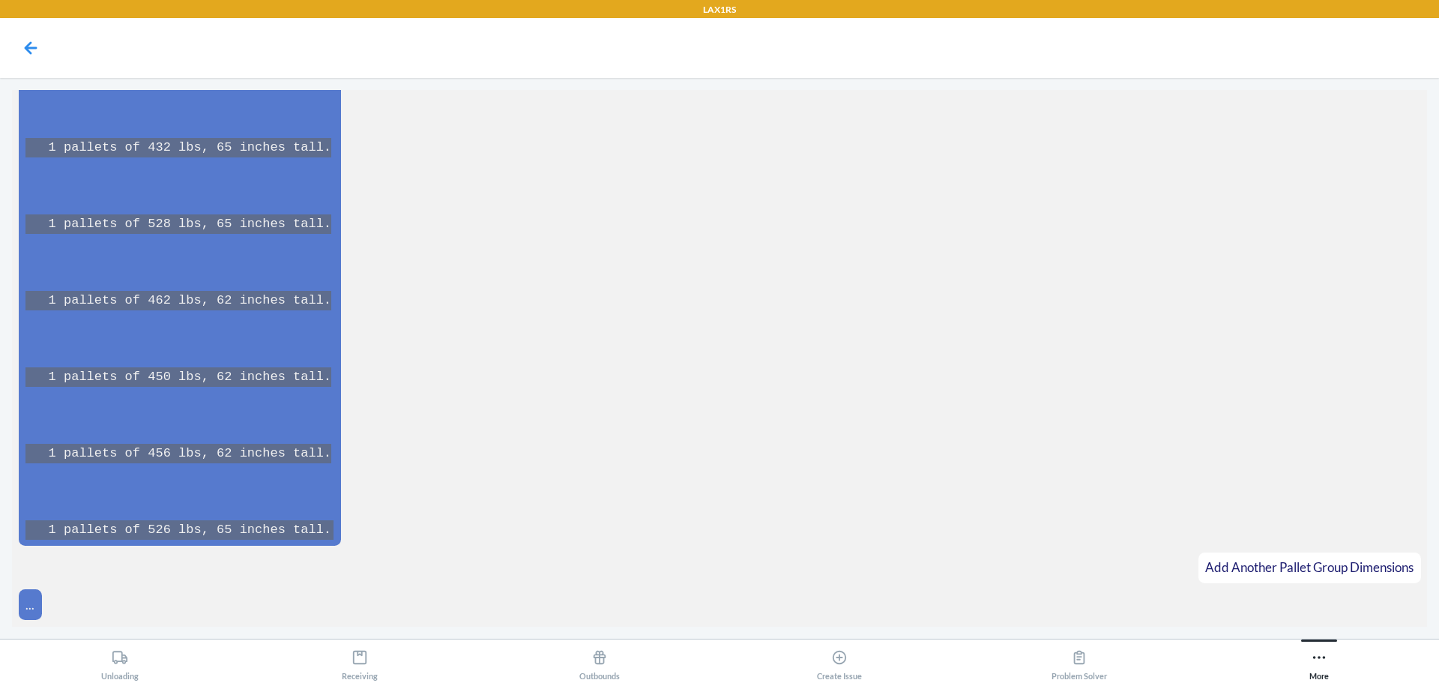
scroll to position [5594, 0]
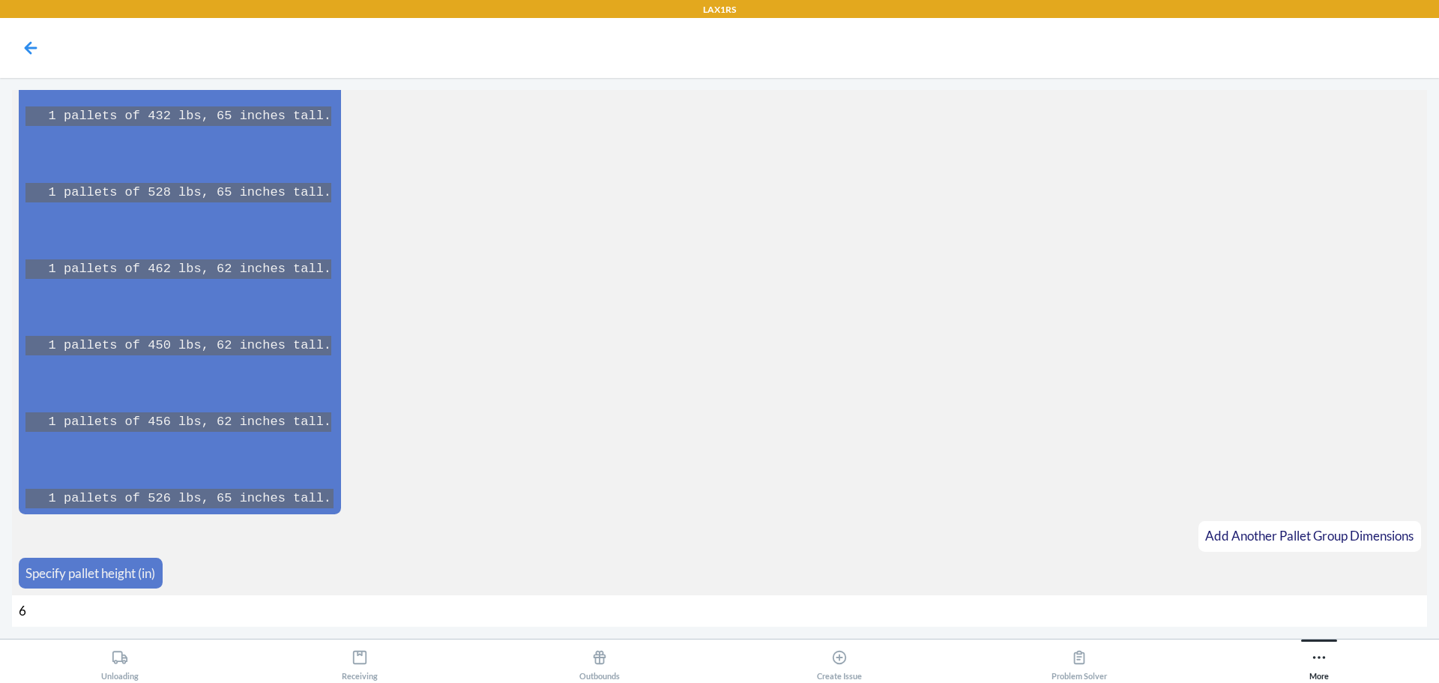
type input "62"
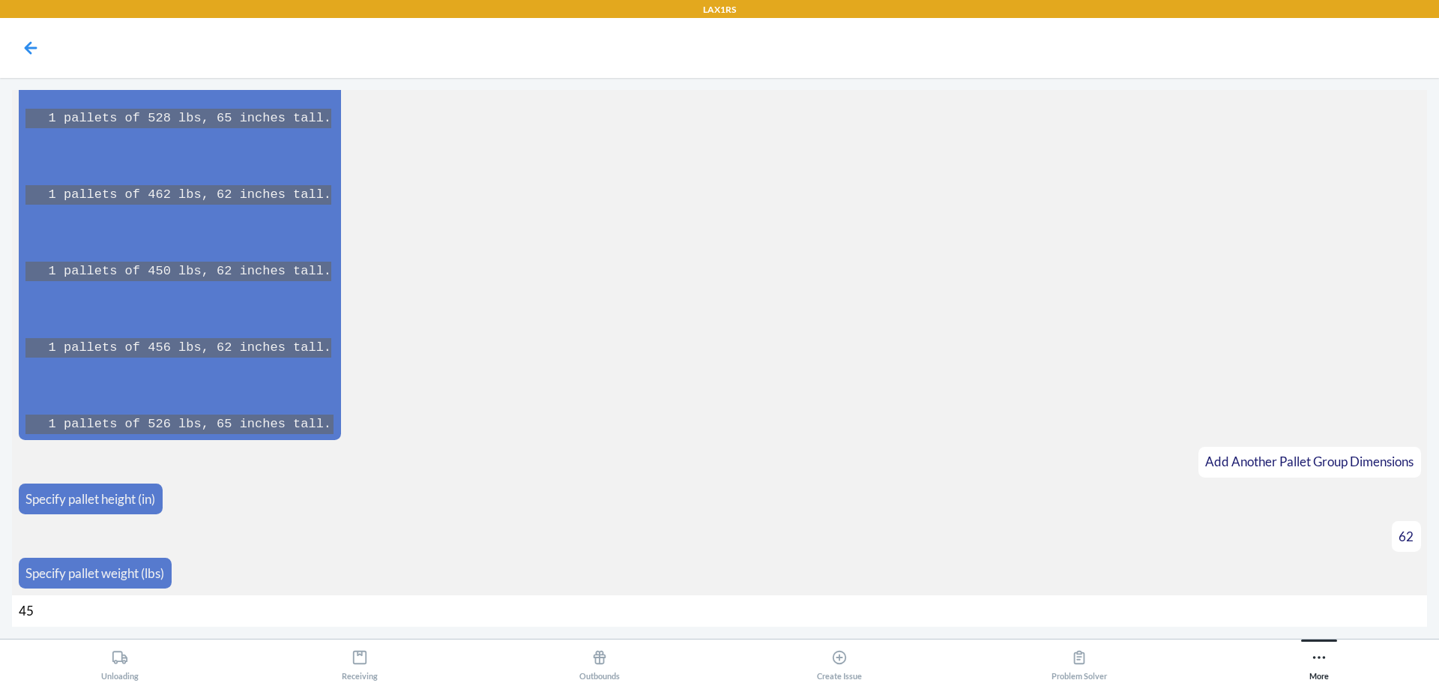
type input "452"
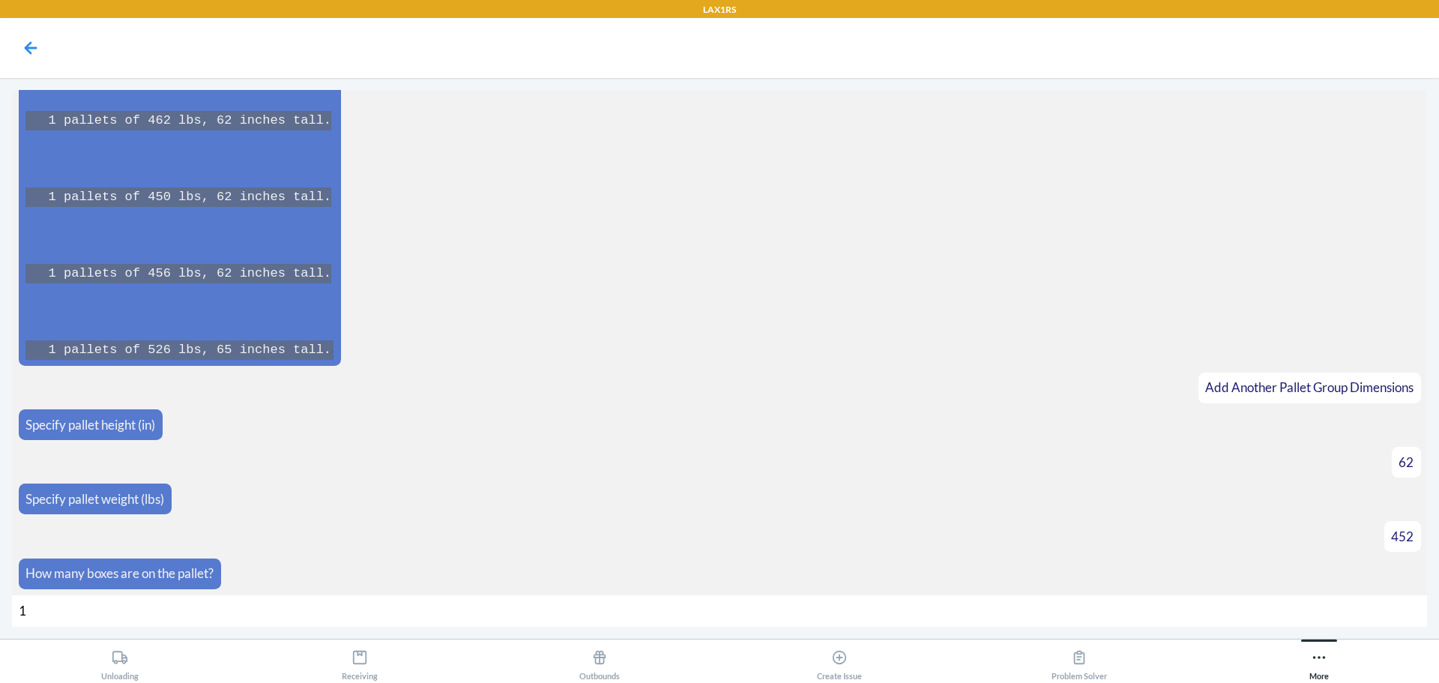
type input "12"
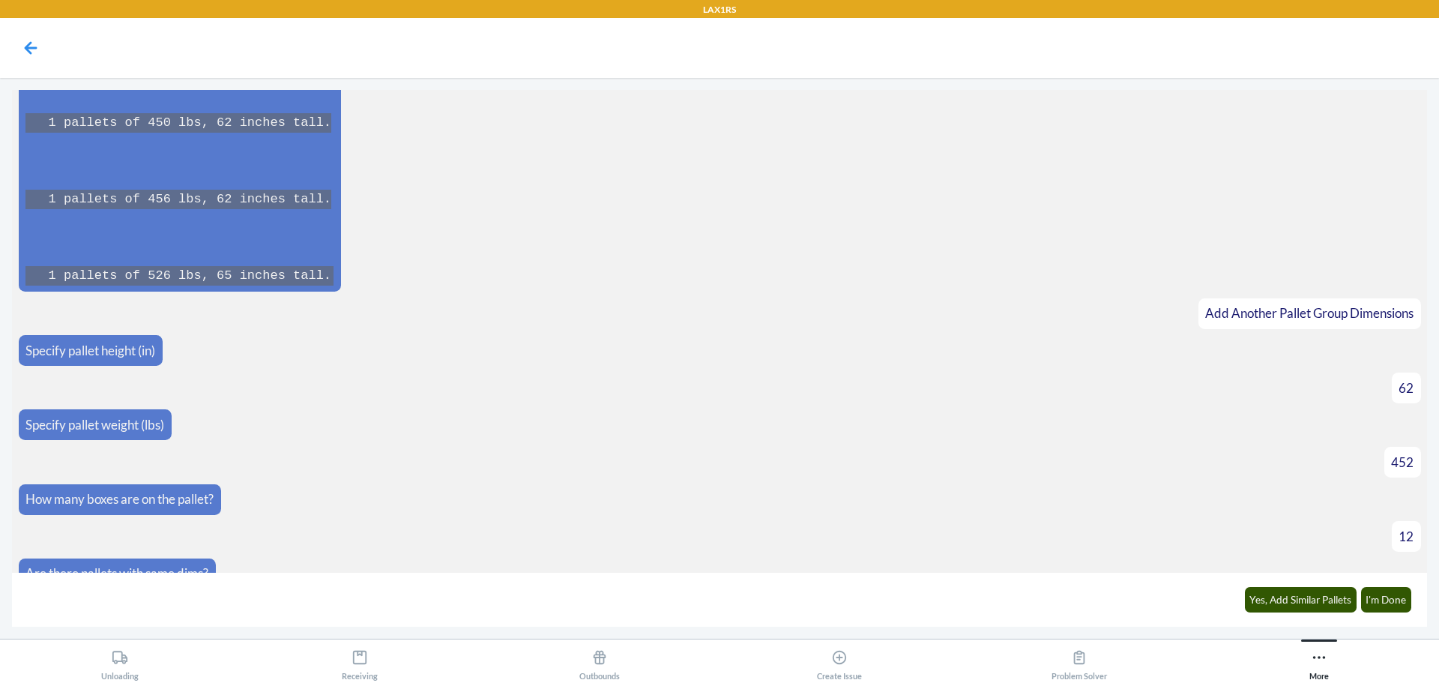
scroll to position [5839, 0]
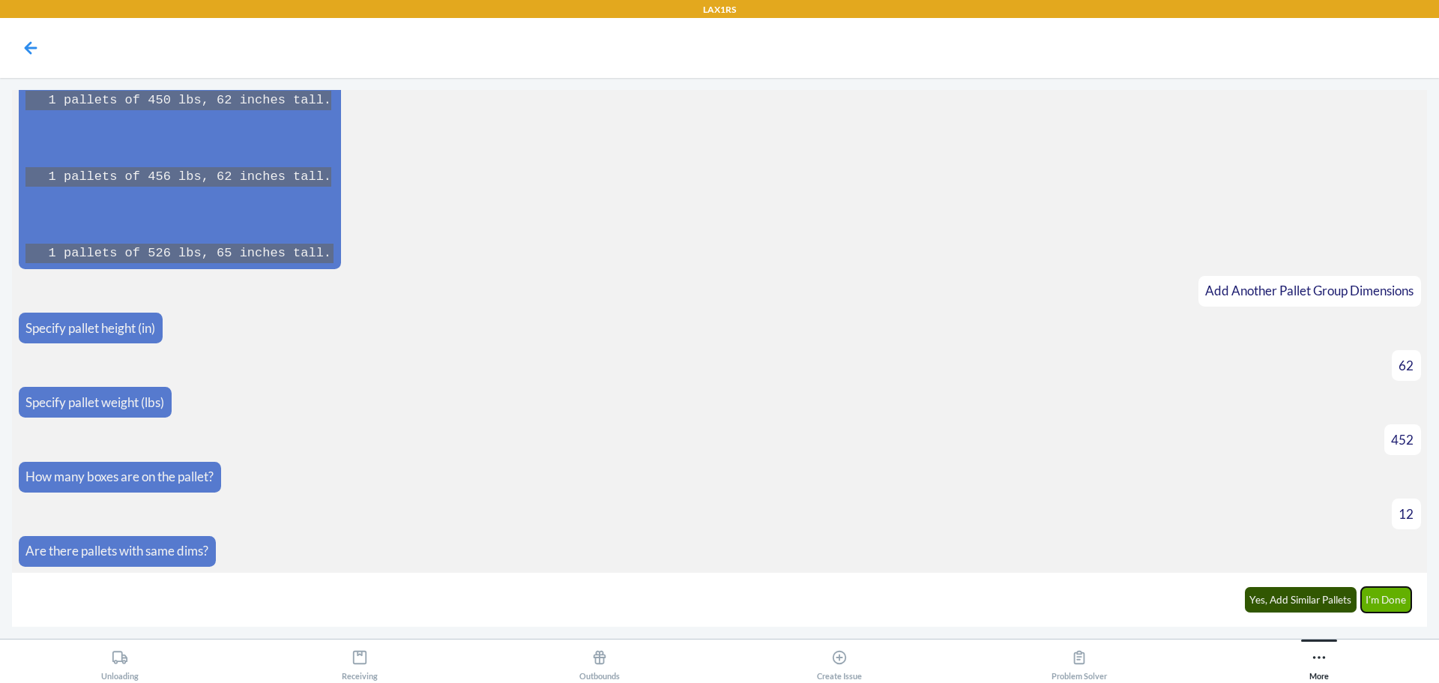
click at [1385, 611] on button "I'm Done" at bounding box center [1386, 599] width 51 height 25
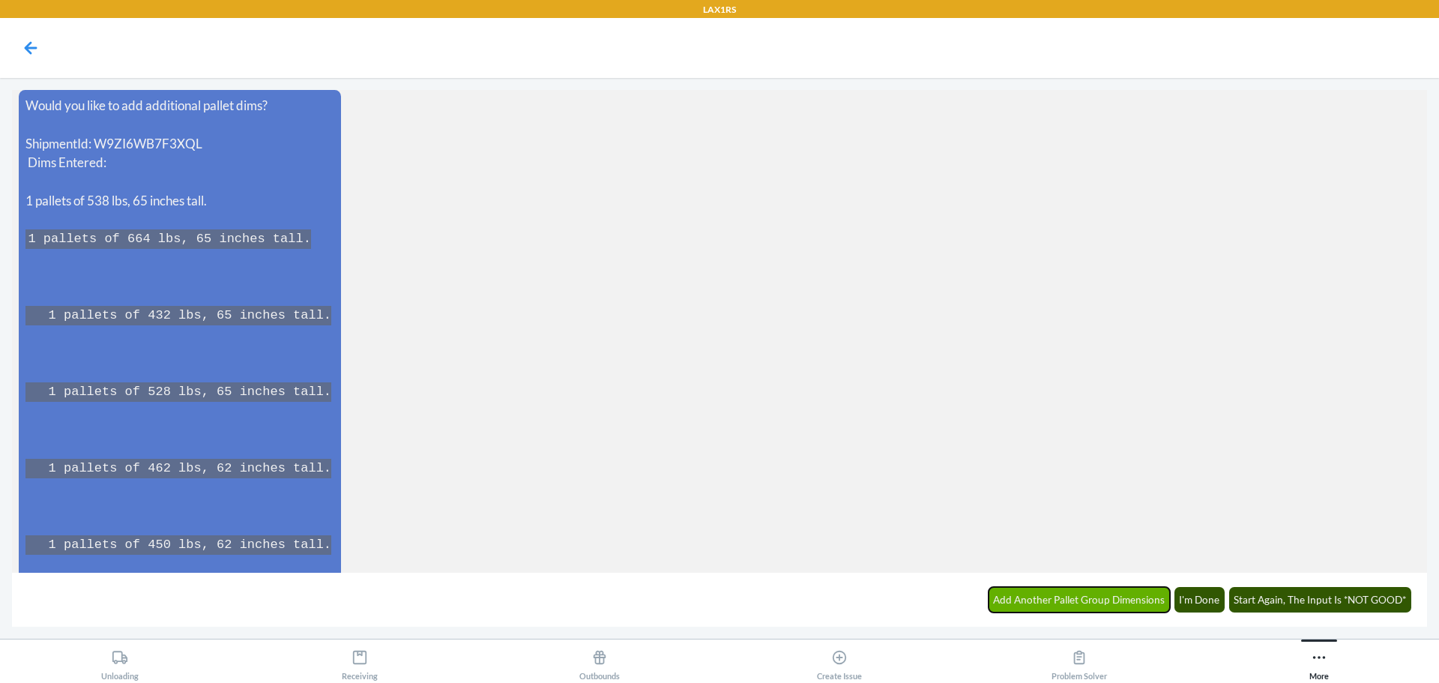
click at [1121, 593] on button "Add Another Pallet Group Dimensions" at bounding box center [1079, 599] width 182 height 25
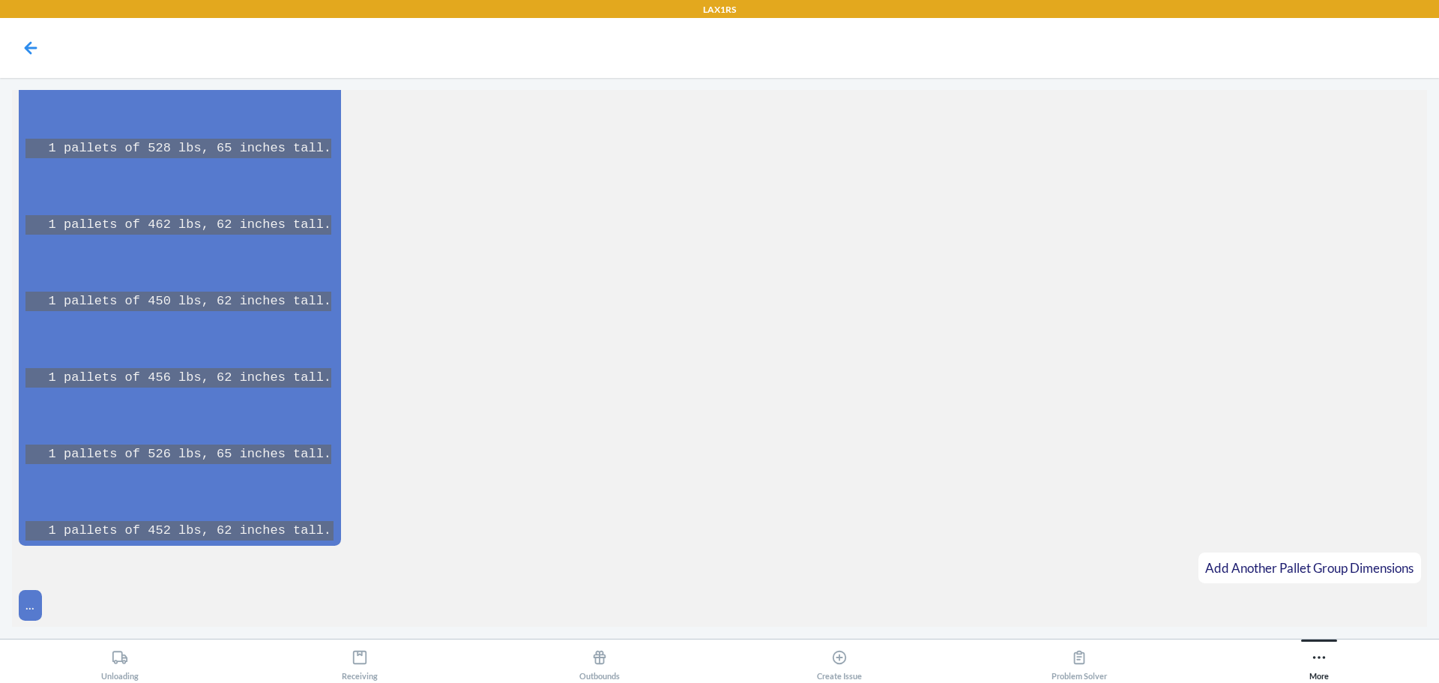
scroll to position [6634, 0]
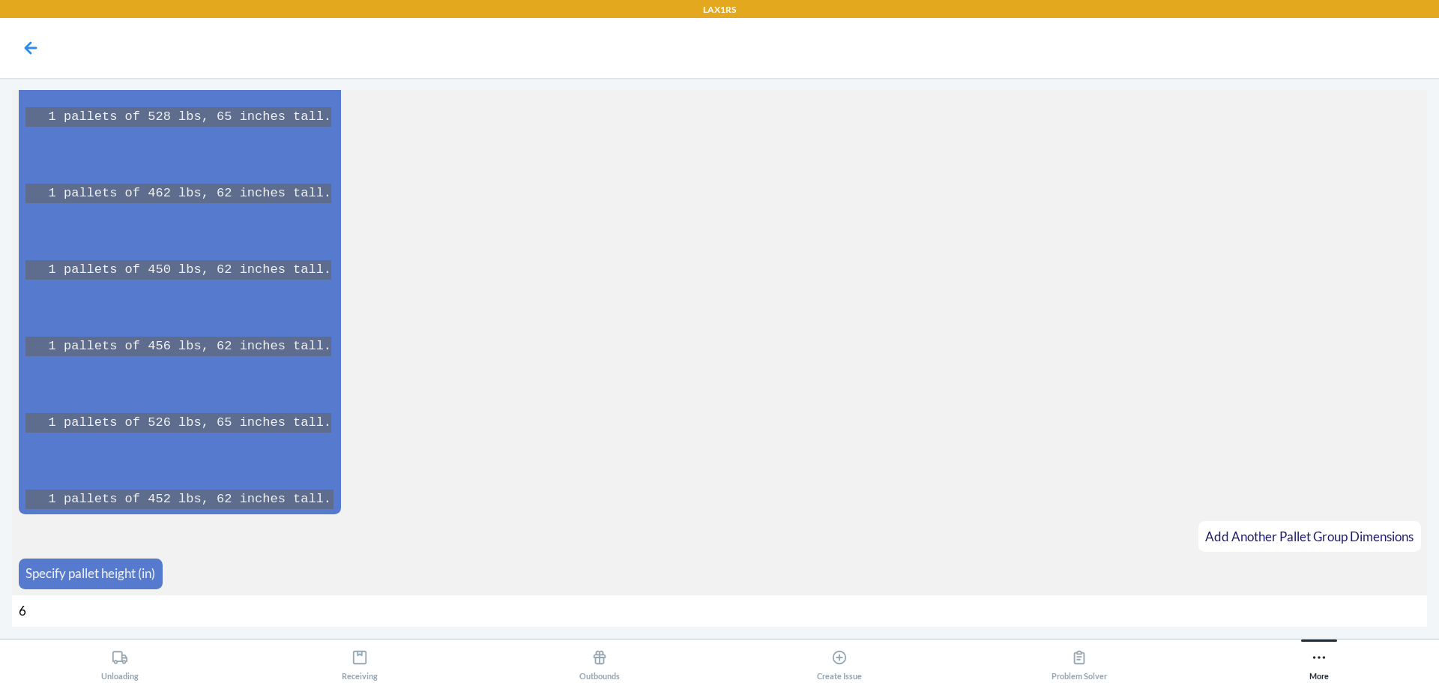
type input "60"
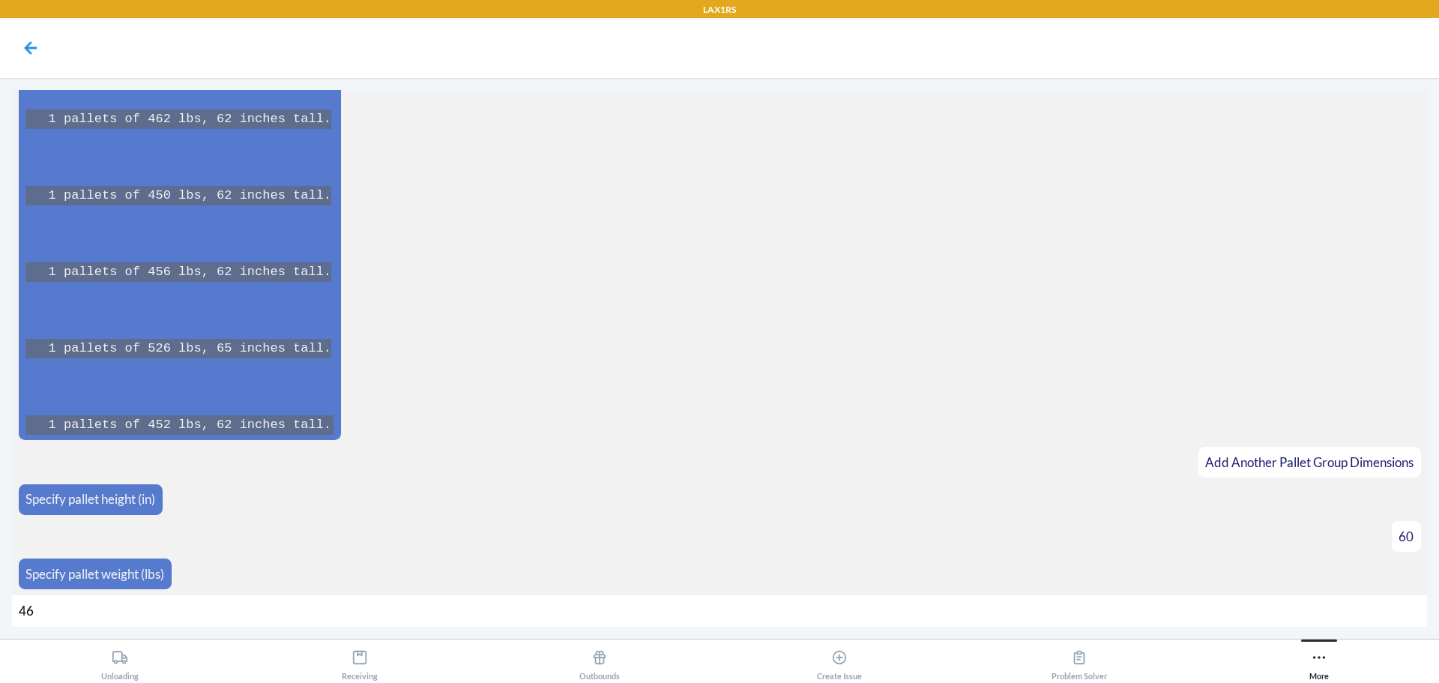
type input "464"
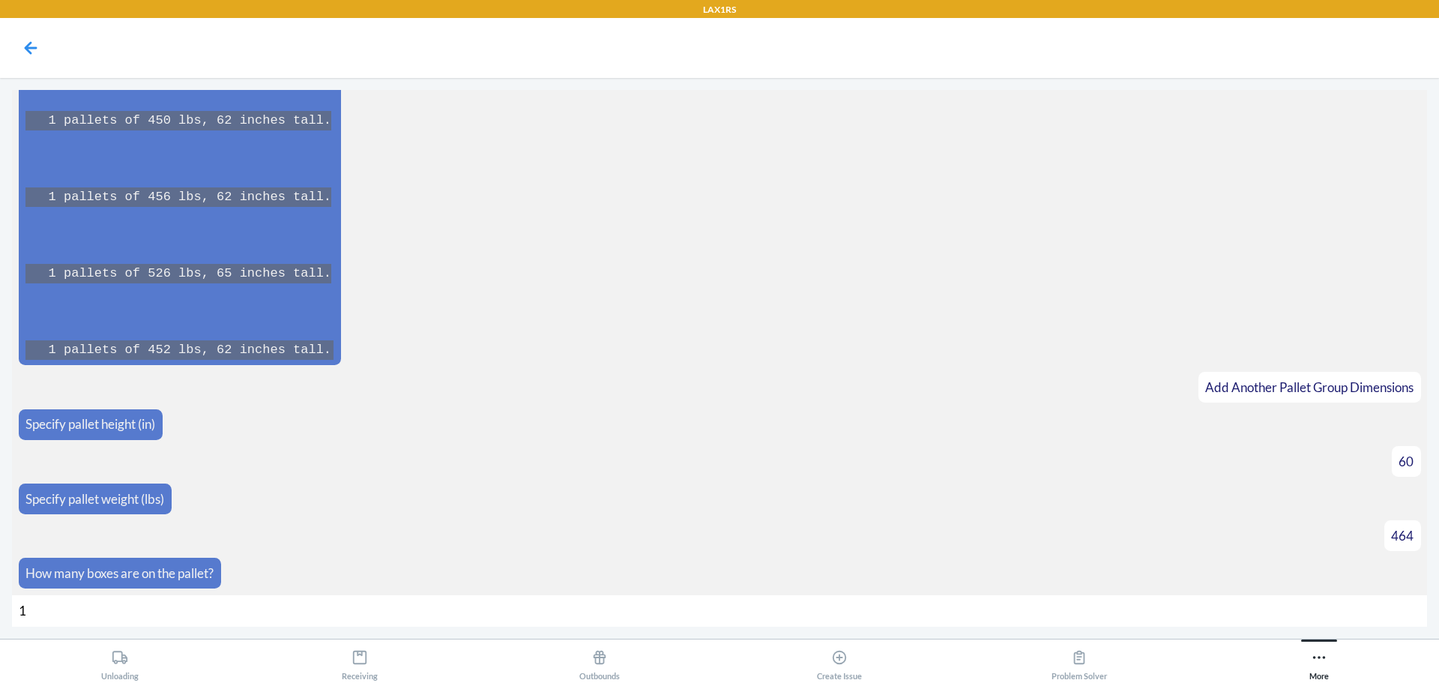
type input "12"
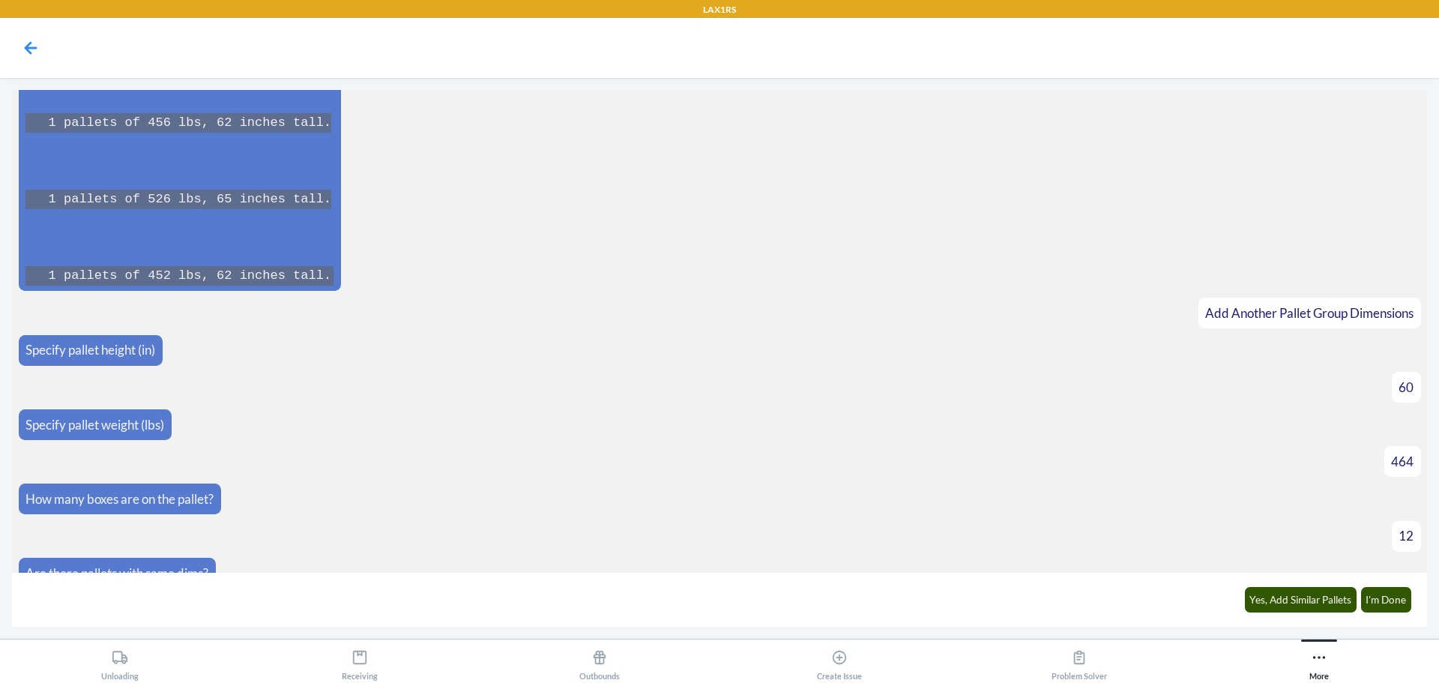
scroll to position [6880, 0]
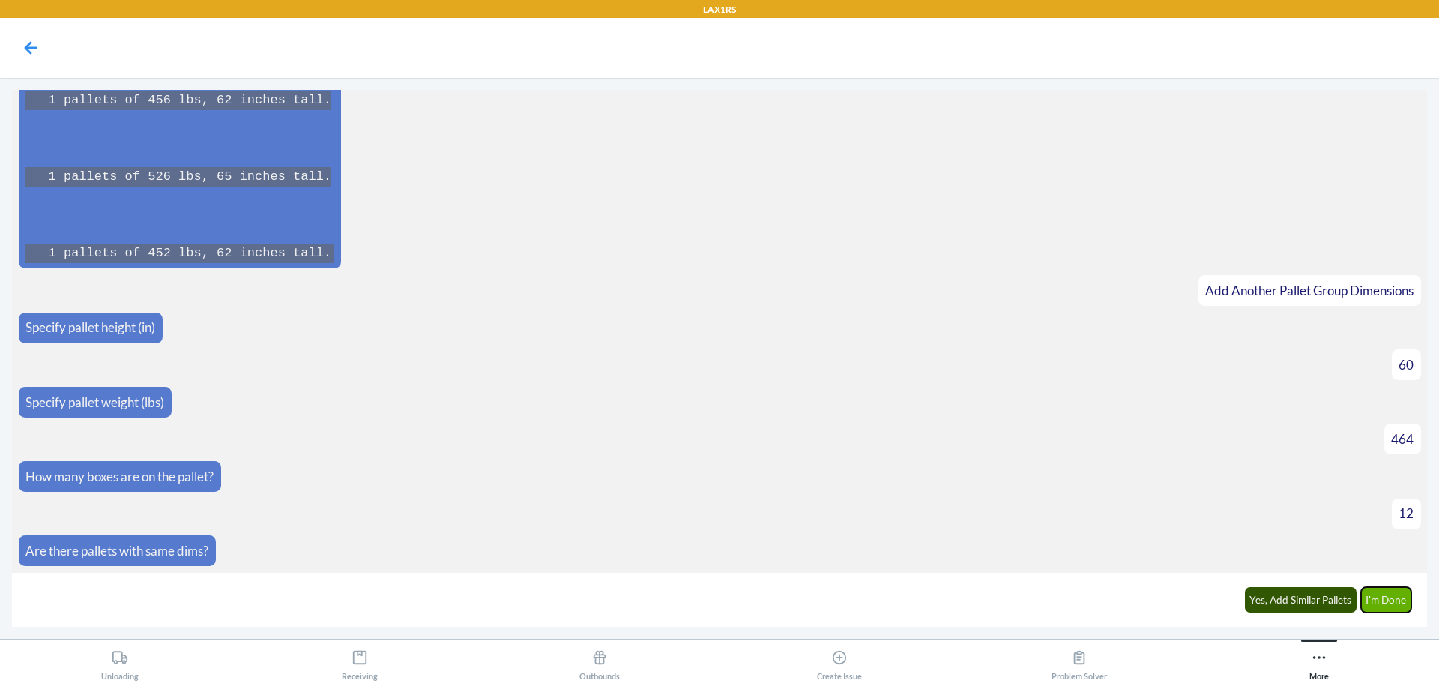
click at [1408, 604] on button "I'm Done" at bounding box center [1386, 599] width 51 height 25
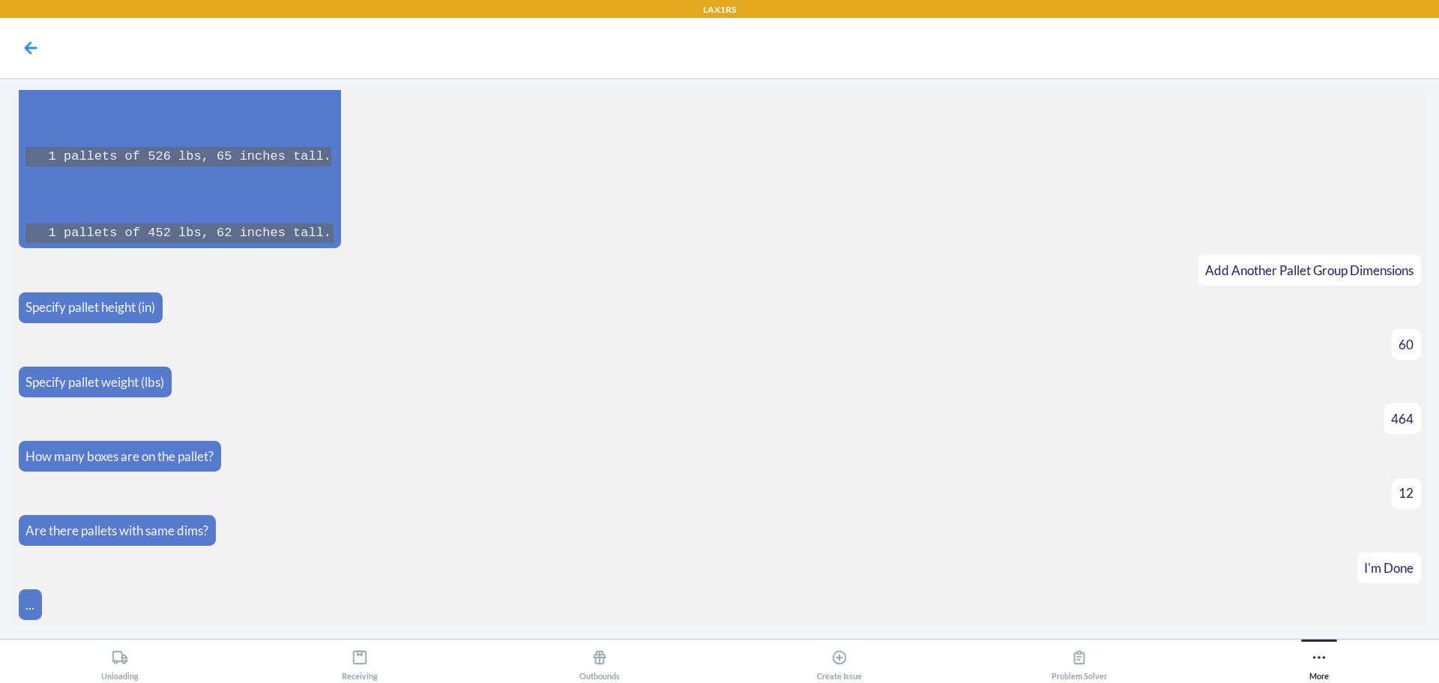
scroll to position [7399, 0]
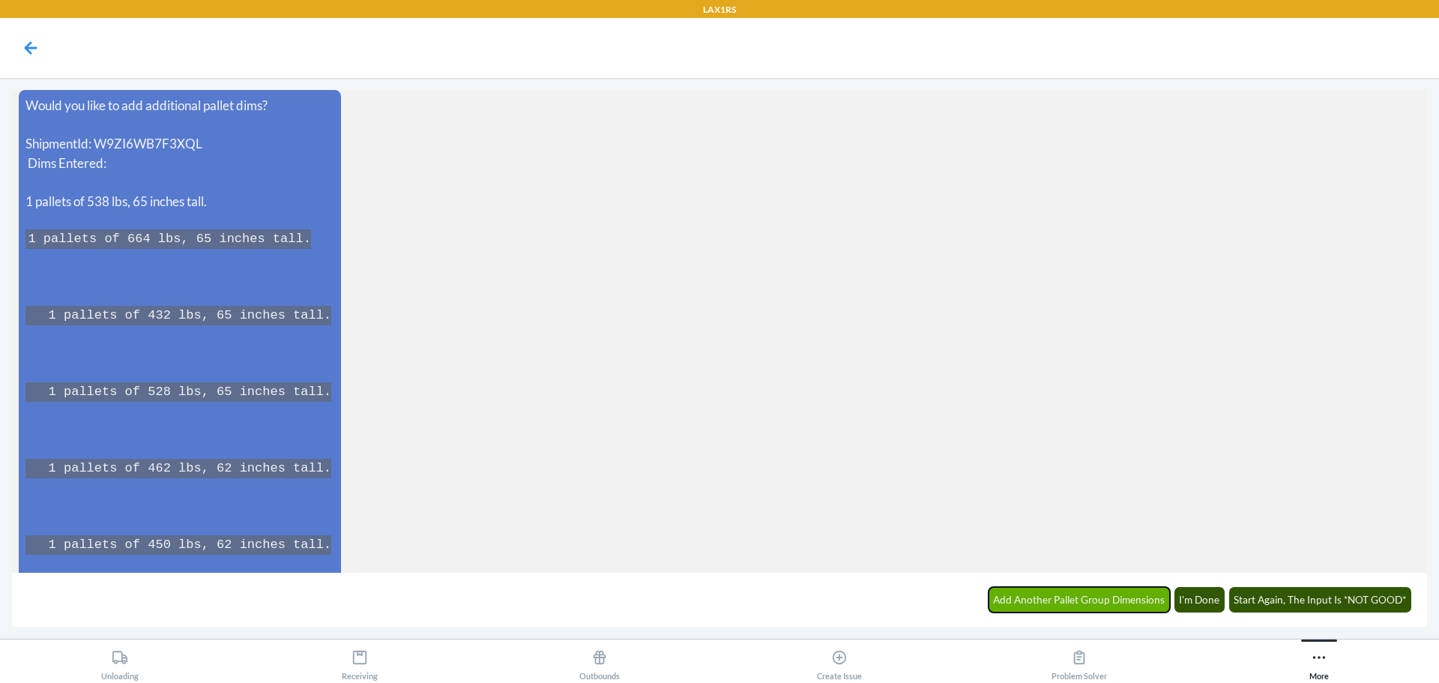
click at [1110, 592] on button "Add Another Pallet Group Dimensions" at bounding box center [1079, 599] width 182 height 25
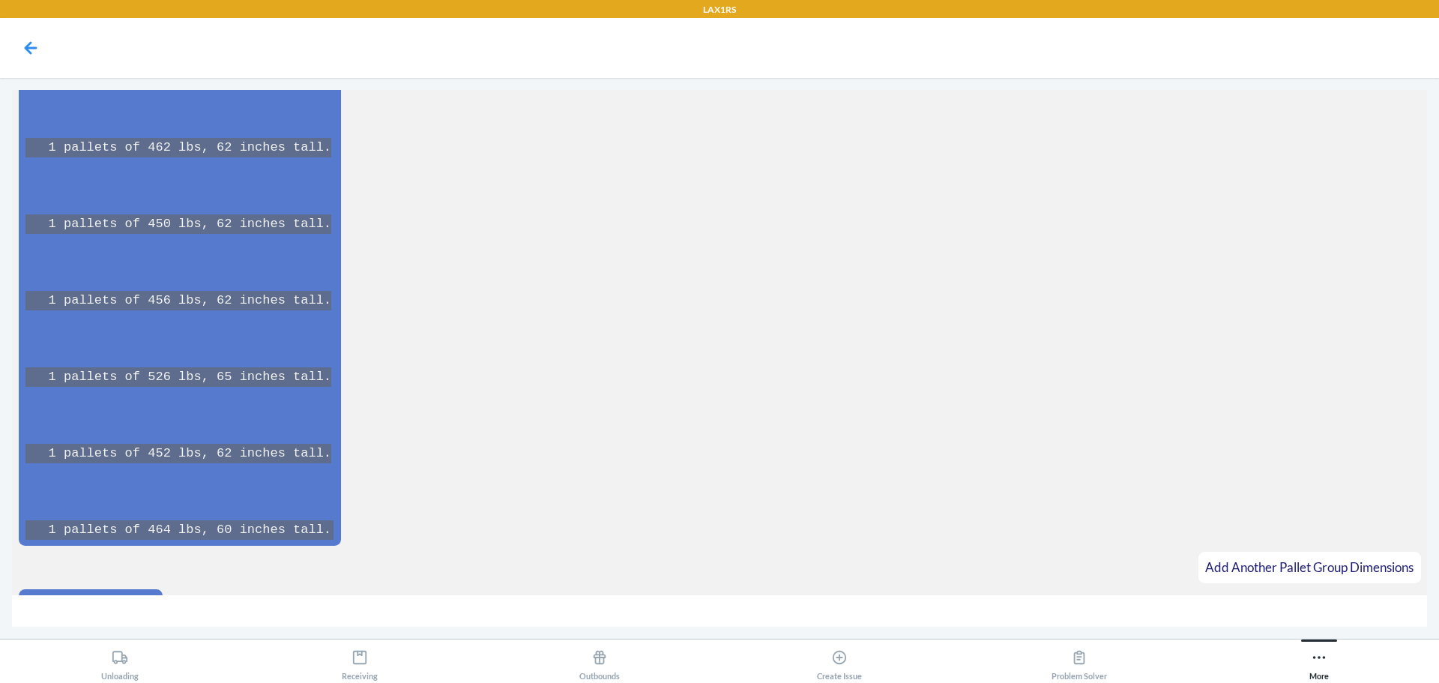
scroll to position [7751, 0]
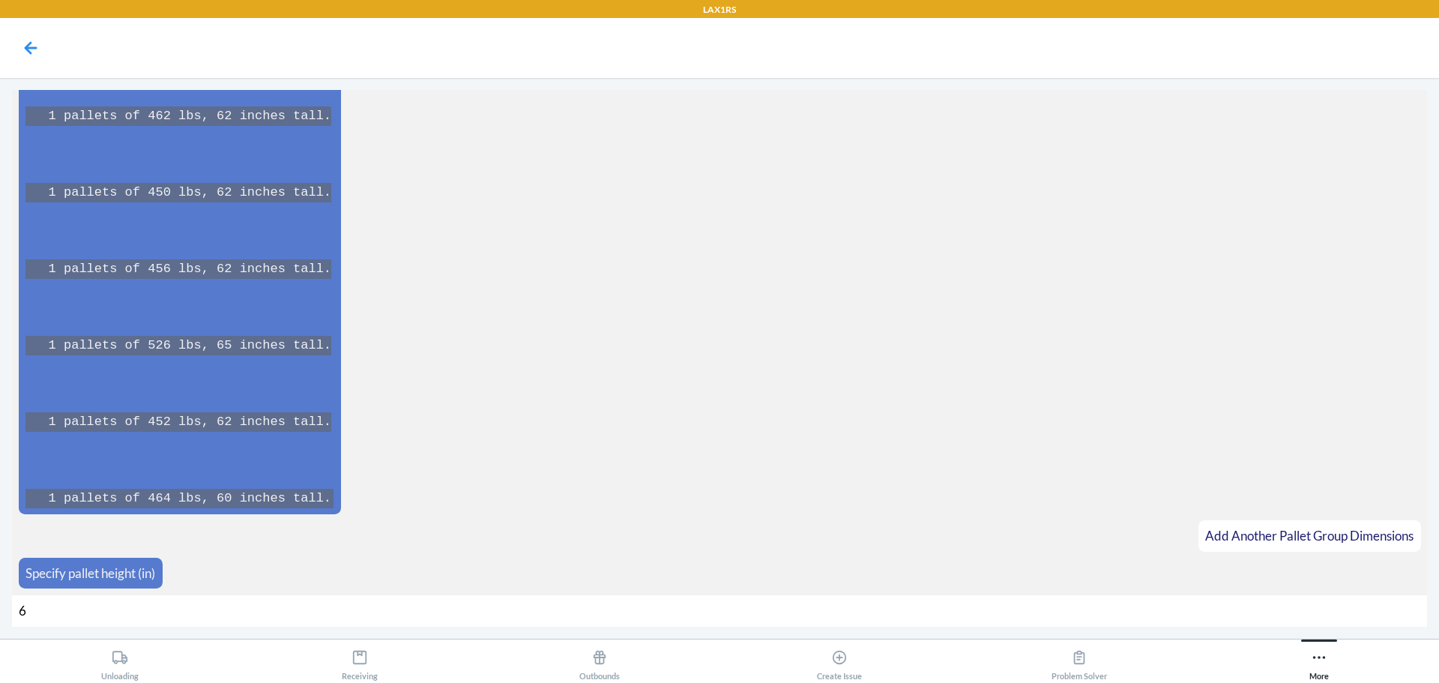
type input "66"
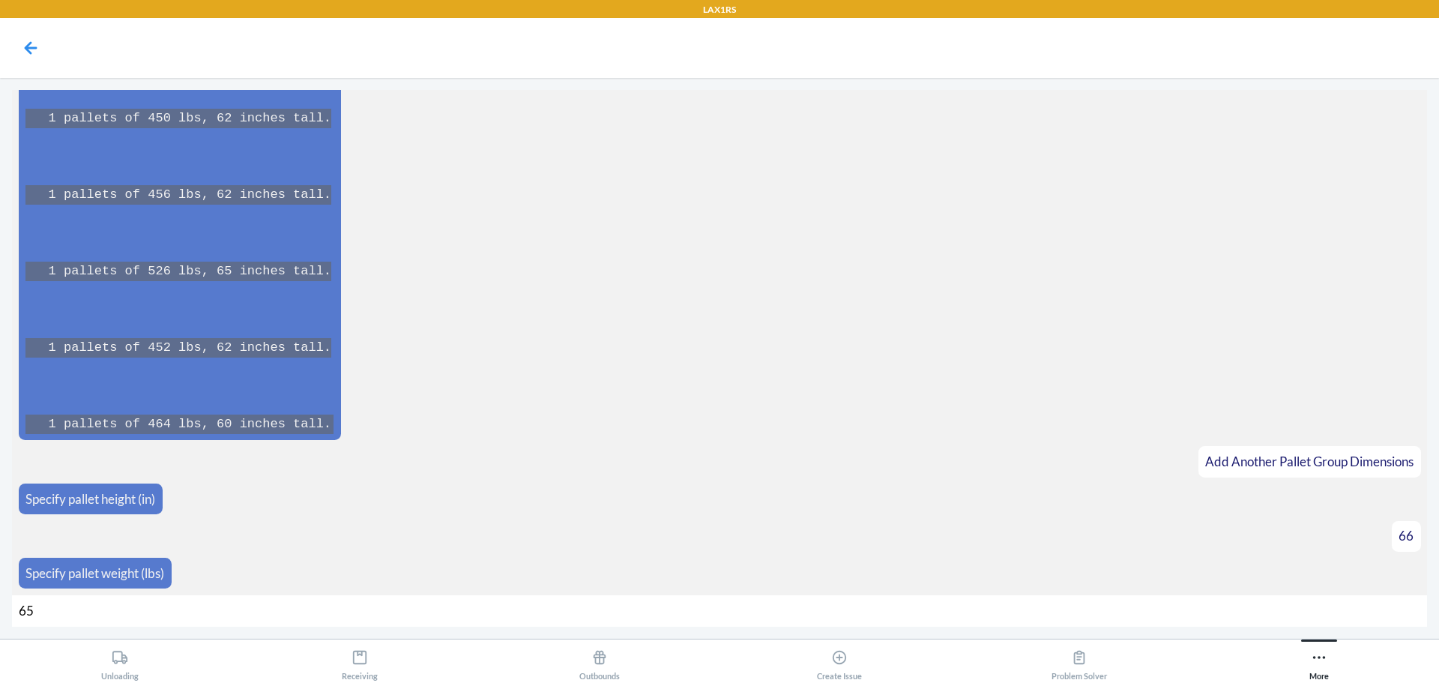
type input "658"
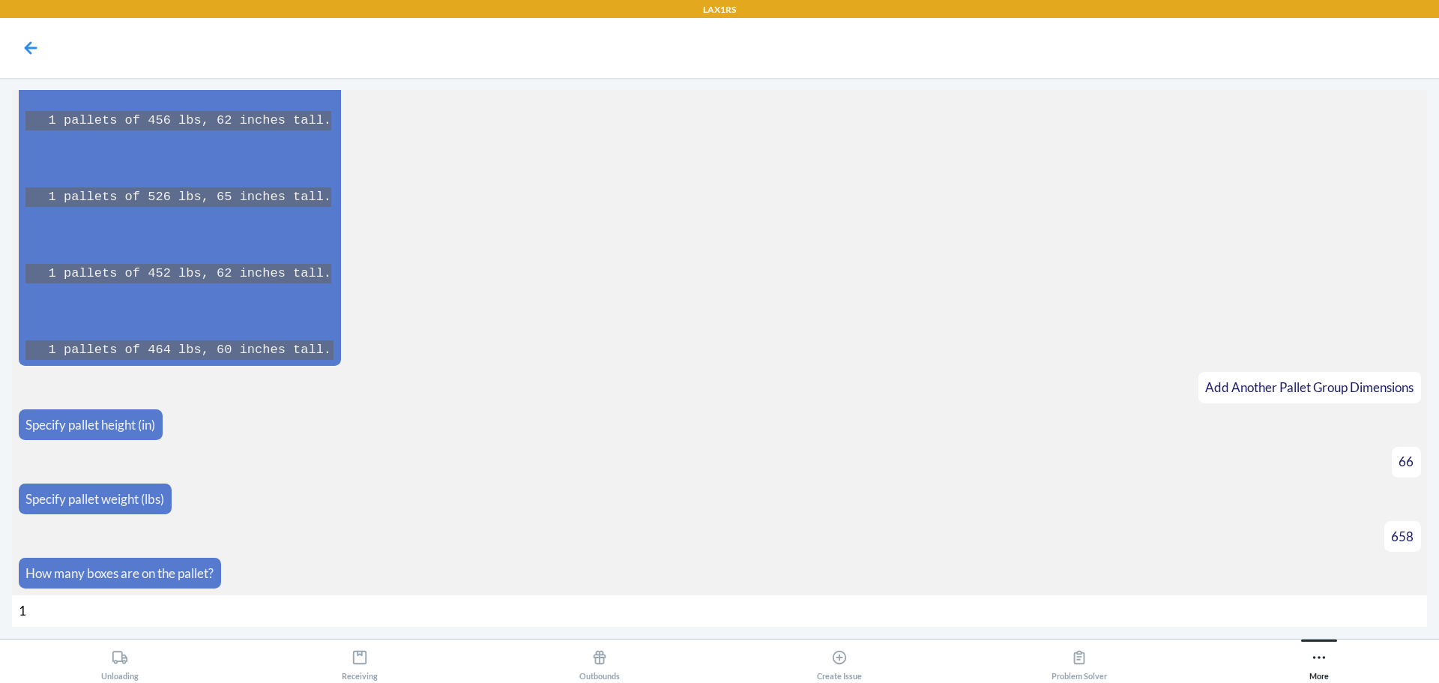
type input "16"
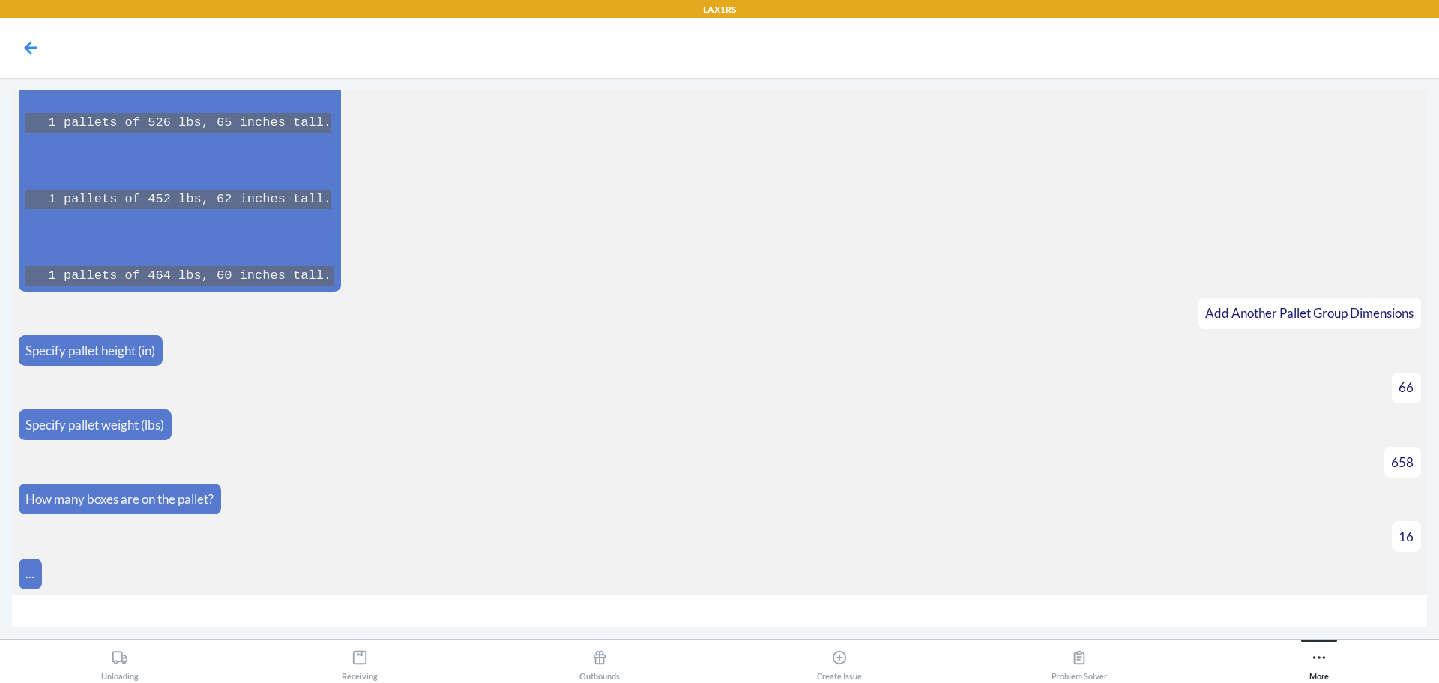
scroll to position [7997, 0]
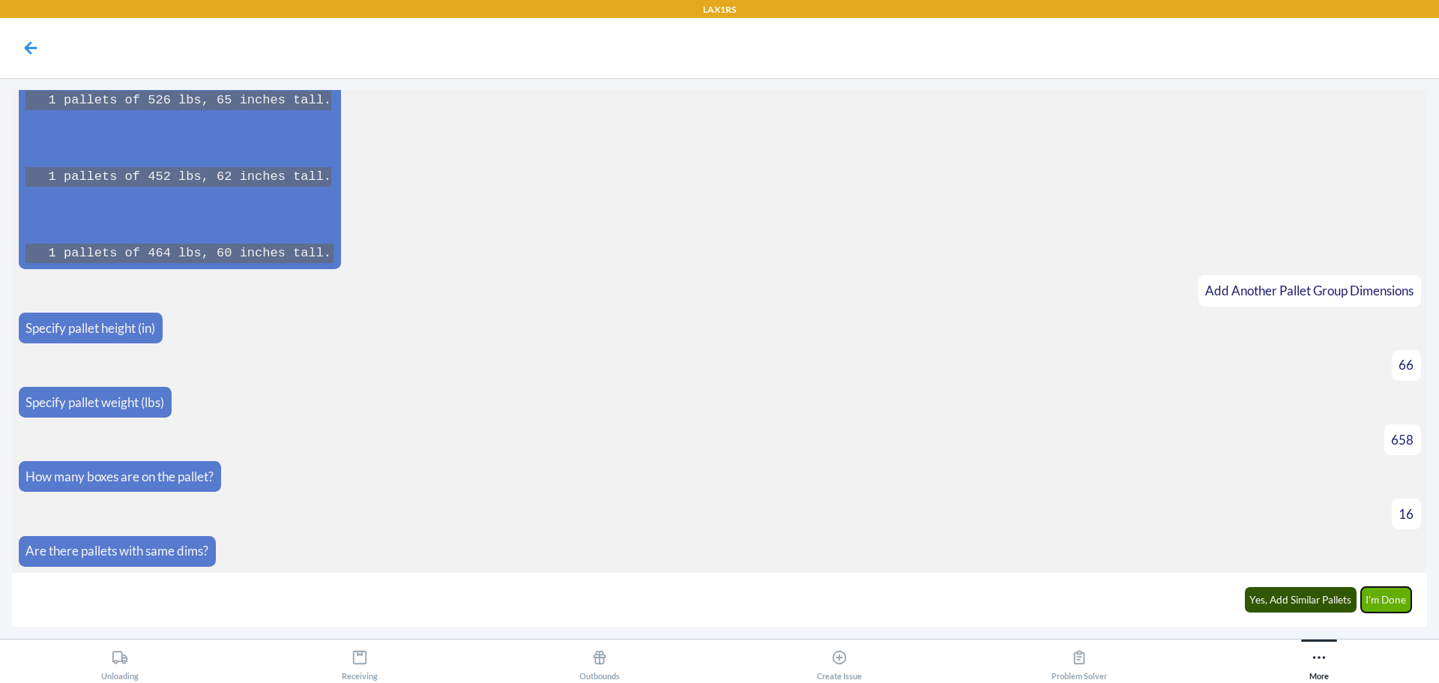
click at [1404, 599] on button "I'm Done" at bounding box center [1386, 599] width 51 height 25
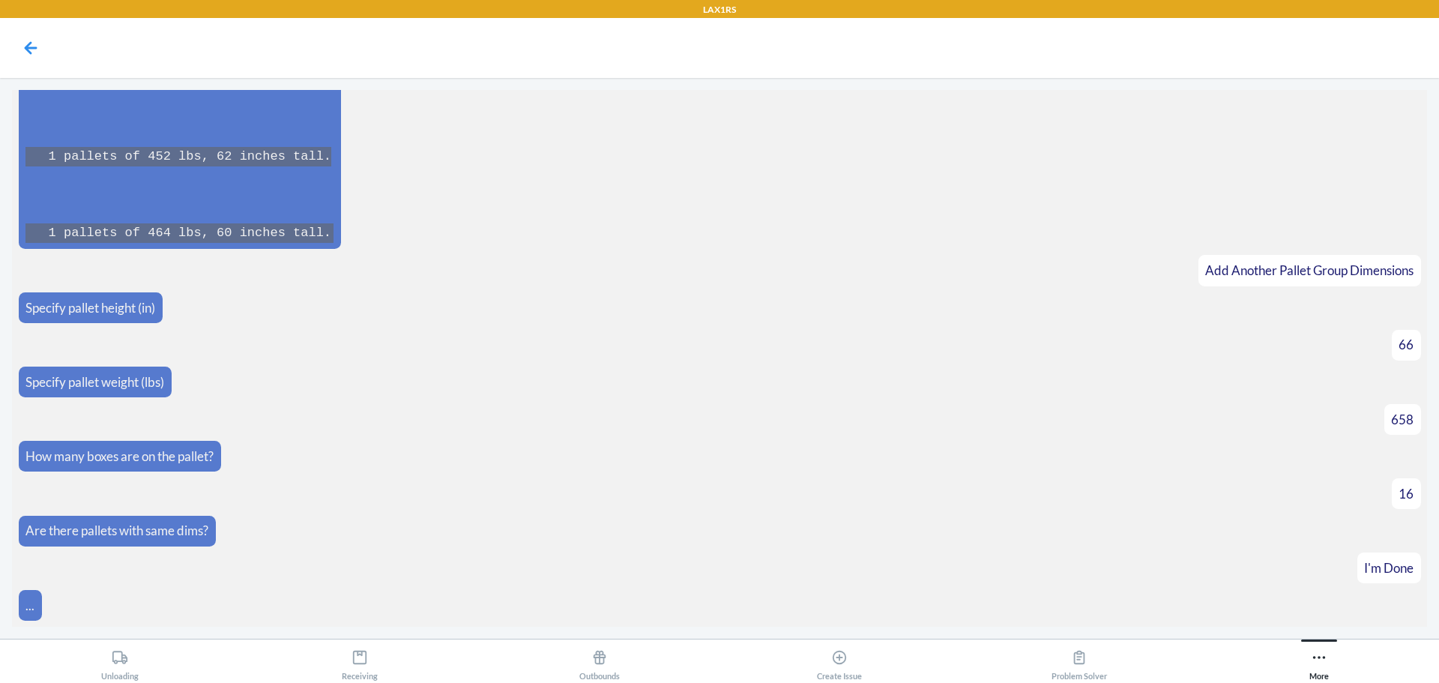
scroll to position [8517, 0]
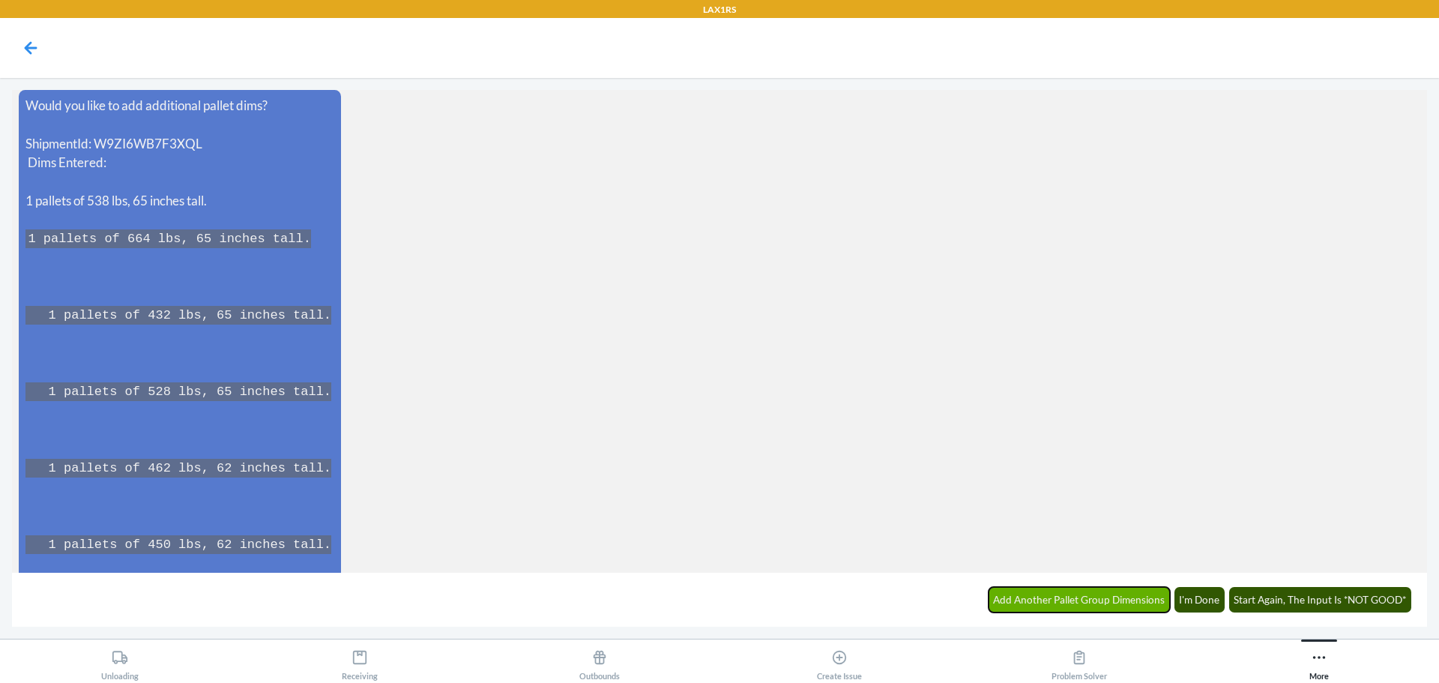
click at [1105, 602] on button "Add Another Pallet Group Dimensions" at bounding box center [1079, 599] width 182 height 25
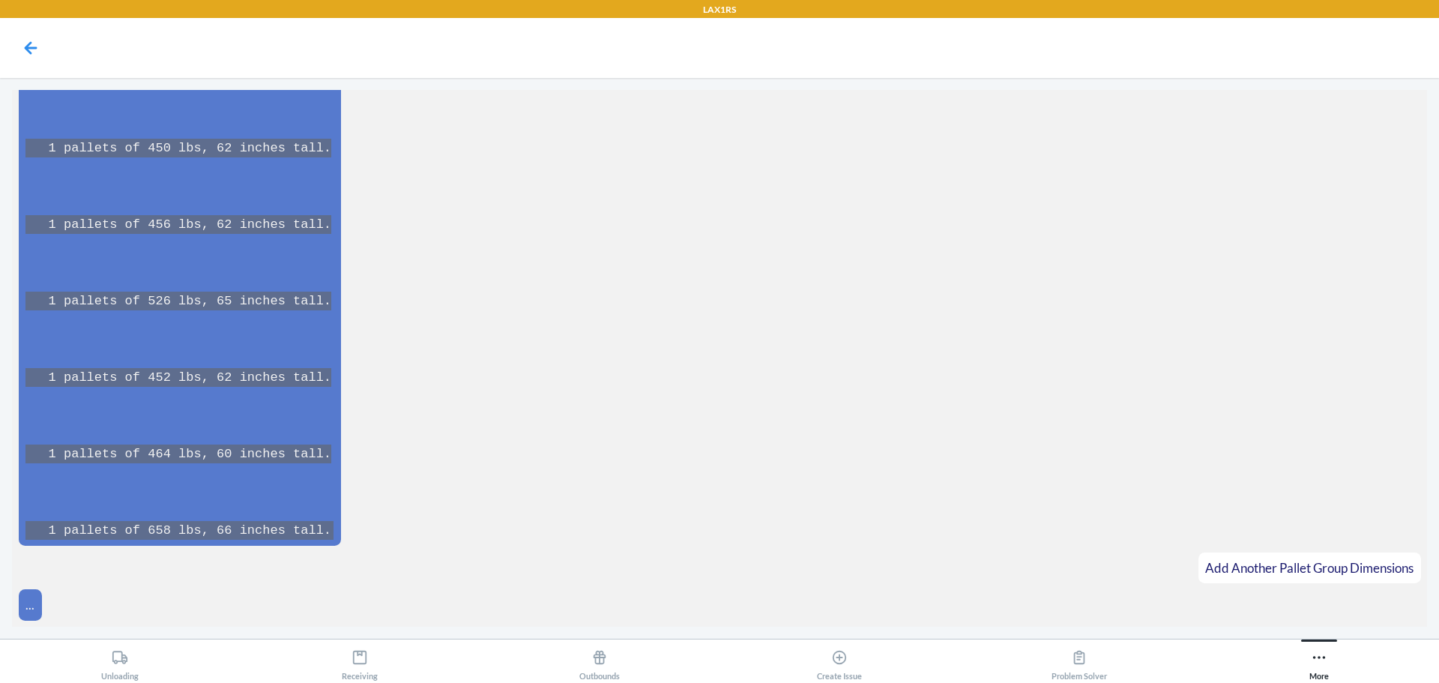
scroll to position [8944, 0]
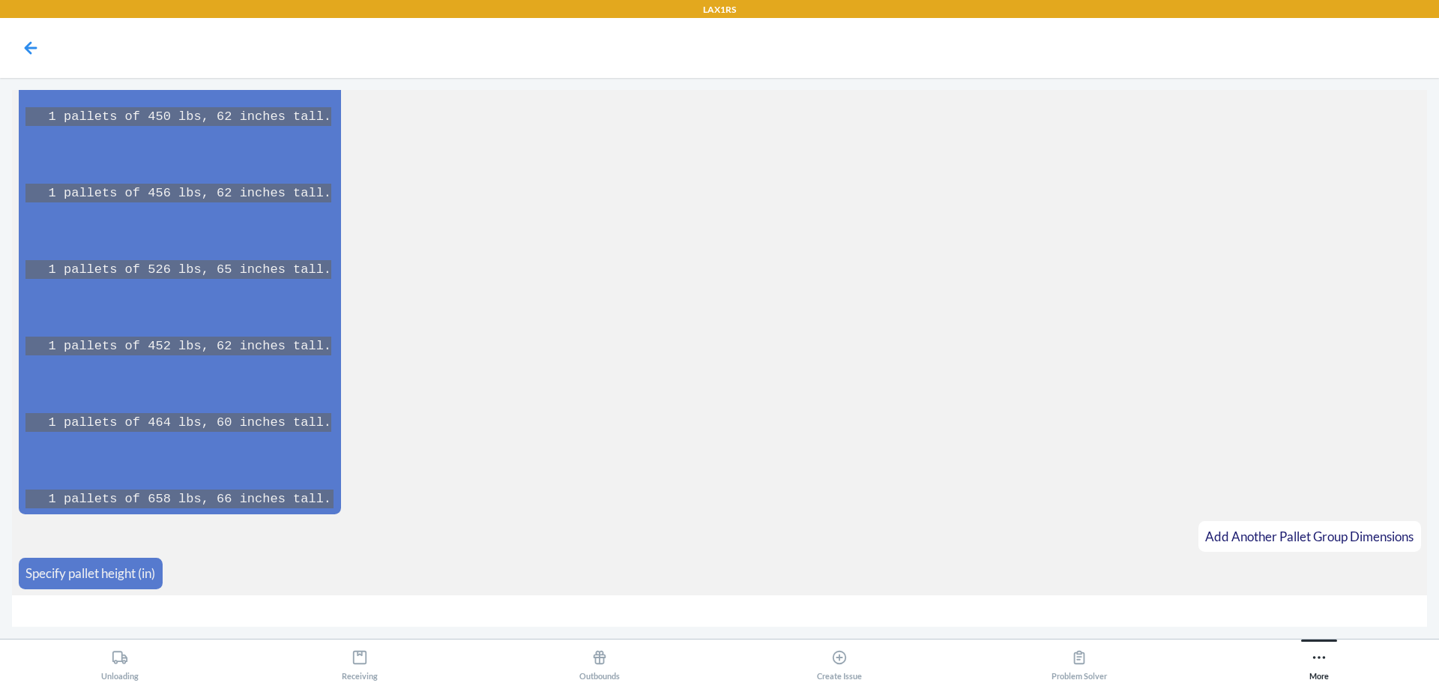
click at [1213, 669] on div "LAX1RS What would you like to do? Upload Routing Report Choose retailer from th…" at bounding box center [719, 341] width 1439 height 683
type input "62"
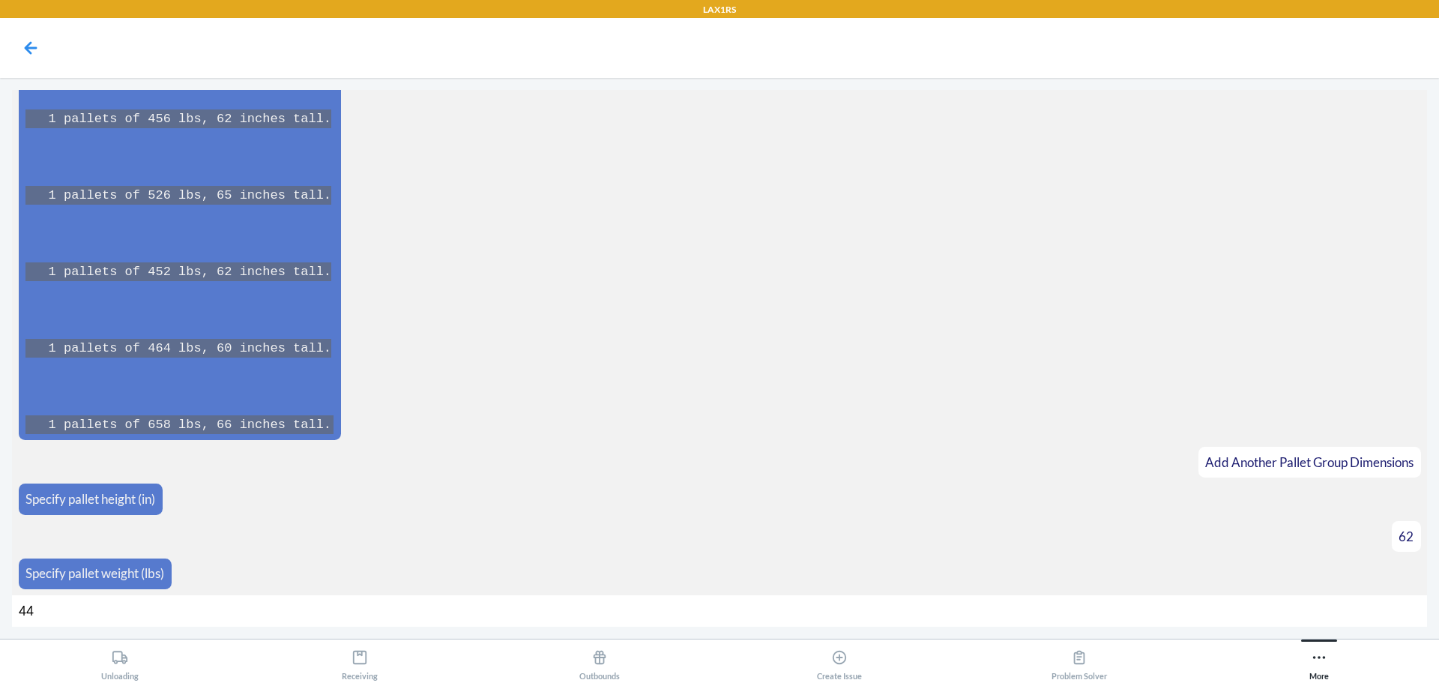
type input "444"
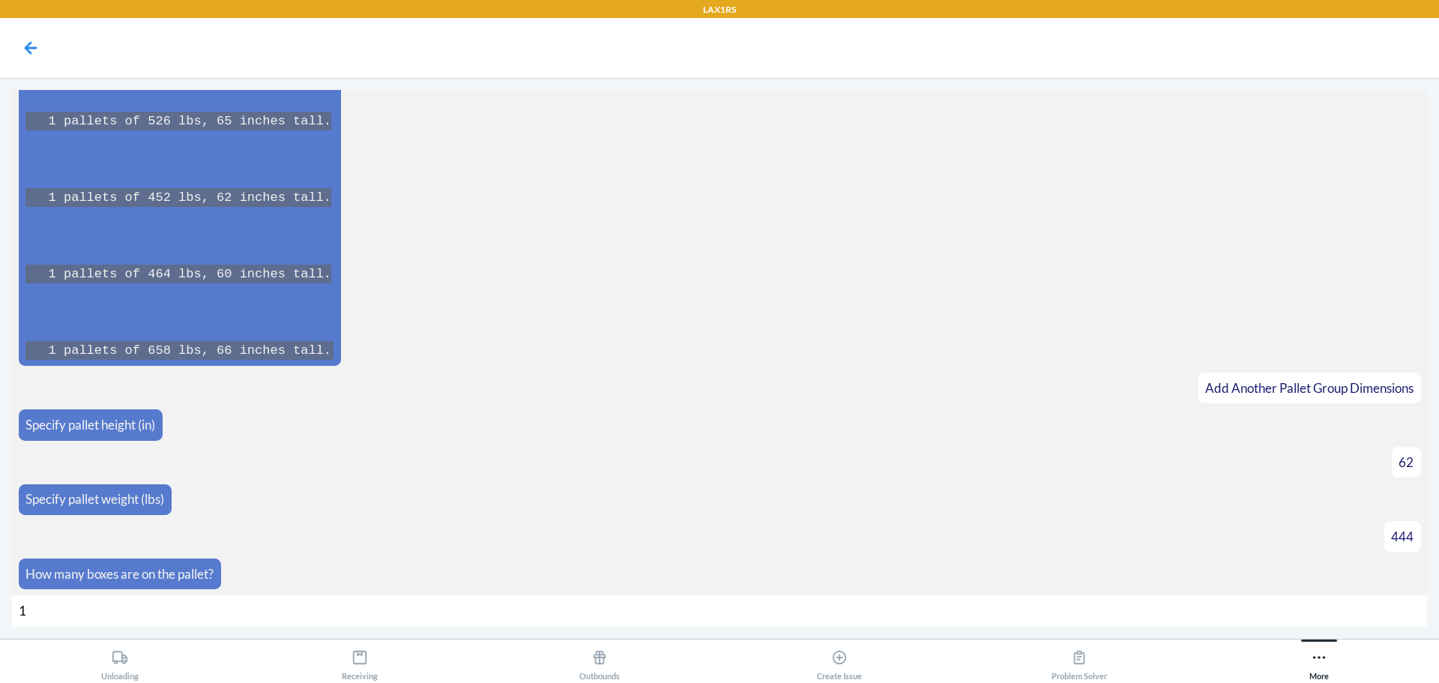
type input "12"
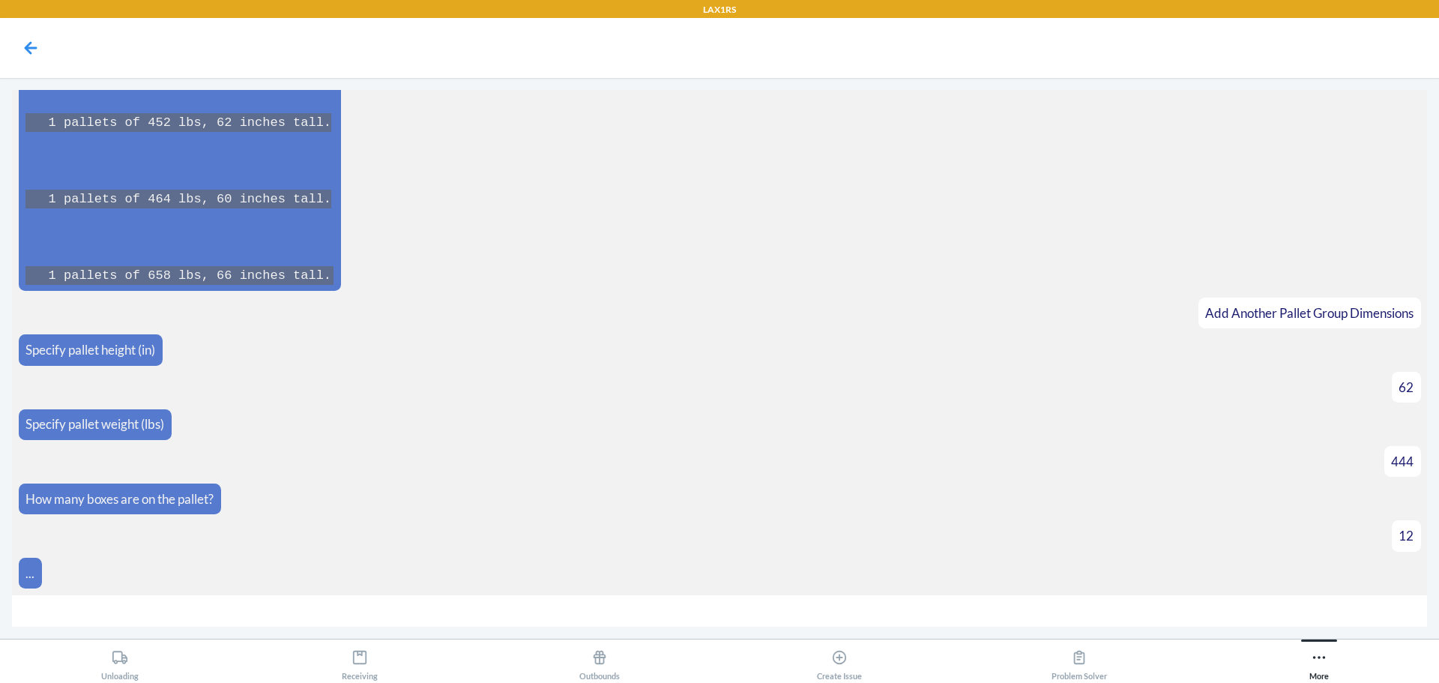
scroll to position [9190, 0]
